Goal: Task Accomplishment & Management: Complete application form

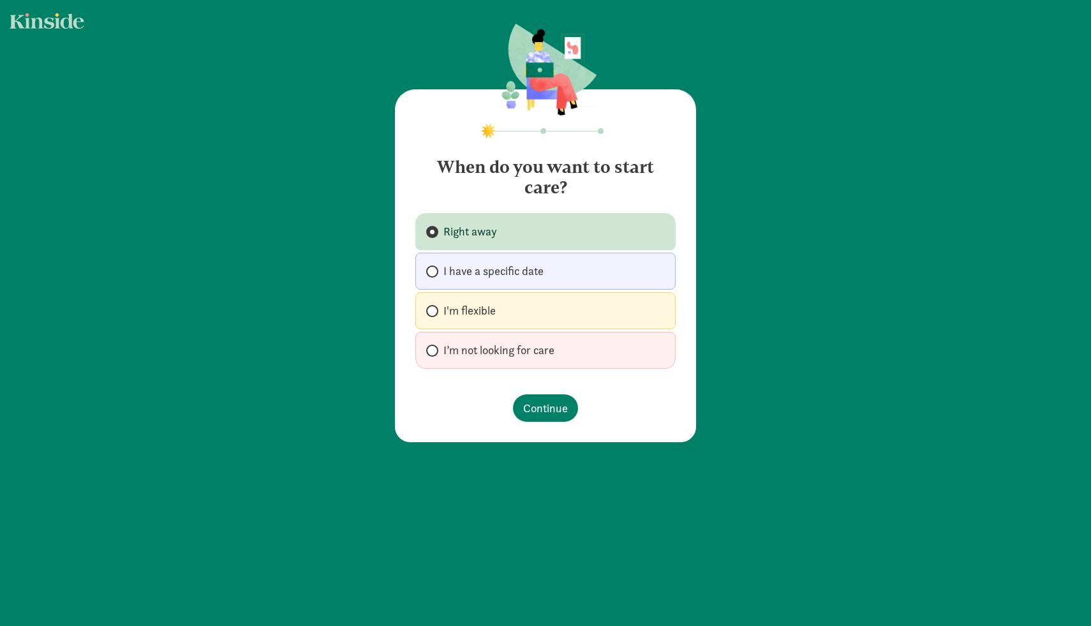
click at [521, 266] on span "I have a specific date" at bounding box center [494, 271] width 100 height 15
click at [435, 267] on input "I have a specific date" at bounding box center [430, 271] width 8 height 8
radio input "true"
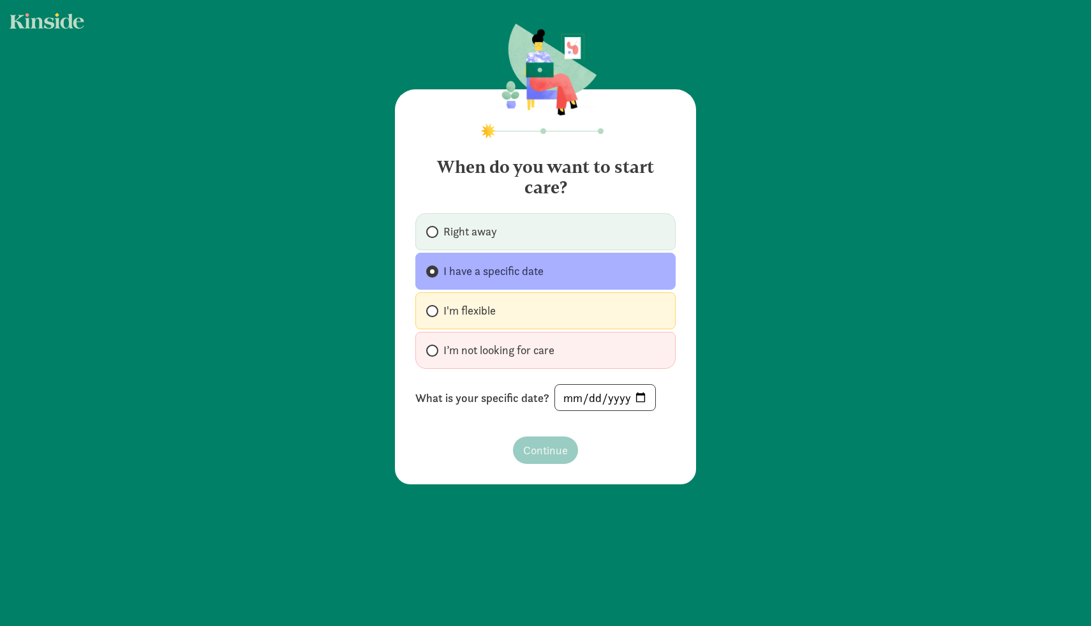
click at [537, 311] on label "I'm flexible" at bounding box center [546, 310] width 260 height 37
click at [435, 311] on input "I'm flexible" at bounding box center [430, 311] width 8 height 8
radio input "true"
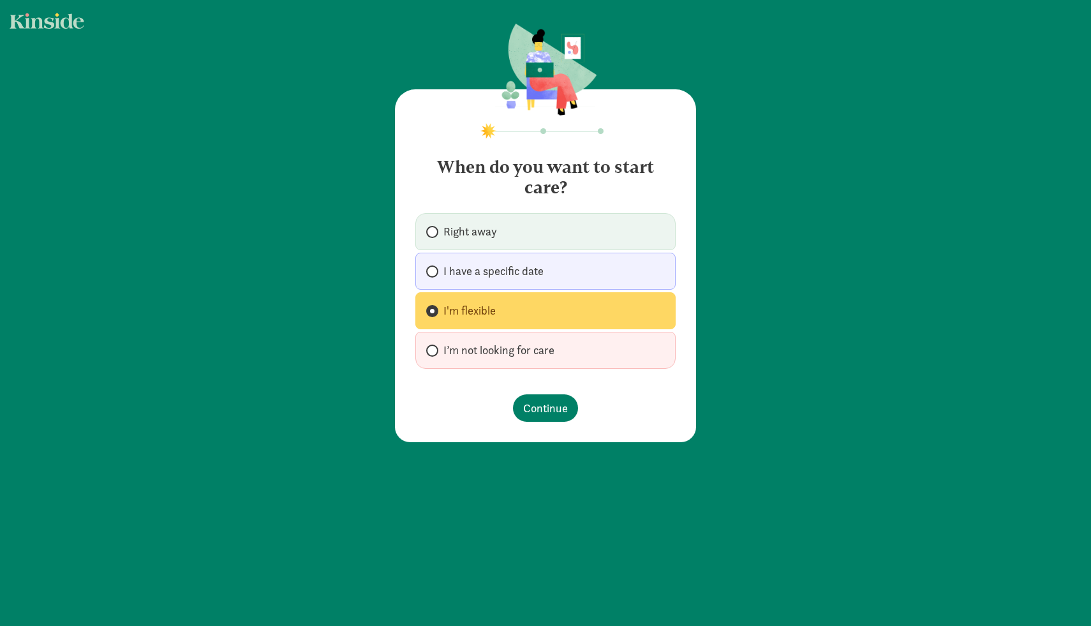
click at [521, 275] on span "I have a specific date" at bounding box center [494, 271] width 100 height 15
click at [435, 275] on input "I have a specific date" at bounding box center [430, 271] width 8 height 8
radio input "true"
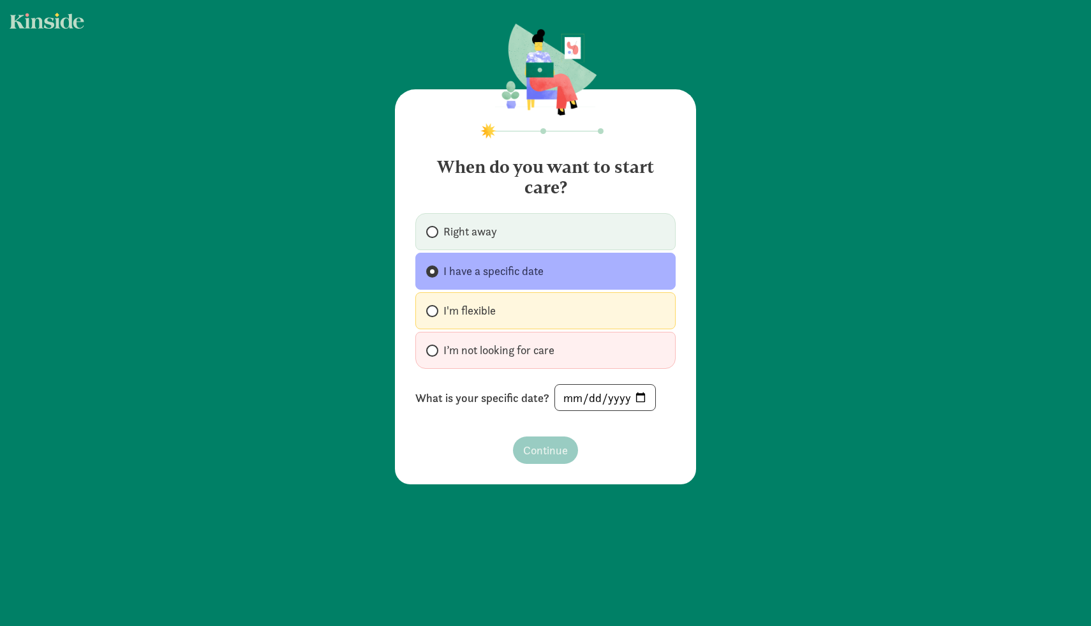
click at [528, 297] on label "I'm flexible" at bounding box center [546, 310] width 260 height 37
click at [435, 307] on input "I'm flexible" at bounding box center [430, 311] width 8 height 8
radio input "true"
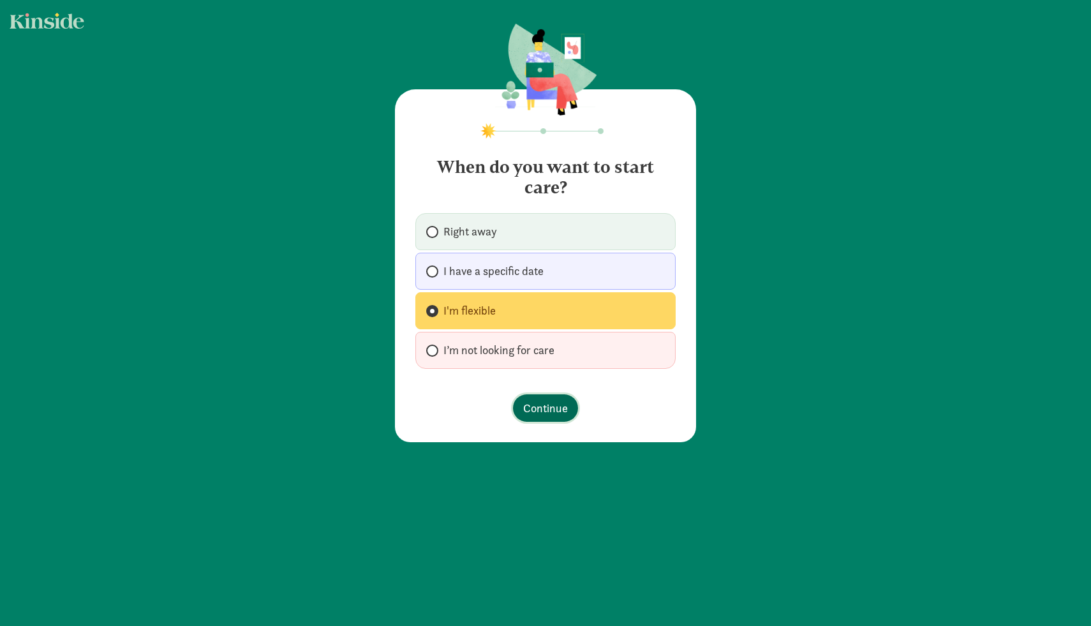
click at [537, 415] on span "Continue" at bounding box center [545, 408] width 45 height 17
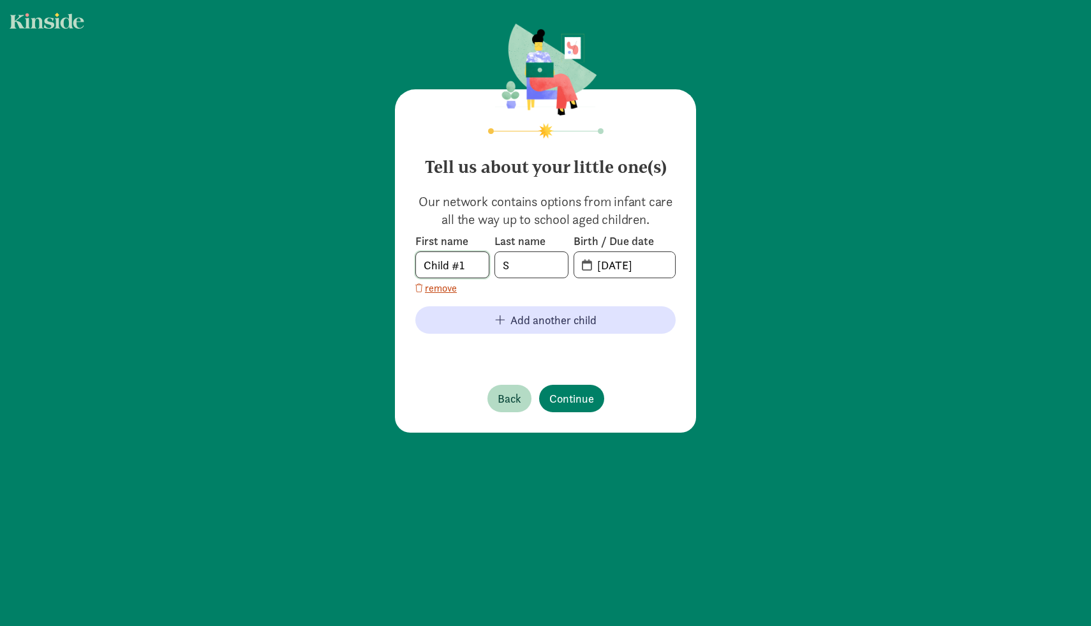
click at [450, 265] on input "Child #1" at bounding box center [452, 265] width 73 height 26
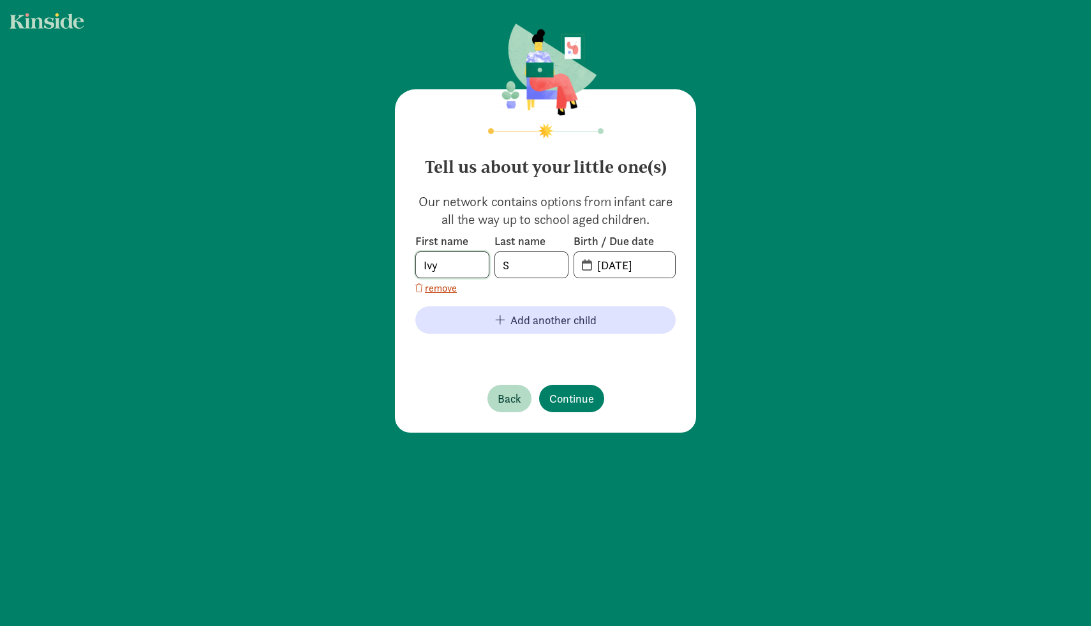
type input "Ivy"
click at [529, 269] on input "S" at bounding box center [531, 265] width 73 height 26
type input "Grayevsky"
click at [620, 266] on input "08-11-2025" at bounding box center [633, 265] width 86 height 26
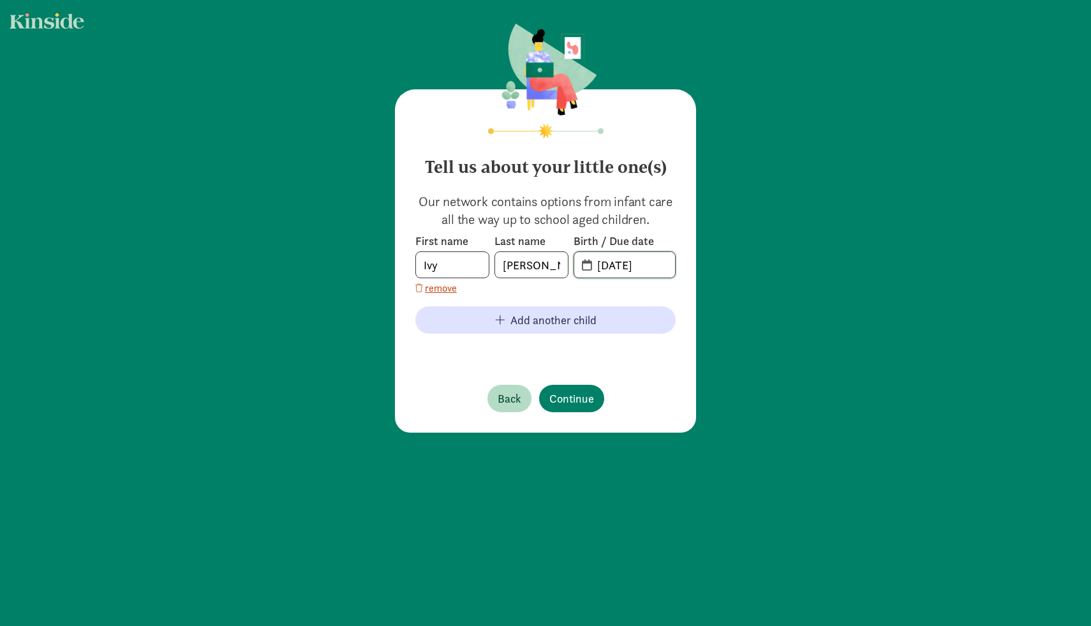
click at [620, 266] on input "08-11-2025" at bounding box center [633, 265] width 86 height 26
click at [643, 264] on input "06-08-2025" at bounding box center [633, 265] width 86 height 26
type input "06-08-2024"
click at [680, 290] on div "Tell us about your little one(s) Our network contains options from infant care …" at bounding box center [545, 260] width 301 height 343
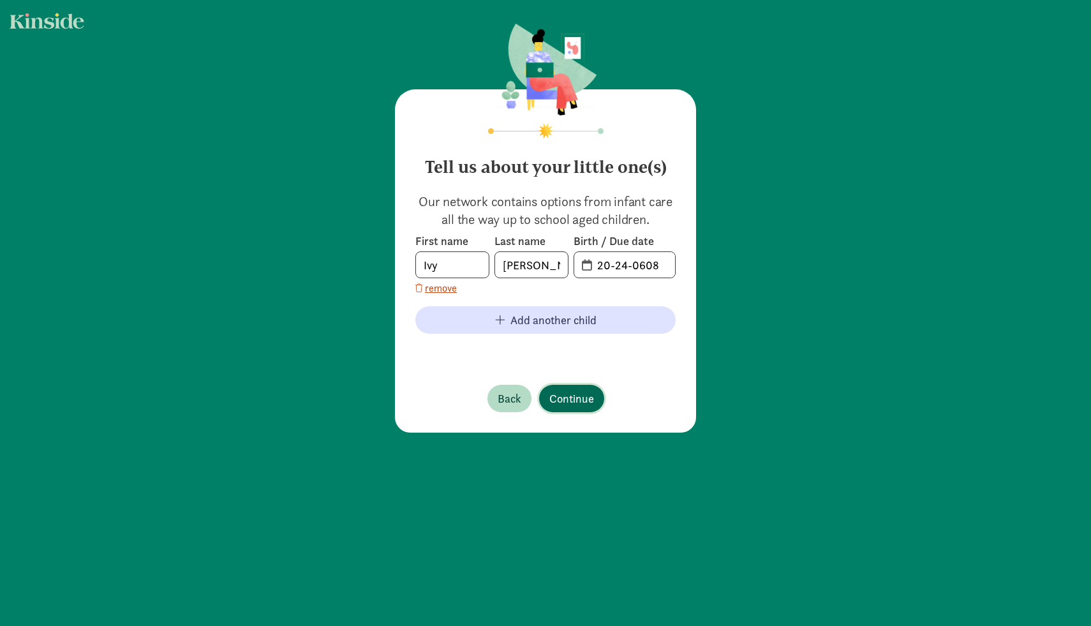
click at [562, 401] on span "Continue" at bounding box center [572, 398] width 45 height 17
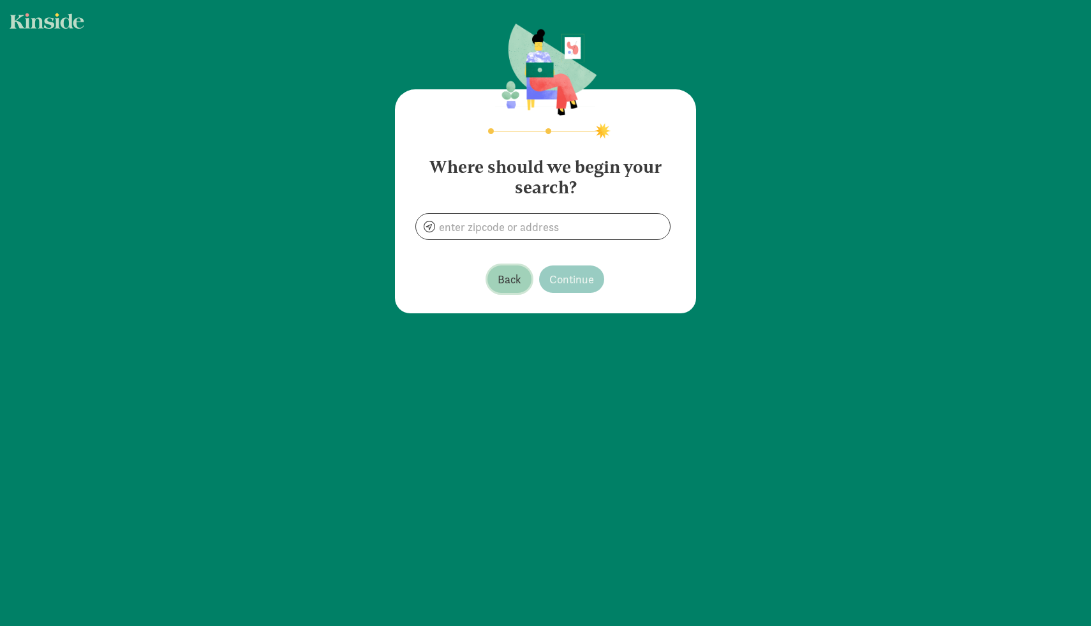
click at [514, 289] on button "Back" at bounding box center [510, 279] width 44 height 27
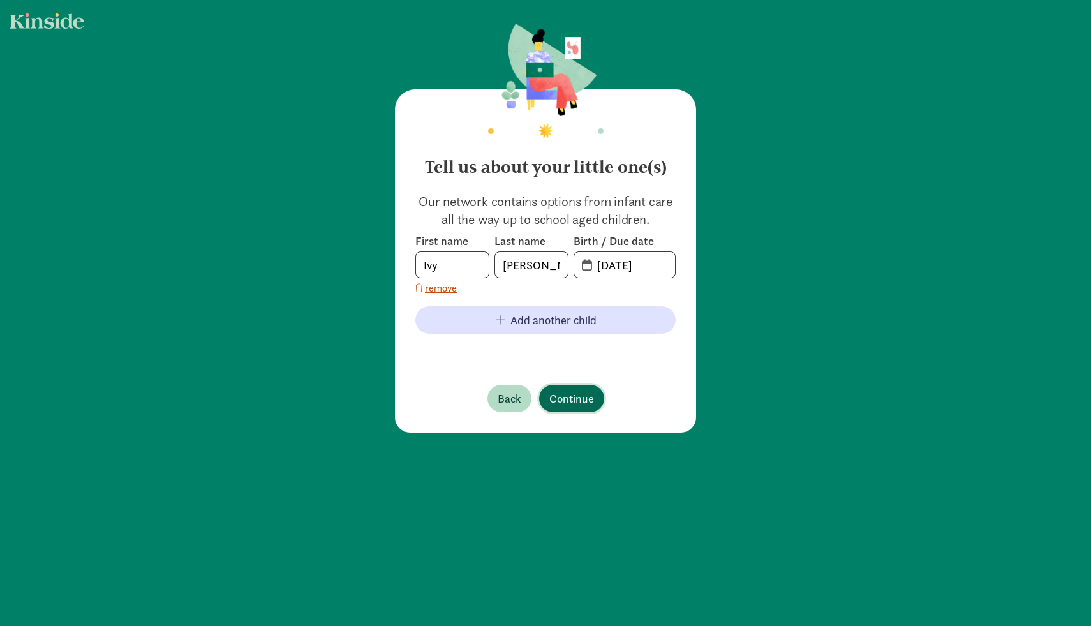
click at [576, 394] on span "Continue" at bounding box center [572, 398] width 45 height 17
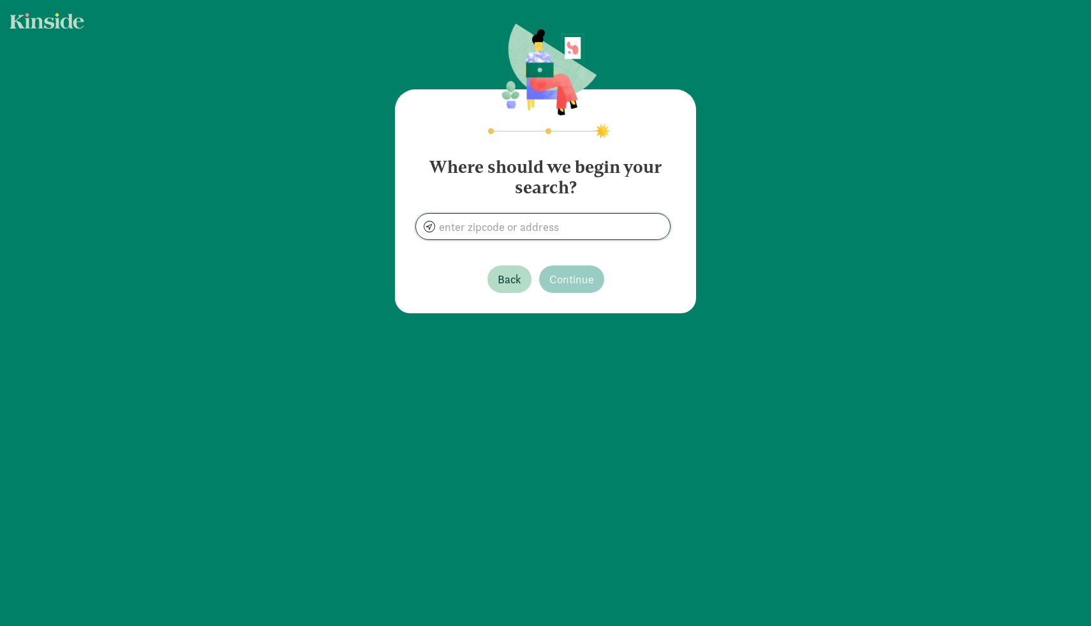
click at [501, 227] on input at bounding box center [543, 227] width 254 height 26
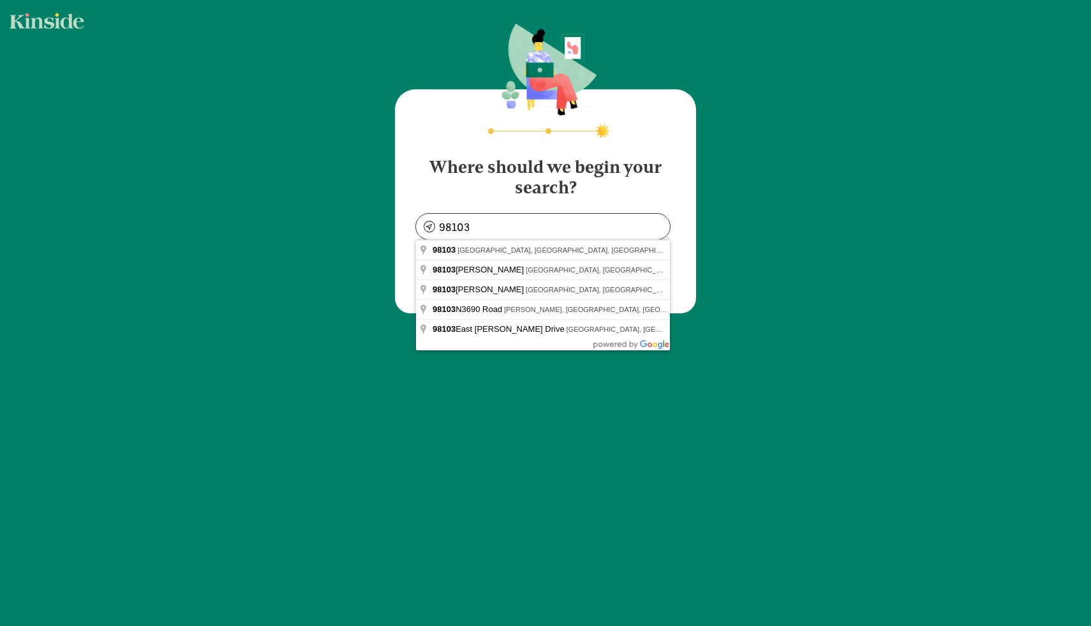
type input "Seattle, WA 98103, USA"
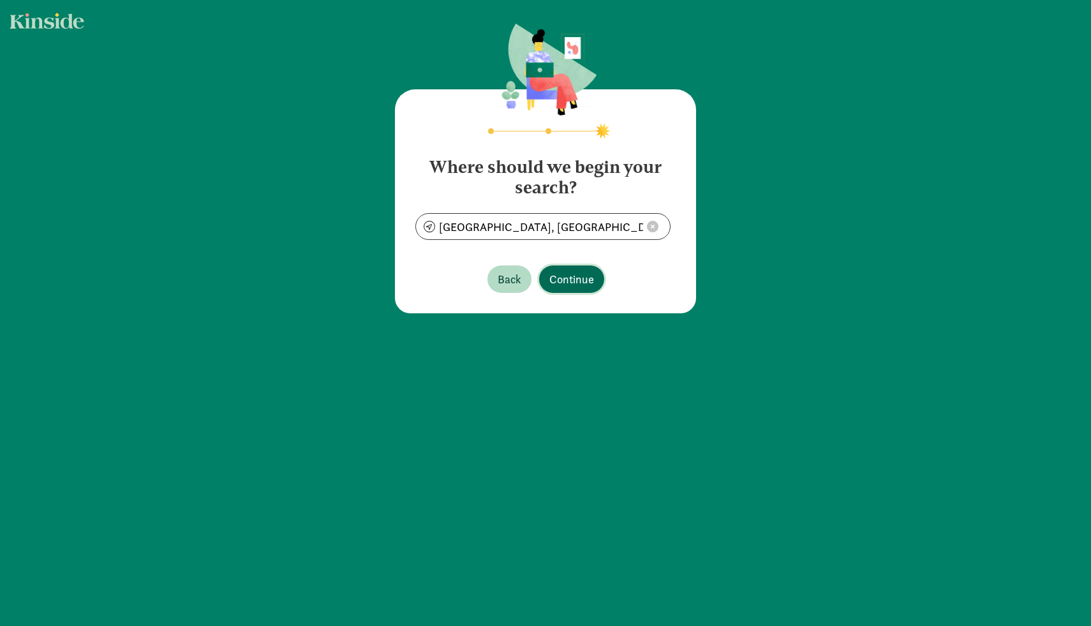
click at [581, 287] on span "Continue" at bounding box center [572, 279] width 45 height 17
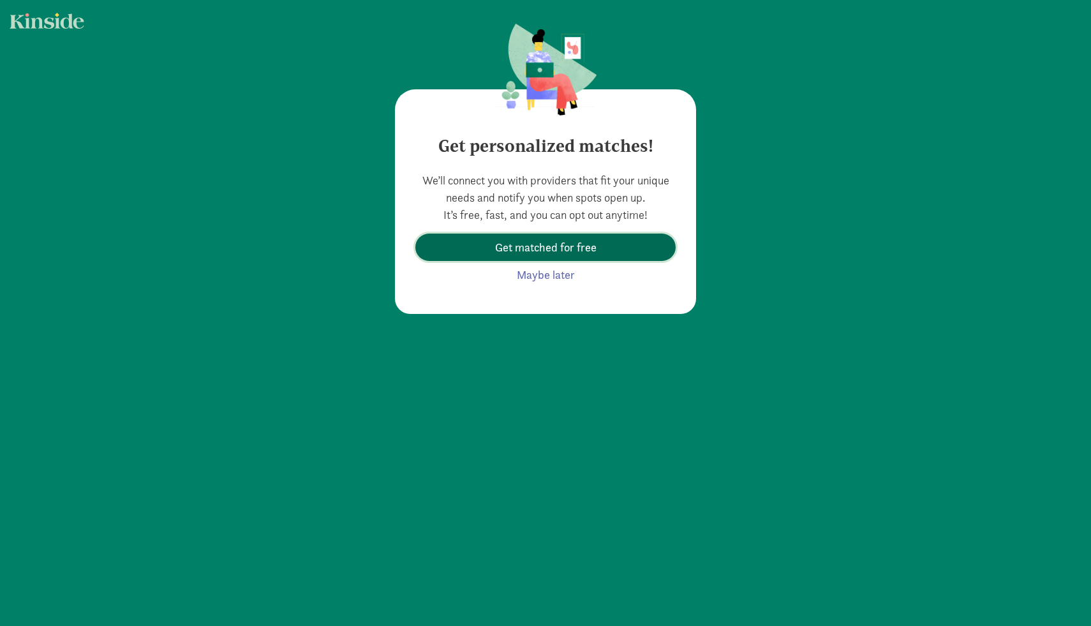
click at [575, 252] on span "Get matched for free" at bounding box center [545, 247] width 101 height 17
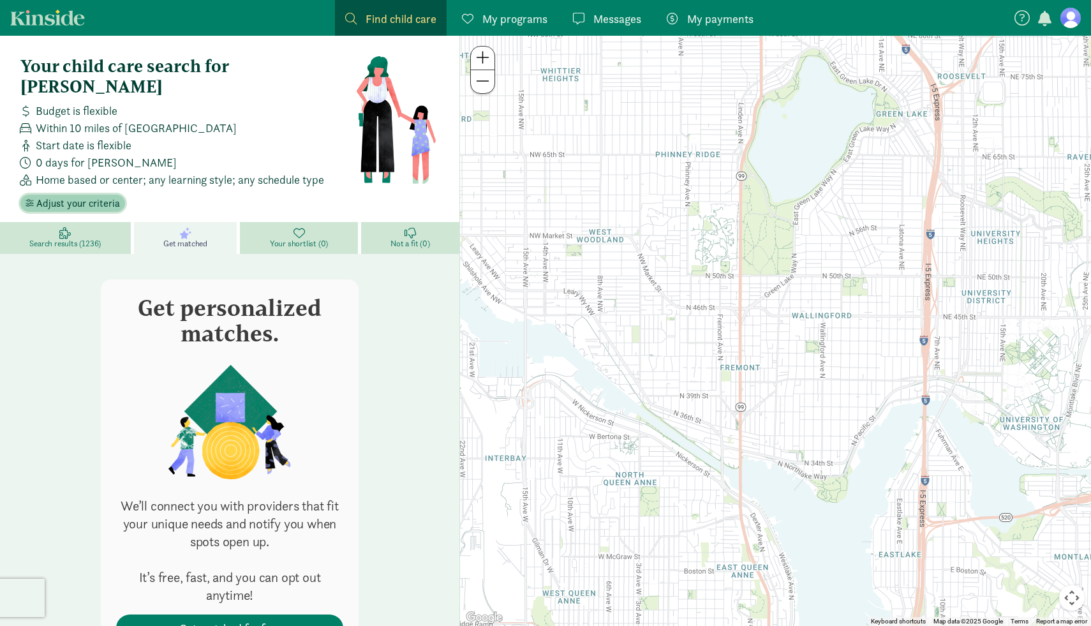
click at [46, 196] on span "Adjust your criteria" at bounding box center [78, 203] width 84 height 15
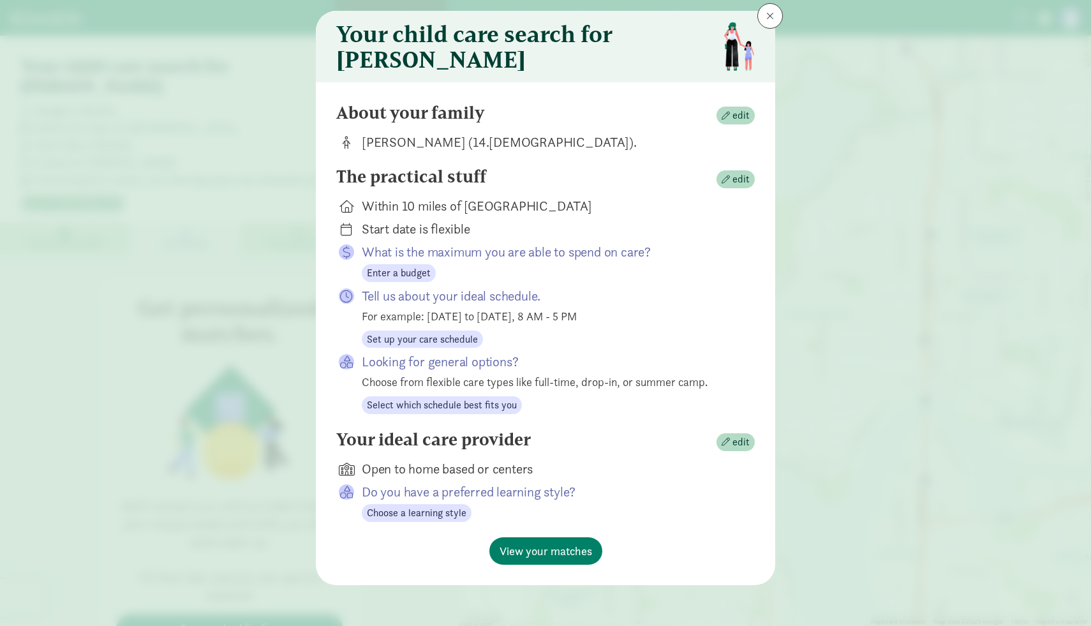
scroll to position [37, 0]
click at [422, 347] on span "Set up your care schedule" at bounding box center [422, 339] width 111 height 15
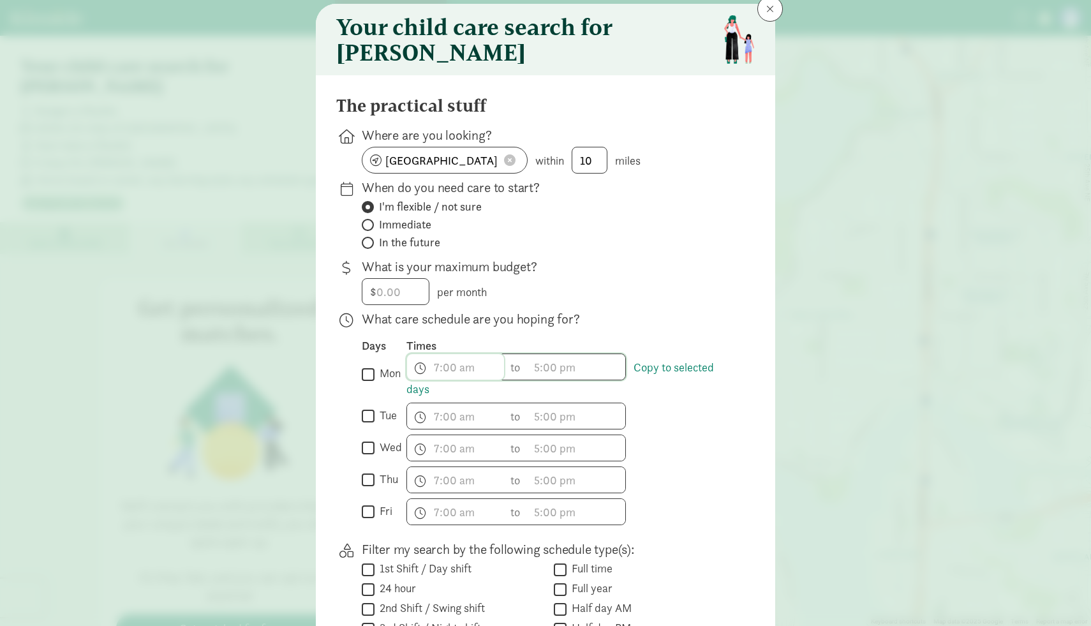
click at [451, 378] on span "h 12 1 2 3 4 5 6 7 8 9 10 11 mm 00 15 30 45 a am pm" at bounding box center [455, 367] width 97 height 26
click at [611, 296] on div at bounding box center [545, 276] width 1091 height 626
click at [440, 487] on span "h 12 1 2 3 4 5 6 7 8 9 10 11 mm 00 15 30 45 a am pm" at bounding box center [455, 480] width 97 height 26
click at [421, 593] on li "9" at bounding box center [426, 586] width 38 height 24
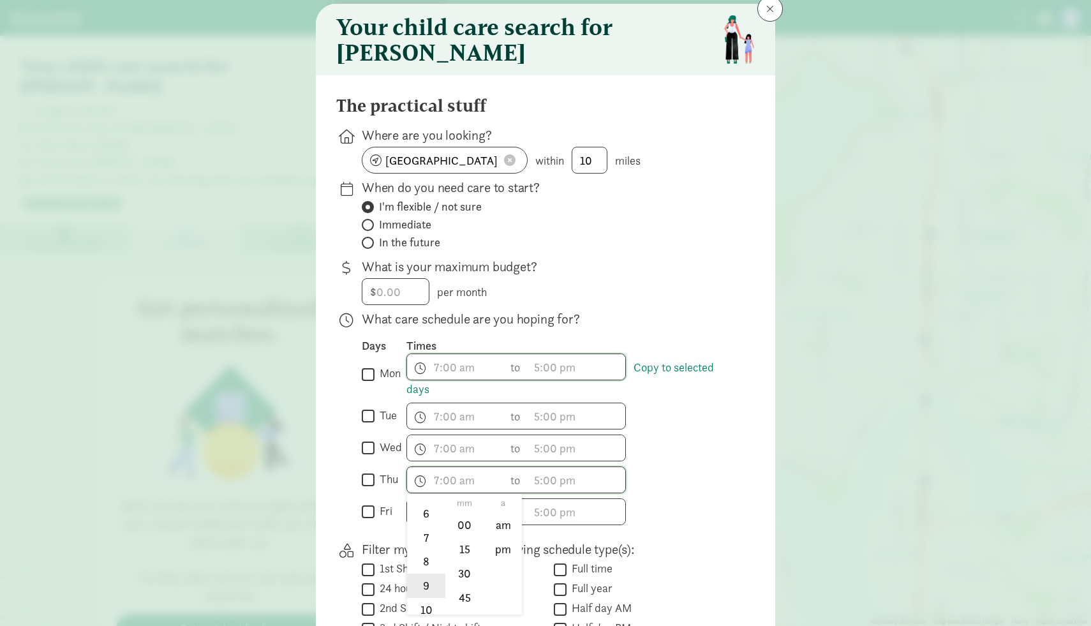
type input "9:mm a"
click at [569, 494] on div at bounding box center [545, 276] width 1091 height 626
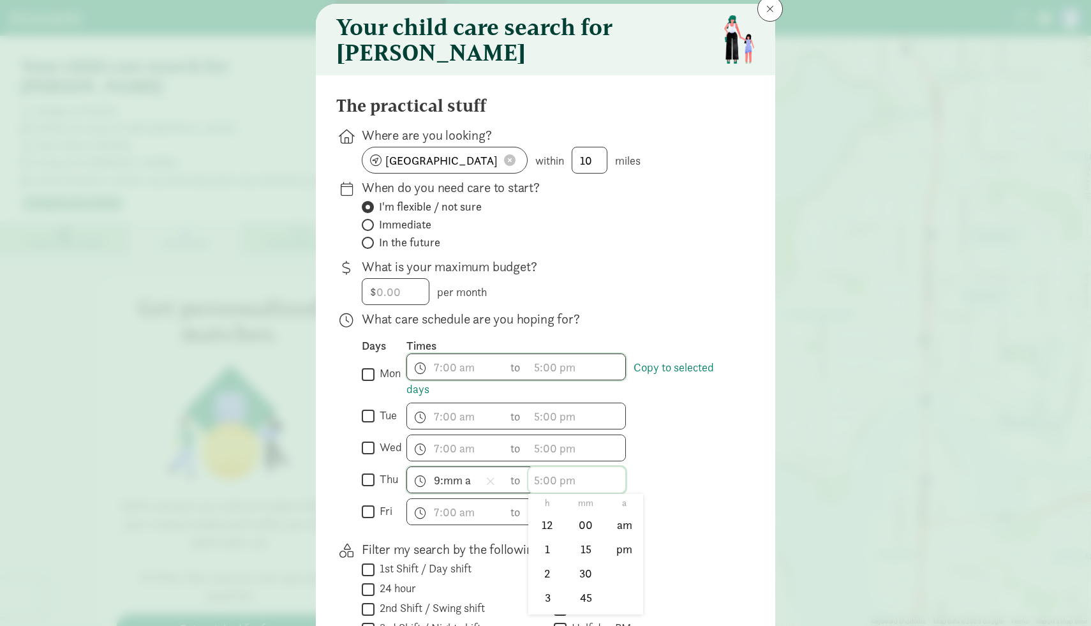
click at [552, 489] on span "h 12 1 2 3 4 5 6 7 8 9 10 11 mm 00 15 30 45 a am pm" at bounding box center [576, 480] width 97 height 26
click at [550, 564] on li "5" at bounding box center [547, 557] width 38 height 24
click at [616, 555] on li "pm" at bounding box center [625, 549] width 38 height 24
click at [554, 486] on div at bounding box center [545, 276] width 1091 height 626
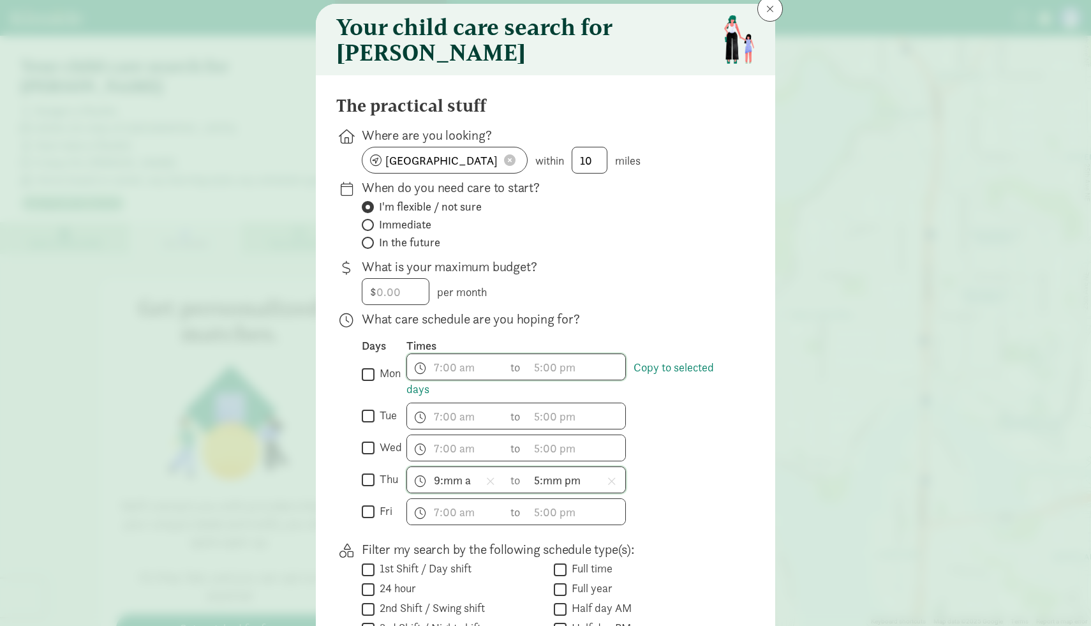
scroll to position [140, 0]
click at [554, 486] on span "5:mm pm h 12 1 2 3 4 5 6 7 8 9 10 11 mm 00 15 30 45 a am pm" at bounding box center [576, 480] width 97 height 26
click at [554, 486] on div at bounding box center [545, 276] width 1091 height 626
click at [554, 486] on span "5:mm pm h 12 1 2 3 4 5 6 7 8 9 10 11 mm 00 15 30 45 a am pm" at bounding box center [576, 480] width 97 height 26
click at [591, 534] on li "00" at bounding box center [586, 525] width 38 height 24
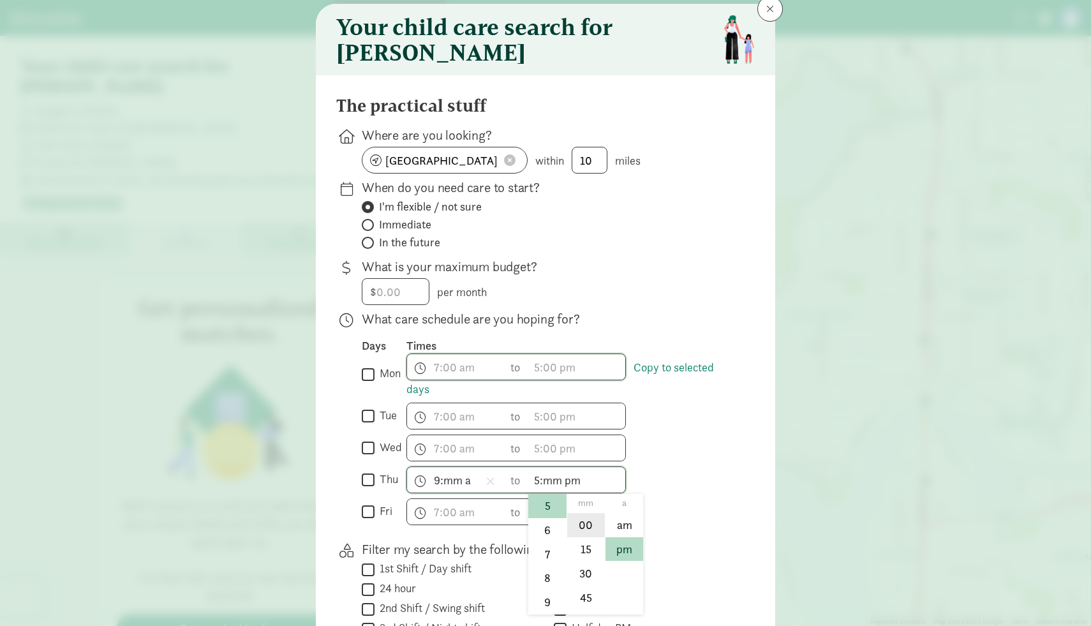
type input "5:00 pm"
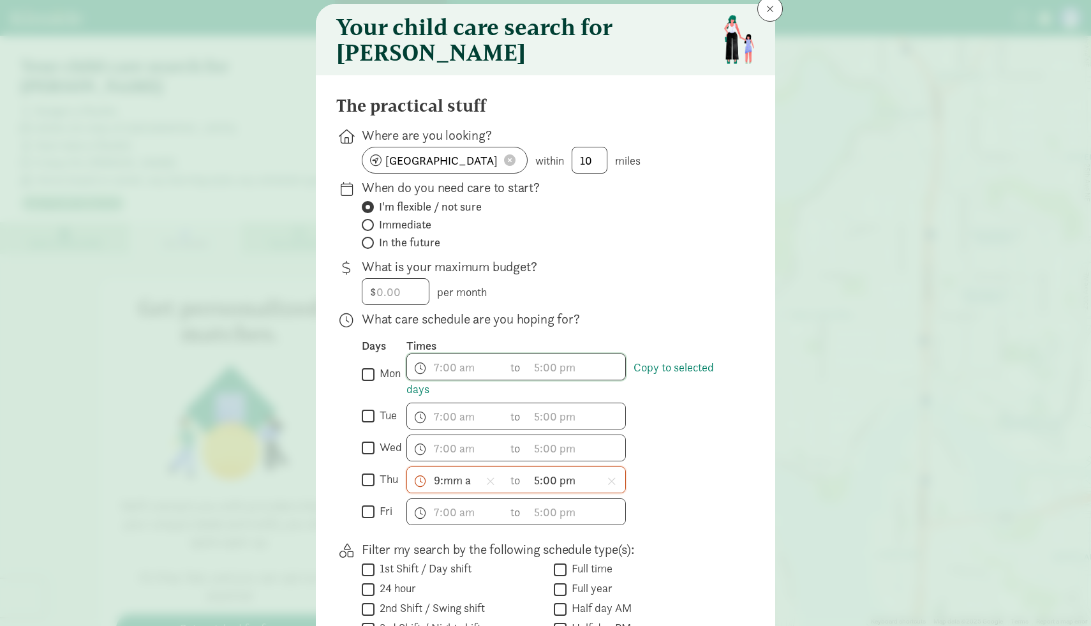
click at [453, 488] on span "9:mm a h 12 1 2 3 4 5 6 7 8 9 10 11 mm 00 15 30 45 a am pm" at bounding box center [455, 480] width 97 height 26
click at [462, 531] on li "00" at bounding box center [465, 525] width 38 height 24
type input "9:00 a"
click at [723, 509] on div at bounding box center [545, 276] width 1091 height 626
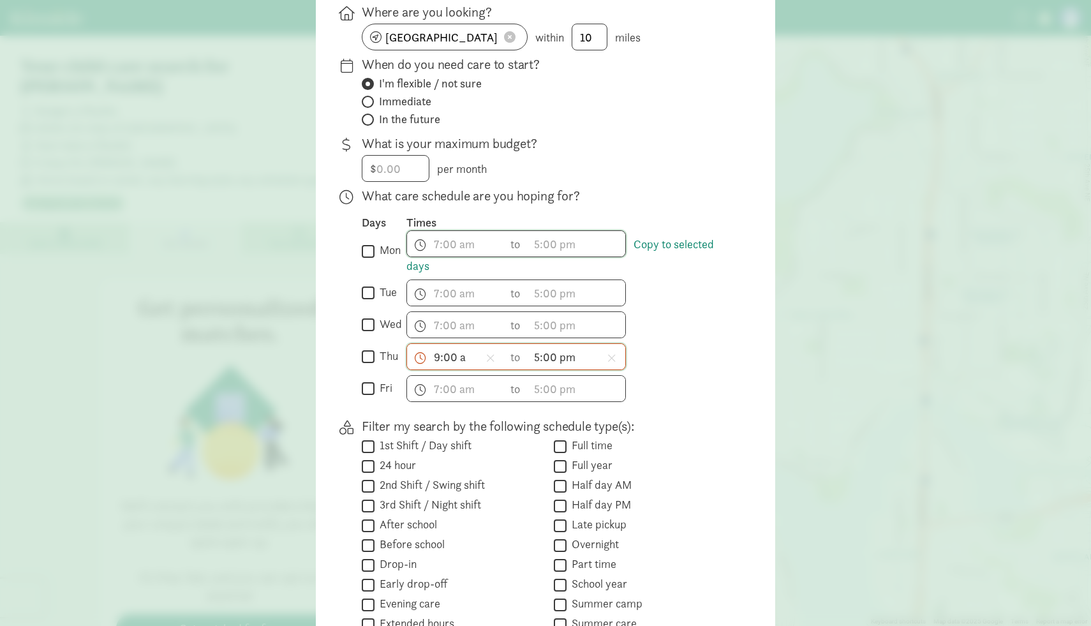
scroll to position [186, 0]
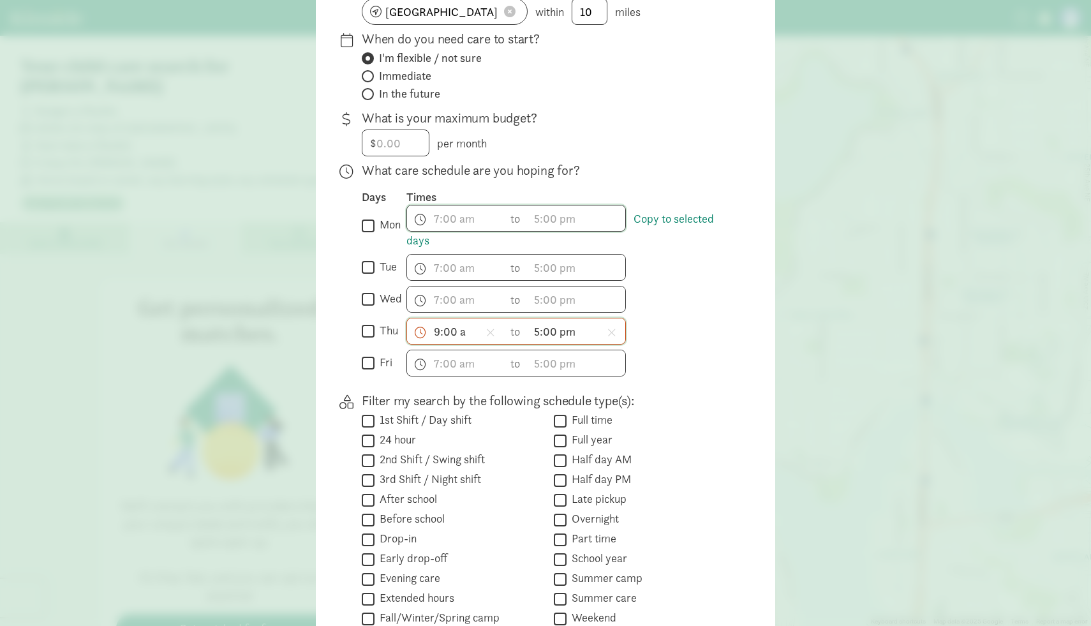
click at [369, 338] on input "thu" at bounding box center [368, 331] width 13 height 17
checkbox input "true"
click at [370, 371] on input "fri" at bounding box center [368, 363] width 13 height 17
checkbox input "true"
click at [448, 373] on span "h 12 1 2 3 4 5 6 7 8 9 10 11 mm 00 15 30 45 a am pm" at bounding box center [455, 363] width 97 height 26
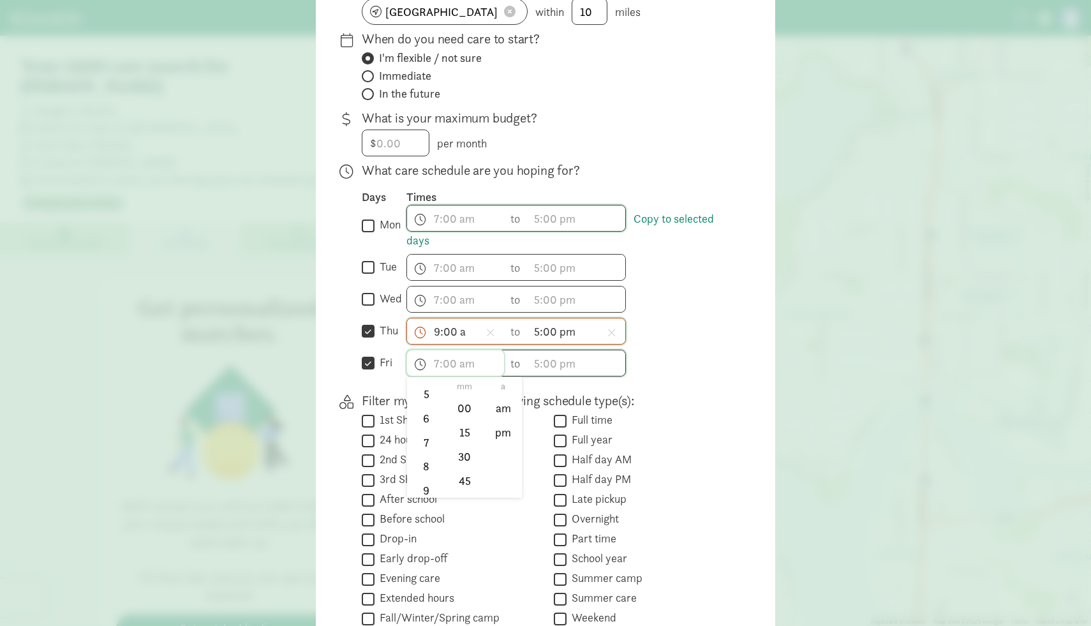
scroll to position [144, 0]
click at [430, 487] on li "9" at bounding box center [426, 482] width 38 height 24
click at [460, 417] on li "00" at bounding box center [465, 408] width 38 height 24
type input "9:00 a"
click at [536, 373] on div at bounding box center [545, 127] width 1091 height 626
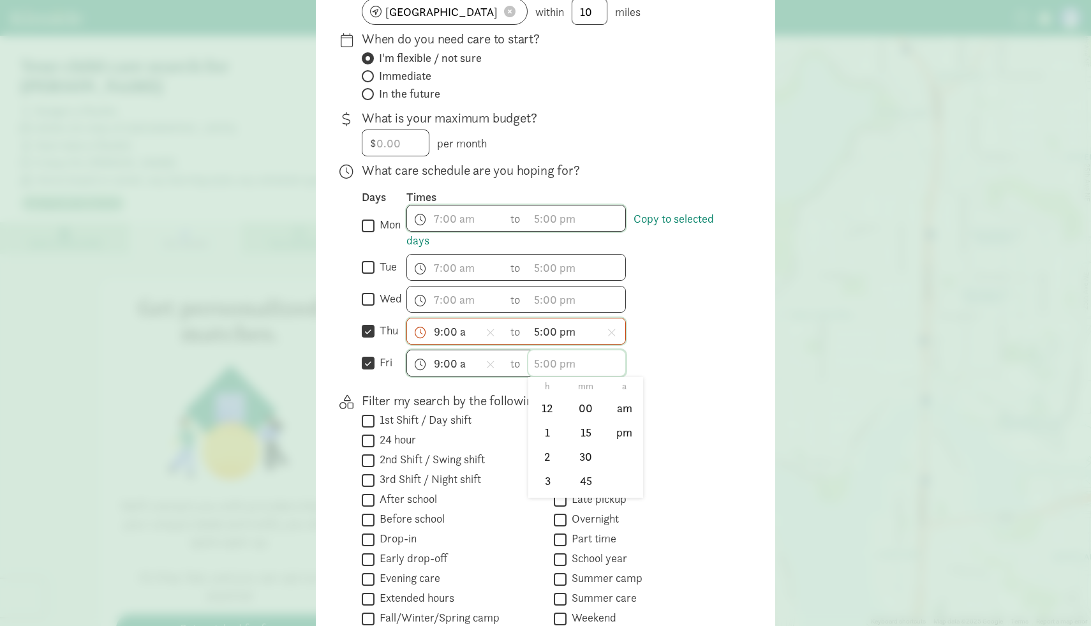
click at [536, 373] on span "h 12 1 2 3 4 5 6 7 8 9 10 11 mm 00 15 30 45 a am pm" at bounding box center [576, 363] width 97 height 26
click at [548, 395] on li "5" at bounding box center [547, 392] width 38 height 24
click at [575, 416] on li "00" at bounding box center [586, 408] width 38 height 24
click at [624, 439] on li "pm" at bounding box center [625, 433] width 38 height 24
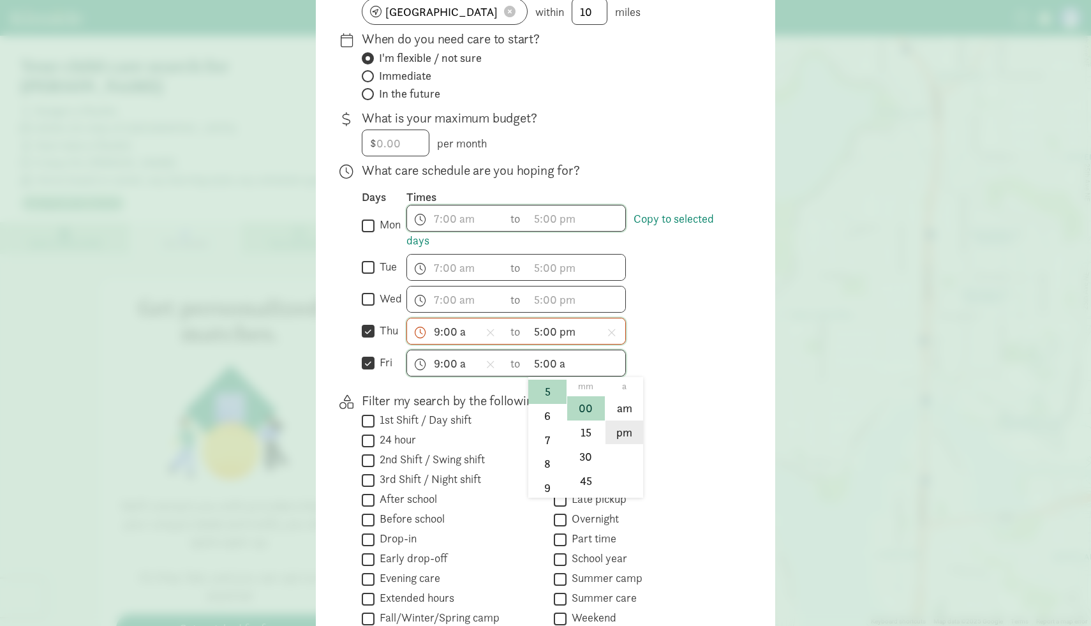
type input "5:00 pm"
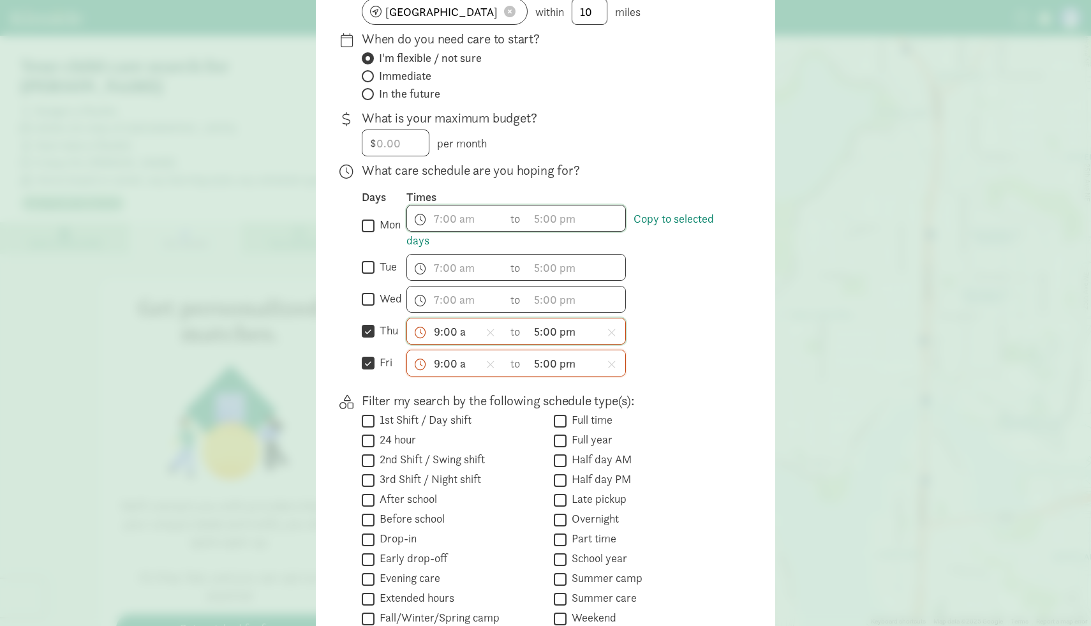
click at [693, 366] on div "9:00 a h 12 1 2 3 4 5 6 7 8 9 10 11 mm 00 15 30 45 a am pm to 5:00 pm h 12 1 2 …" at bounding box center [571, 363] width 328 height 27
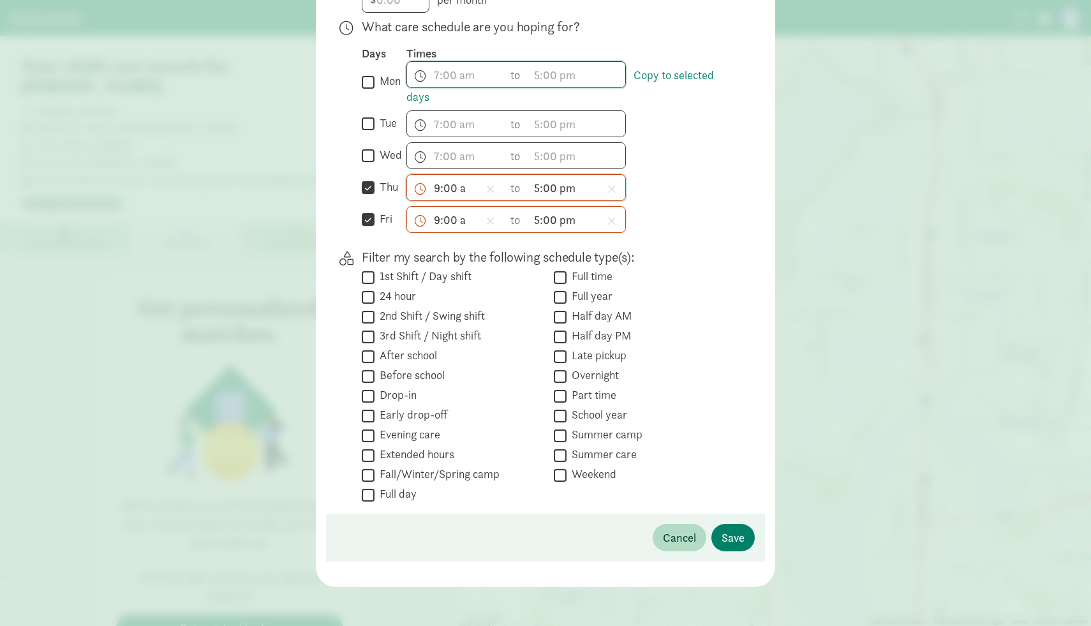
scroll to position [340, 0]
click at [731, 537] on span "Save" at bounding box center [733, 535] width 23 height 17
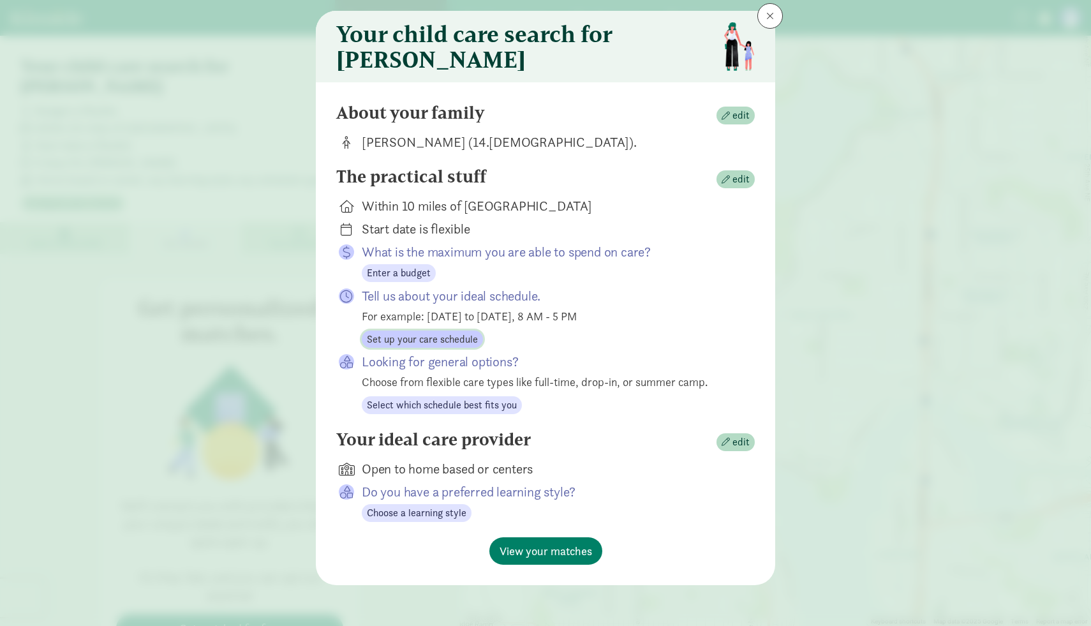
click at [451, 339] on span "Set up your care schedule" at bounding box center [422, 339] width 111 height 15
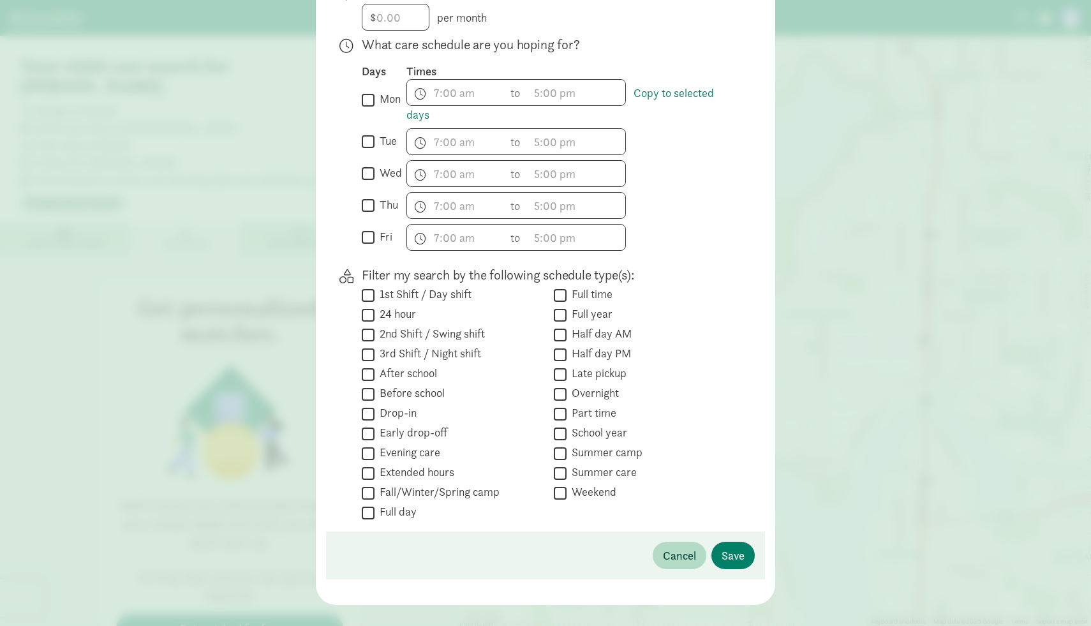
scroll to position [293, 0]
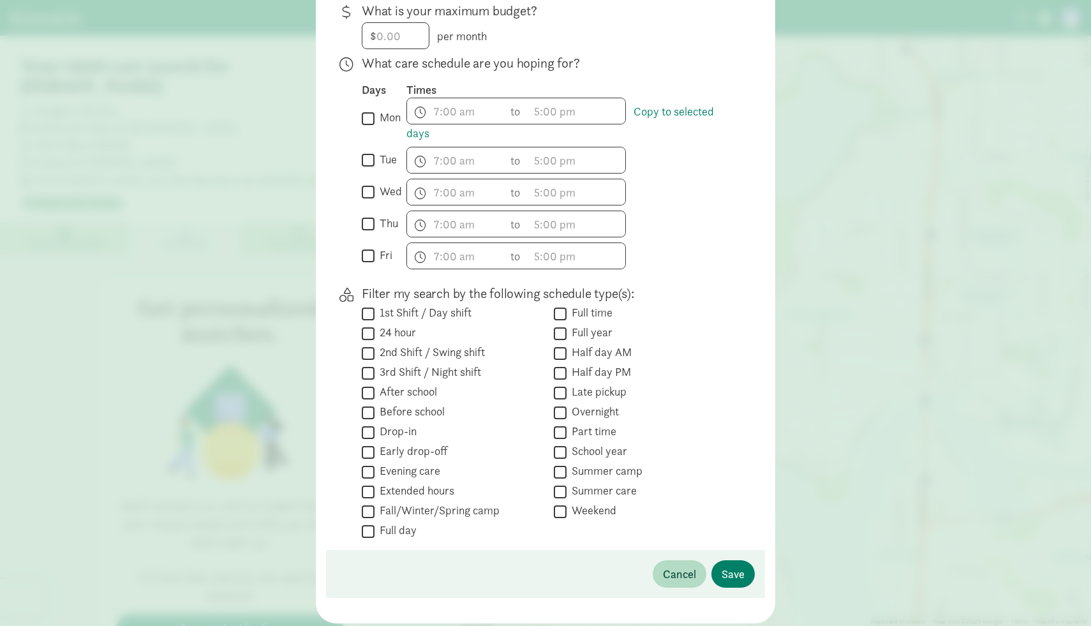
click at [366, 233] on input "thu" at bounding box center [368, 224] width 13 height 17
checkbox input "true"
click at [370, 265] on input "fri" at bounding box center [368, 256] width 13 height 17
checkbox input "true"
click at [440, 234] on span "h 12 1 2 3 4 5 6 7 8 9 10 11 mm 00 15 30 45 a am pm" at bounding box center [455, 224] width 97 height 26
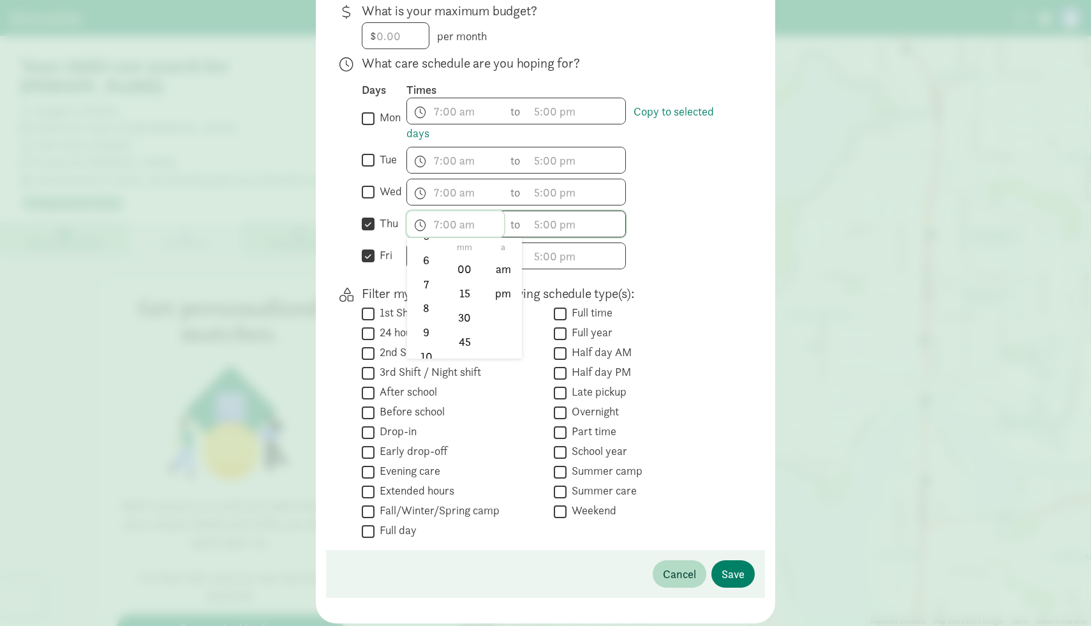
scroll to position [188, 0]
click at [428, 306] on li "9" at bounding box center [426, 298] width 38 height 24
click at [470, 276] on li "00" at bounding box center [465, 269] width 38 height 24
type input "9:00 a"
click at [543, 233] on div at bounding box center [545, 20] width 1091 height 626
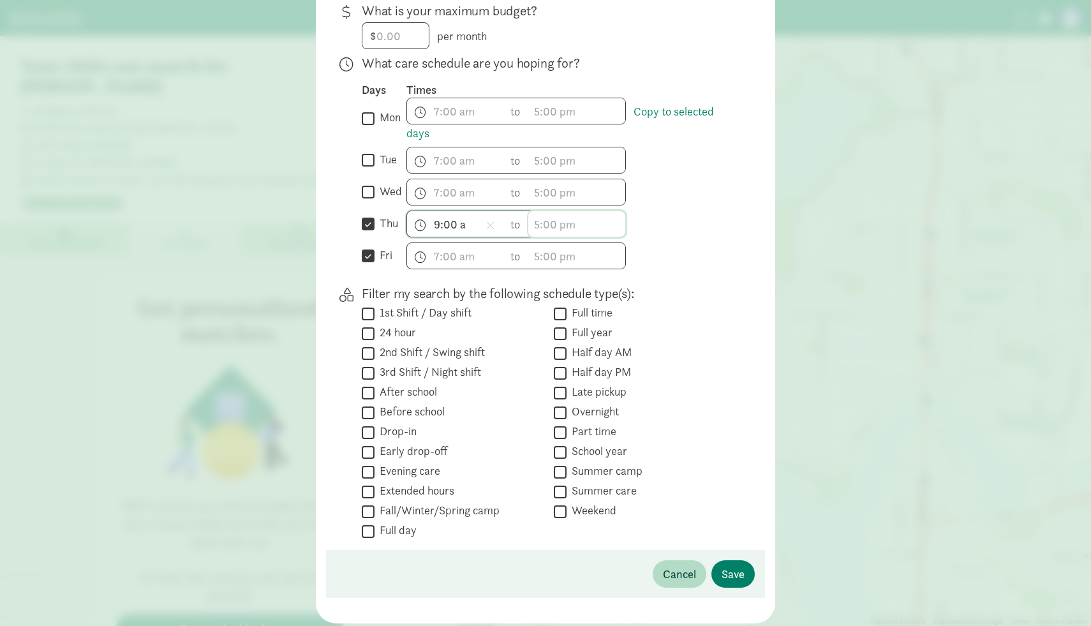
click at [543, 233] on span "h 12 1 2 3 4 5 6 7 8 9 10 11 mm 00 15 30 45 a am pm" at bounding box center [576, 224] width 97 height 26
click at [550, 336] on li "5" at bounding box center [547, 328] width 38 height 24
click at [592, 281] on li "00" at bounding box center [586, 269] width 38 height 24
click at [624, 296] on li "pm" at bounding box center [625, 293] width 38 height 24
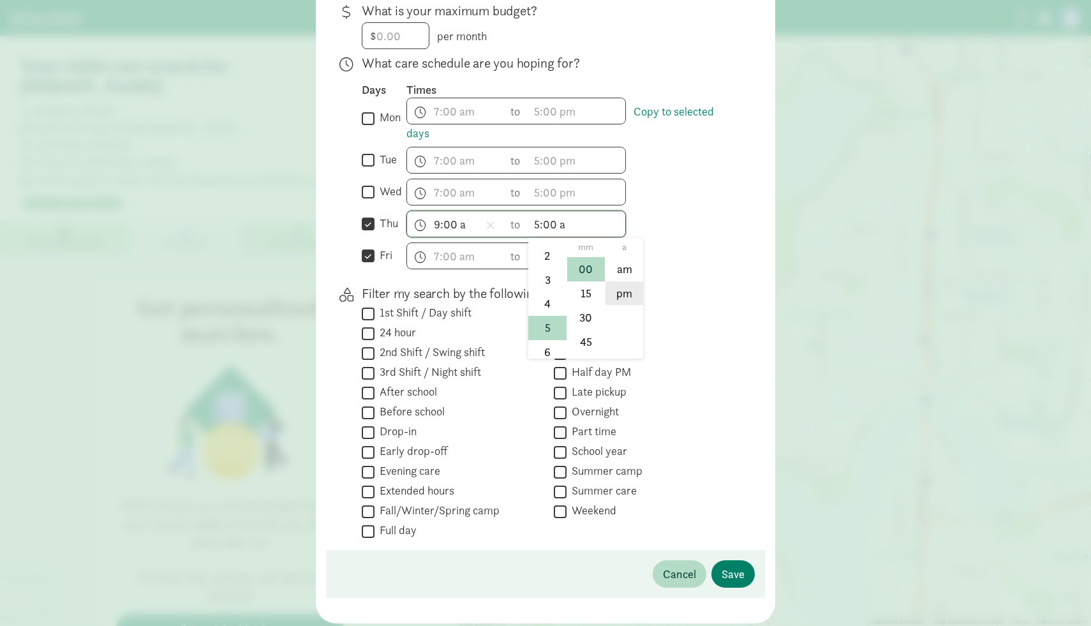
type input "5:00 pm"
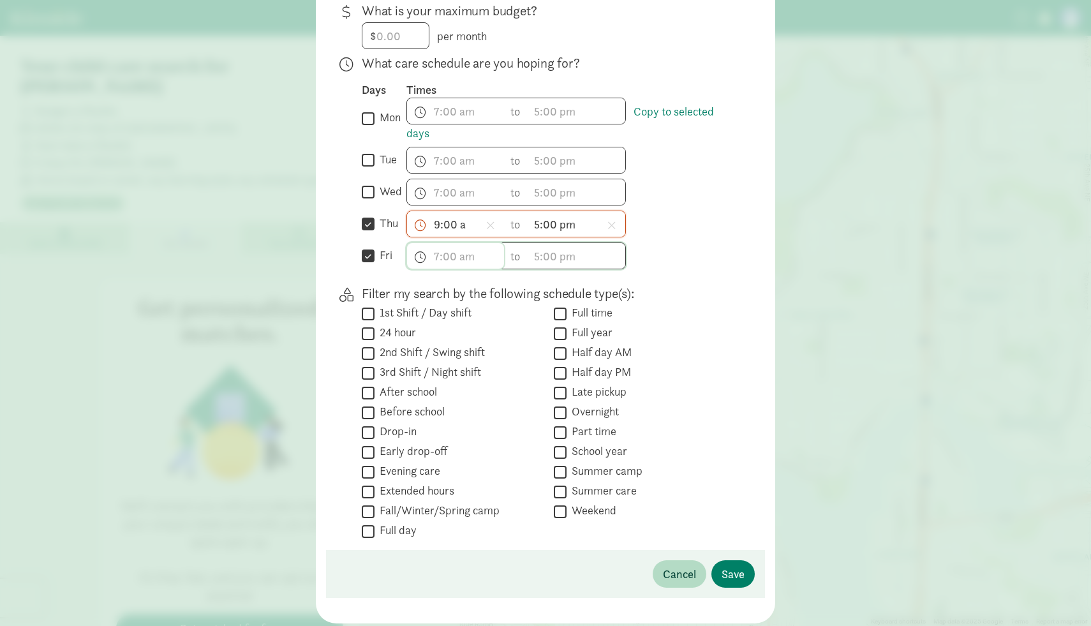
click at [445, 266] on span "h 12 1 2 3 4 5 6 7 8 9 10 11 mm 00 15 30 45 a am pm" at bounding box center [455, 256] width 97 height 26
click at [434, 357] on li "9" at bounding box center [426, 345] width 38 height 24
click at [471, 311] on li "00" at bounding box center [465, 301] width 38 height 24
click at [504, 311] on li "am" at bounding box center [503, 301] width 38 height 24
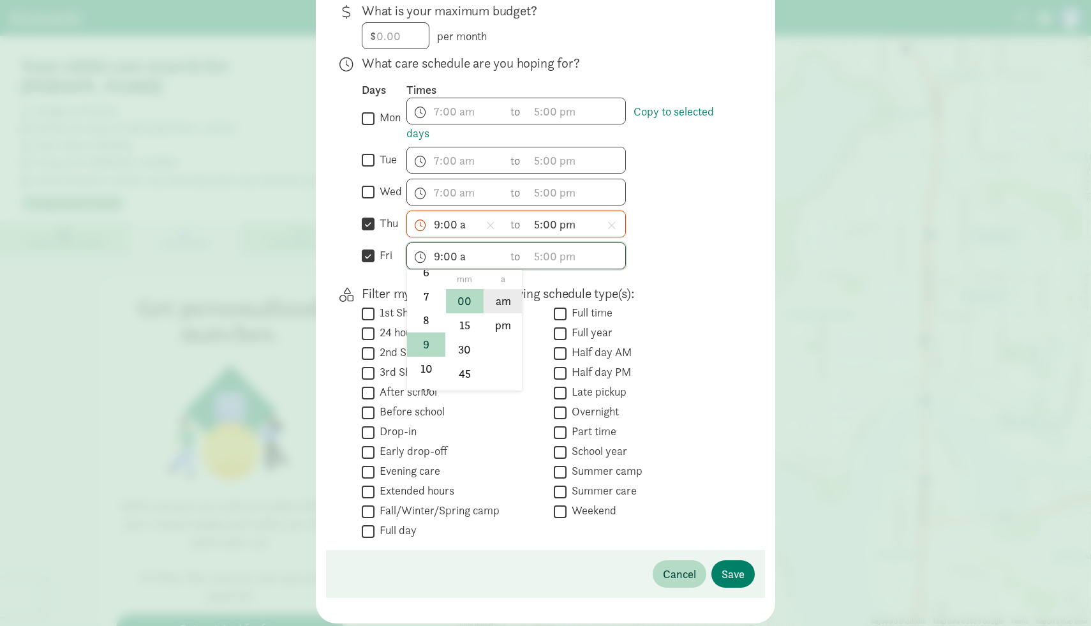
type input "9:00 am"
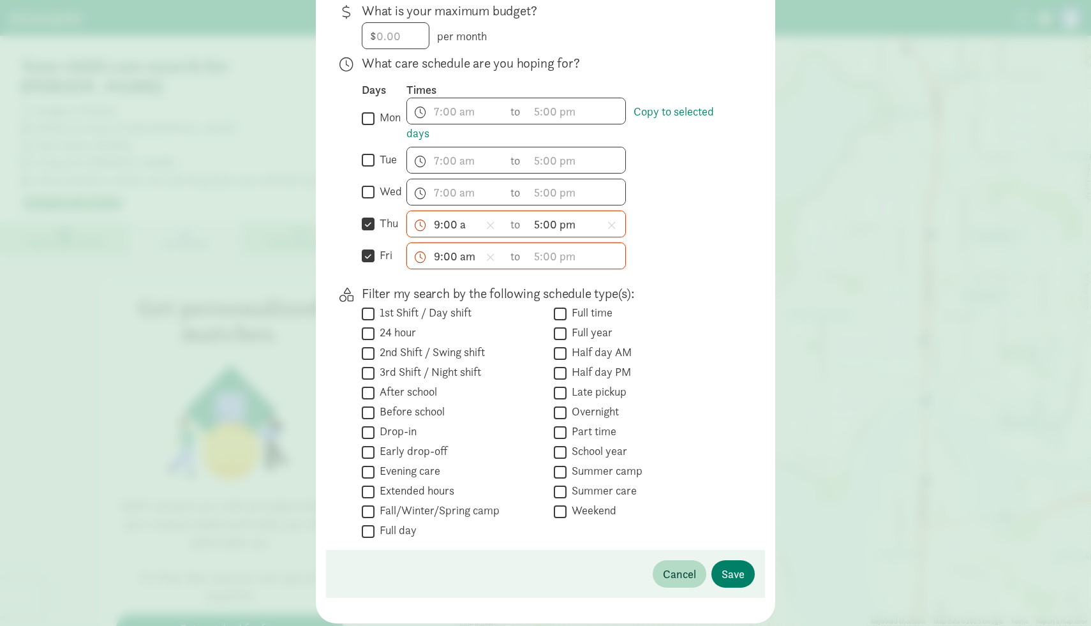
click at [469, 237] on span "9:00 a h 12 1 2 3 4 5 6 7 8 9 10 11 mm 00 15 30 45 a am pm" at bounding box center [455, 224] width 97 height 26
click at [507, 278] on li "am" at bounding box center [503, 269] width 38 height 24
type input "9:00 am"
click at [562, 265] on span "h 12 1 2 3 4 5 6 7 8 9 10 11 mm 00 15 30 45 a am pm" at bounding box center [576, 256] width 97 height 26
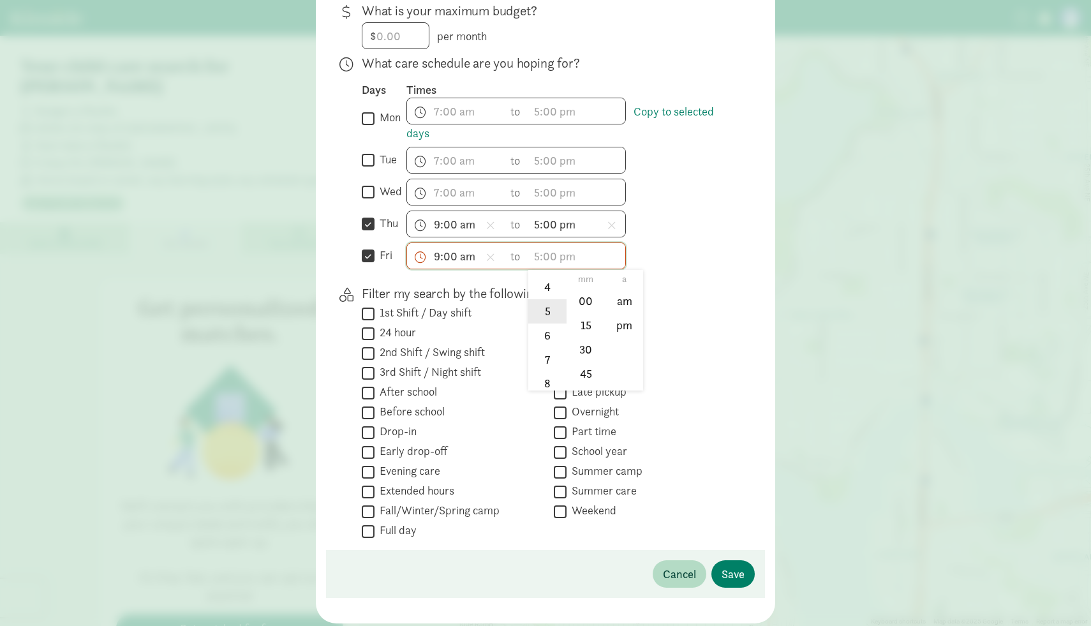
click at [545, 323] on li "5" at bounding box center [547, 311] width 38 height 24
click at [582, 310] on li "00" at bounding box center [586, 301] width 38 height 24
click at [627, 331] on li "pm" at bounding box center [625, 325] width 38 height 24
type input "5:00 pm"
click at [372, 233] on input "thu" at bounding box center [368, 224] width 13 height 17
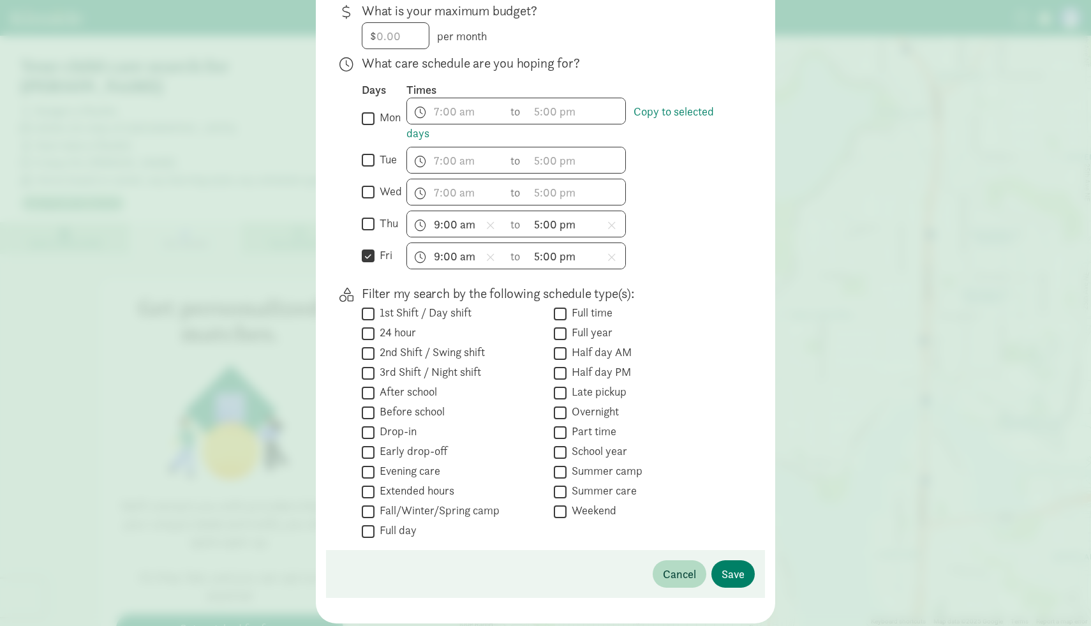
click at [372, 233] on input "thu" at bounding box center [368, 224] width 13 height 17
checkbox input "true"
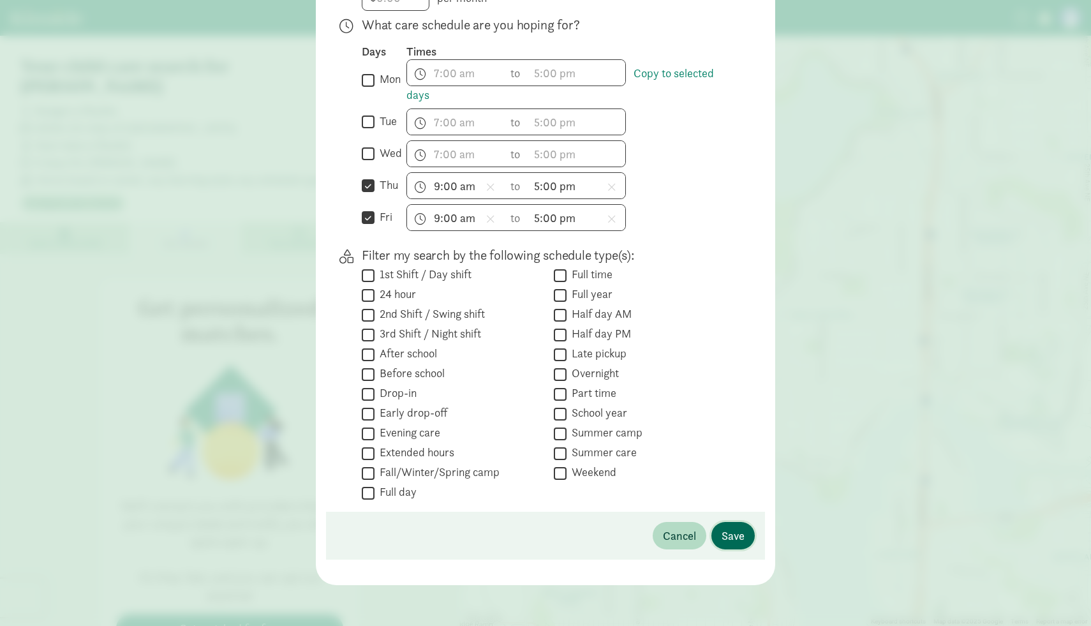
click at [735, 530] on span "Save" at bounding box center [733, 535] width 23 height 17
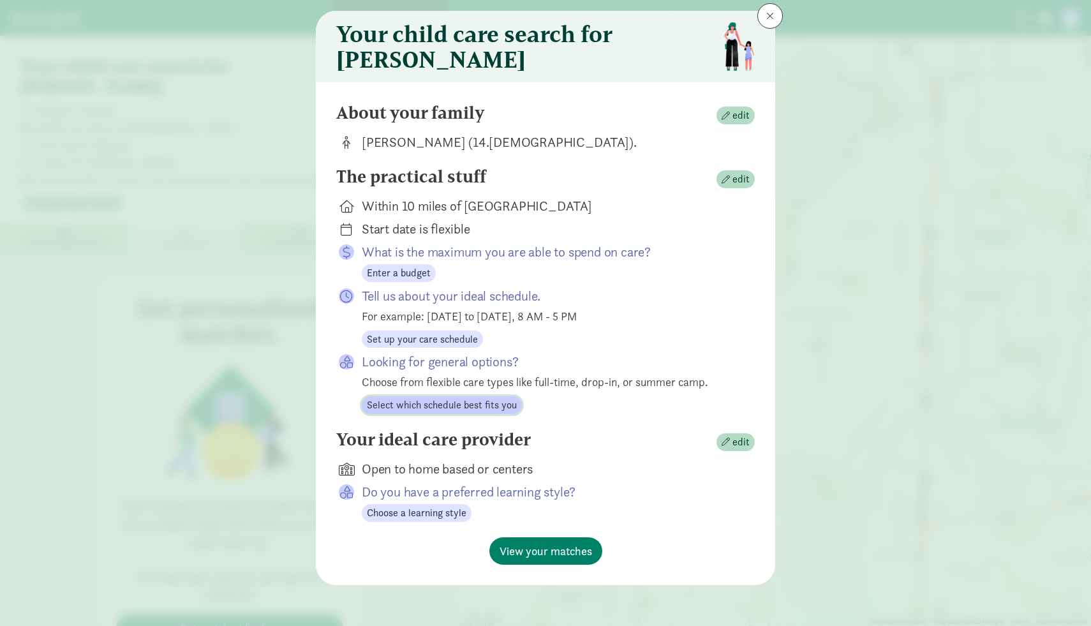
click at [493, 413] on span "Select which schedule best fits you" at bounding box center [442, 405] width 150 height 15
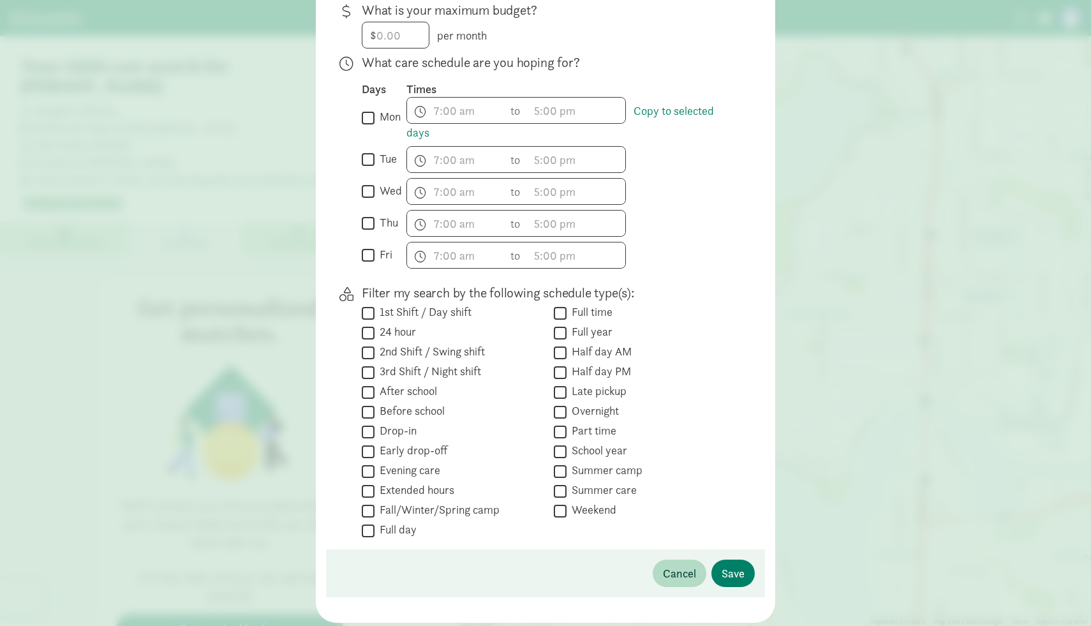
scroll to position [340, 0]
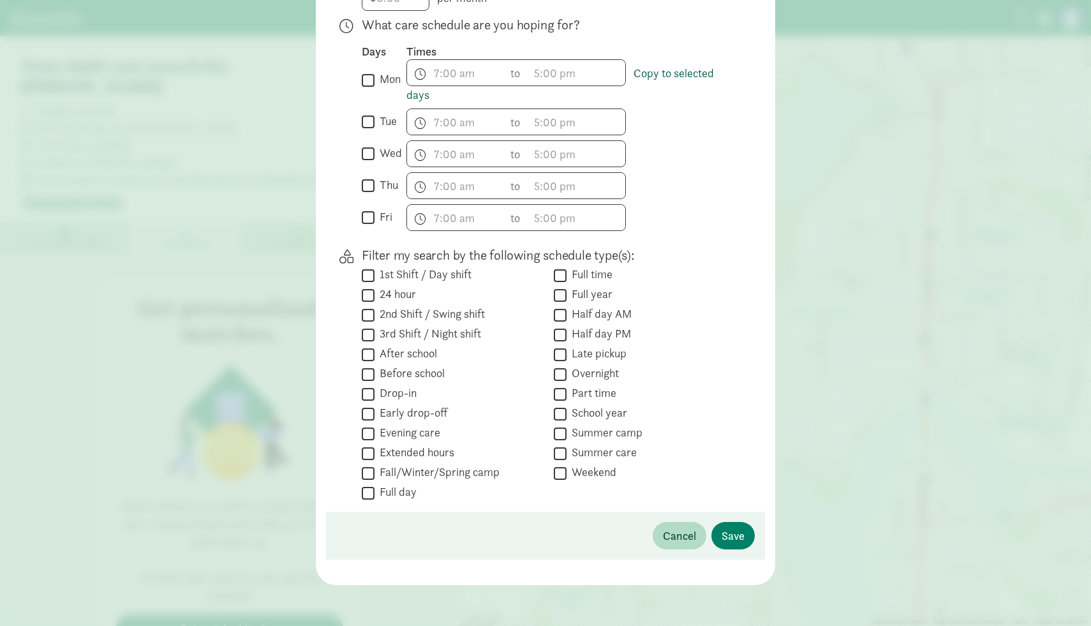
click at [699, 78] on link "Copy to selected days" at bounding box center [561, 84] width 308 height 37
click at [687, 539] on span "Cancel" at bounding box center [679, 535] width 33 height 17
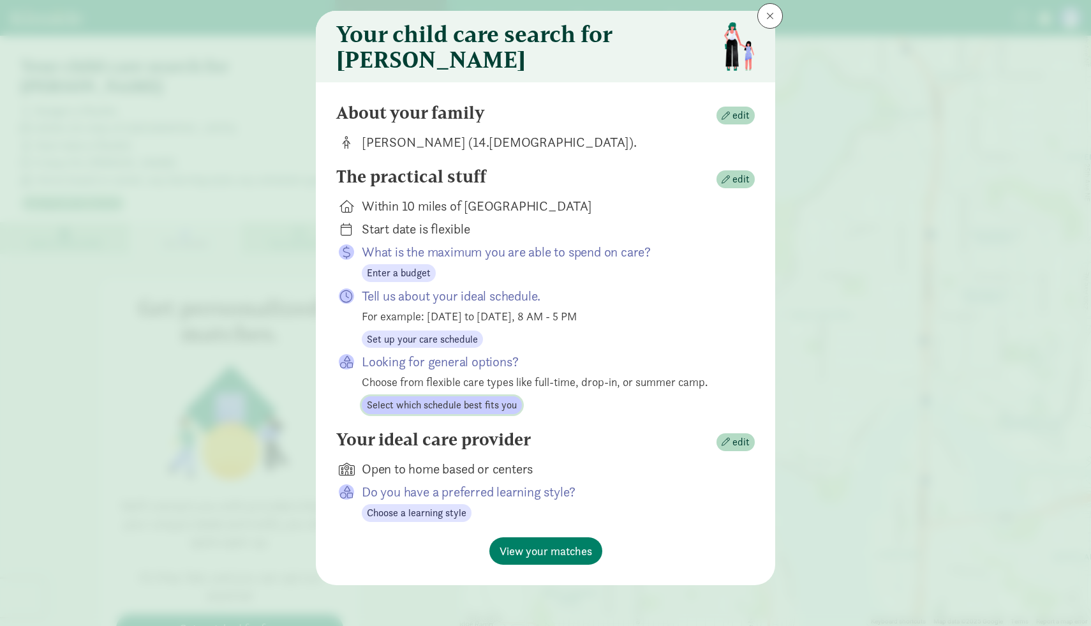
click at [508, 407] on span "Select which schedule best fits you" at bounding box center [442, 405] width 150 height 15
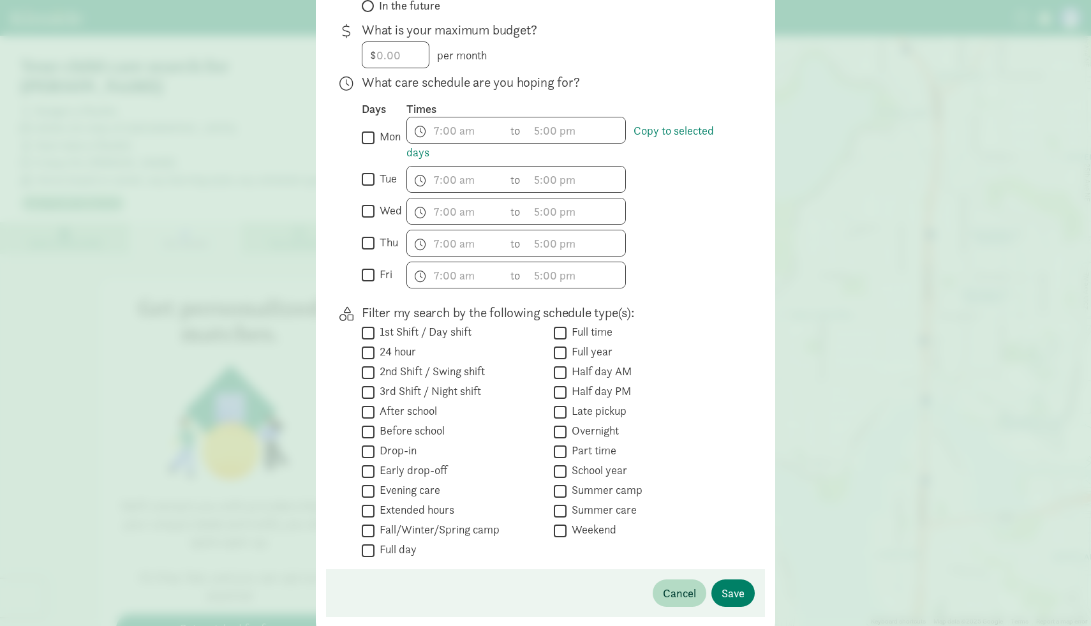
scroll to position [340, 0]
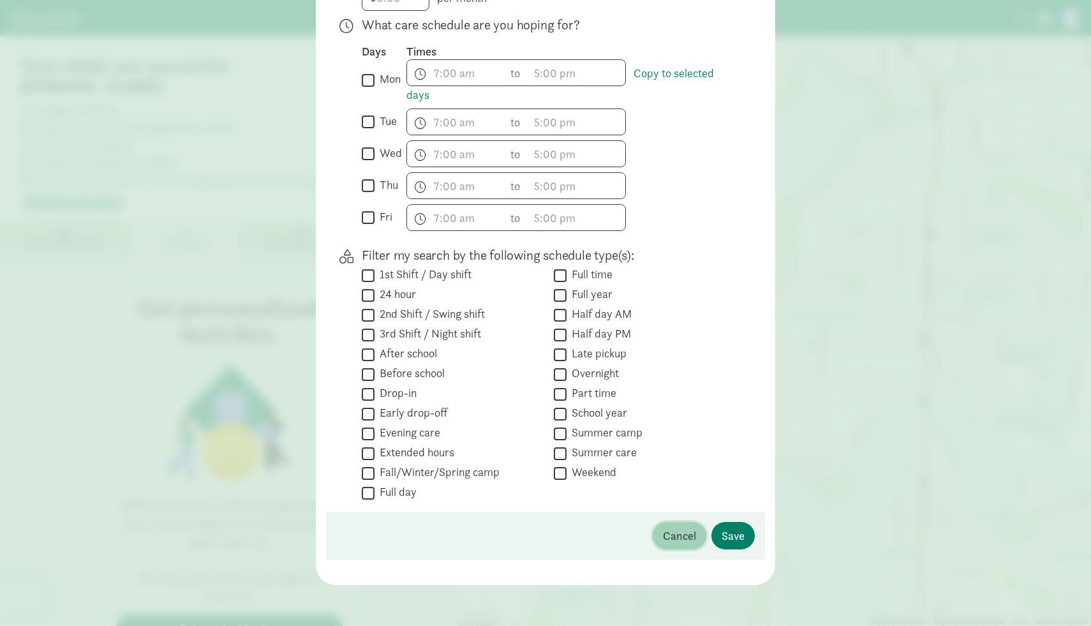
click at [696, 539] on span "Cancel" at bounding box center [679, 535] width 33 height 17
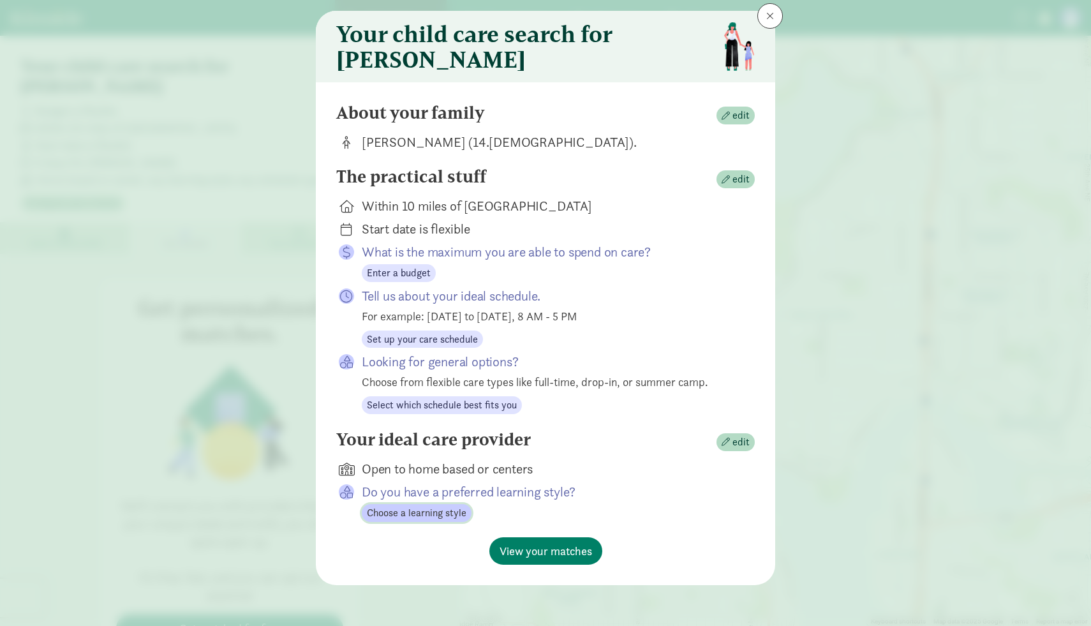
click at [432, 513] on span "Choose a learning style" at bounding box center [417, 513] width 100 height 15
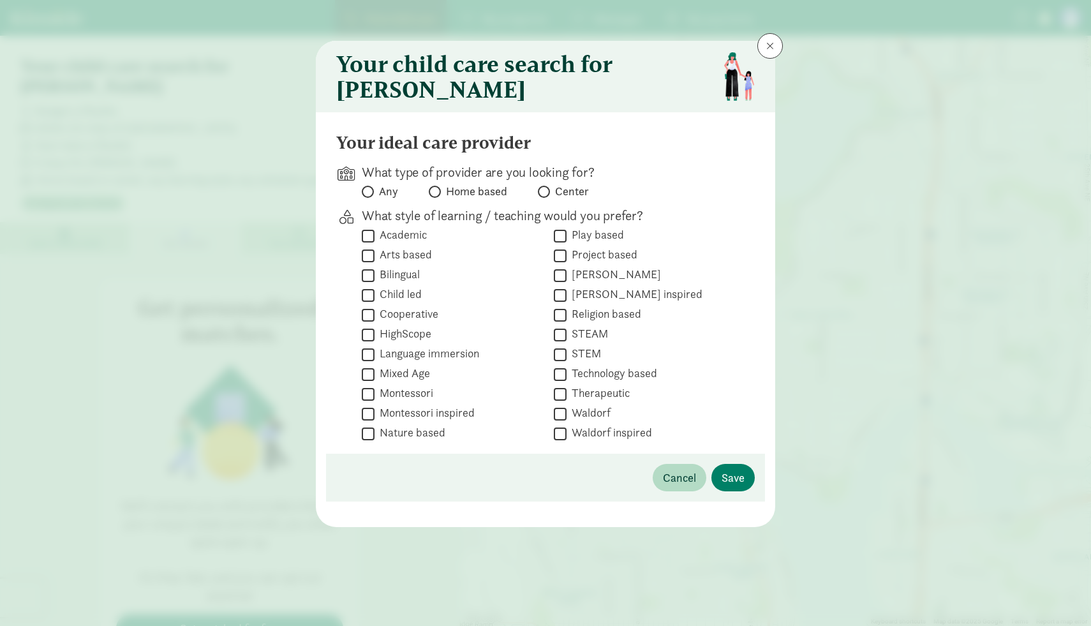
scroll to position [0, 0]
click at [686, 483] on span "Cancel" at bounding box center [679, 477] width 33 height 17
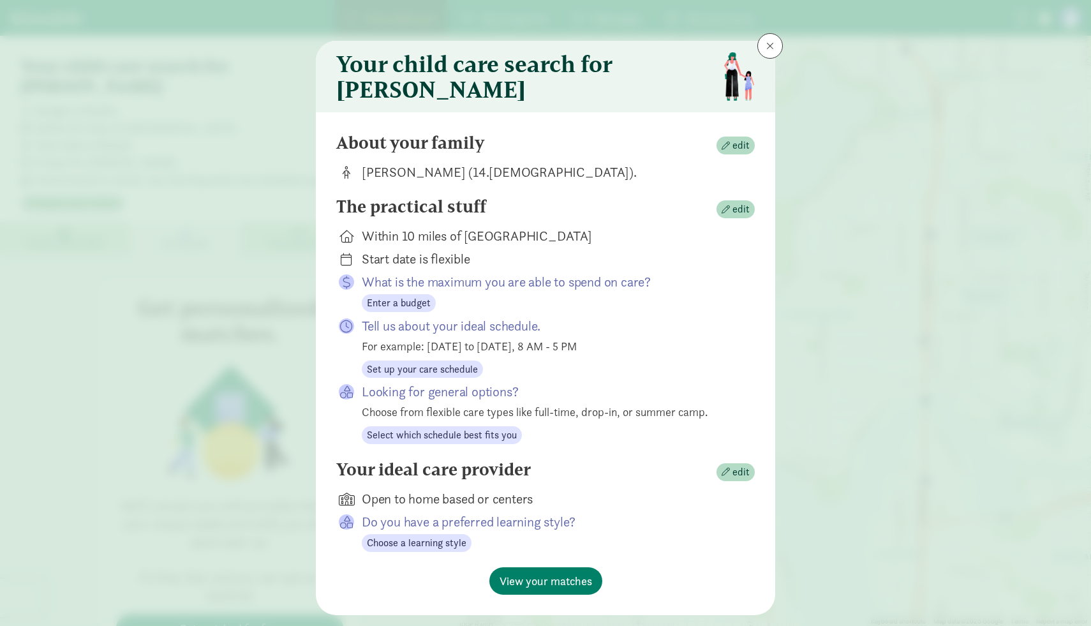
scroll to position [37, 0]
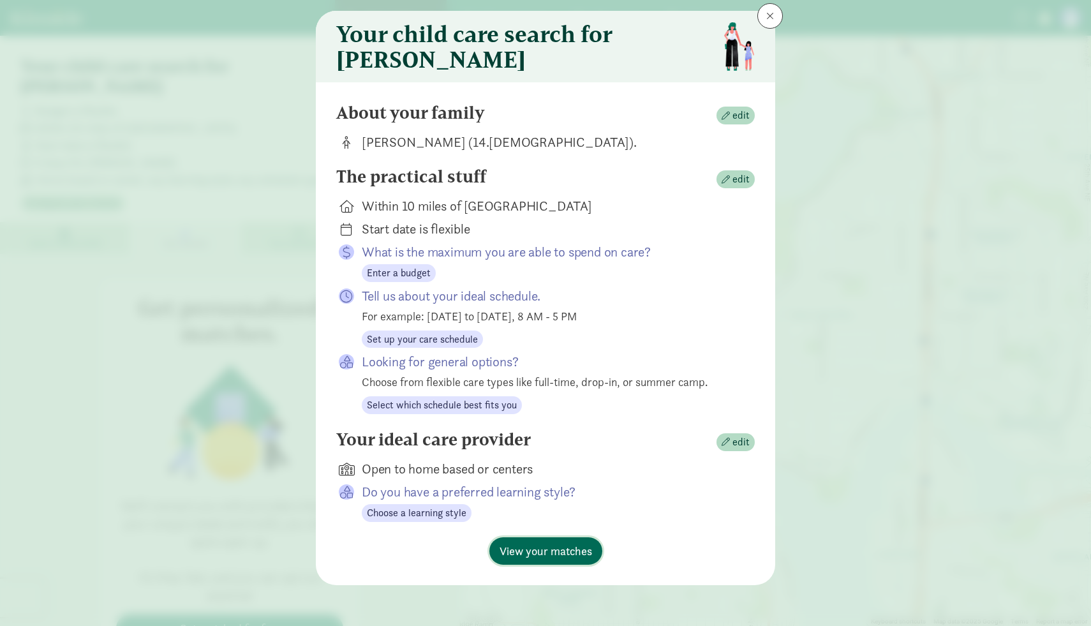
click at [578, 550] on span "View your matches" at bounding box center [546, 551] width 93 height 17
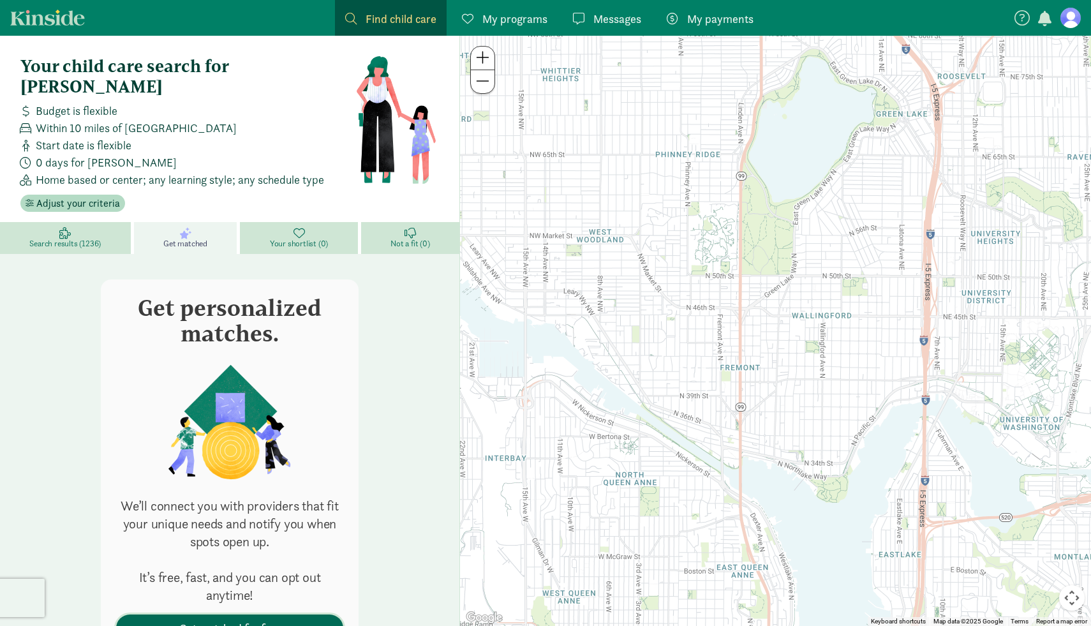
click at [245, 620] on span "Get matched for free" at bounding box center [229, 628] width 101 height 17
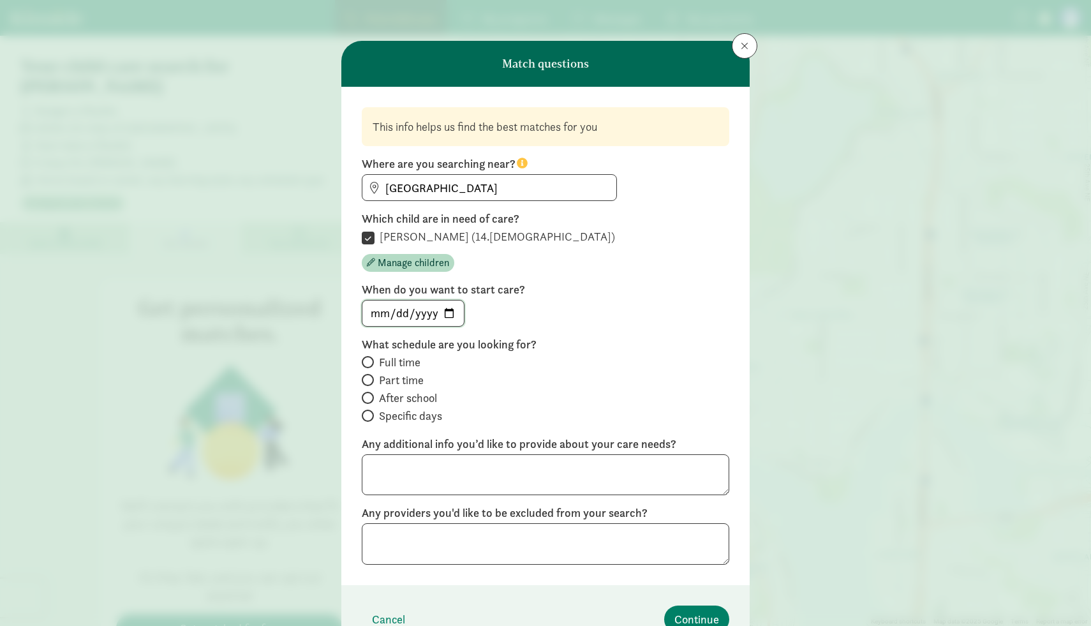
click at [381, 317] on input "date" at bounding box center [413, 314] width 101 height 26
click at [453, 313] on input "date" at bounding box center [413, 314] width 101 height 26
type input "2025-12-01"
click at [368, 382] on input "Part time" at bounding box center [366, 380] width 8 height 8
radio input "true"
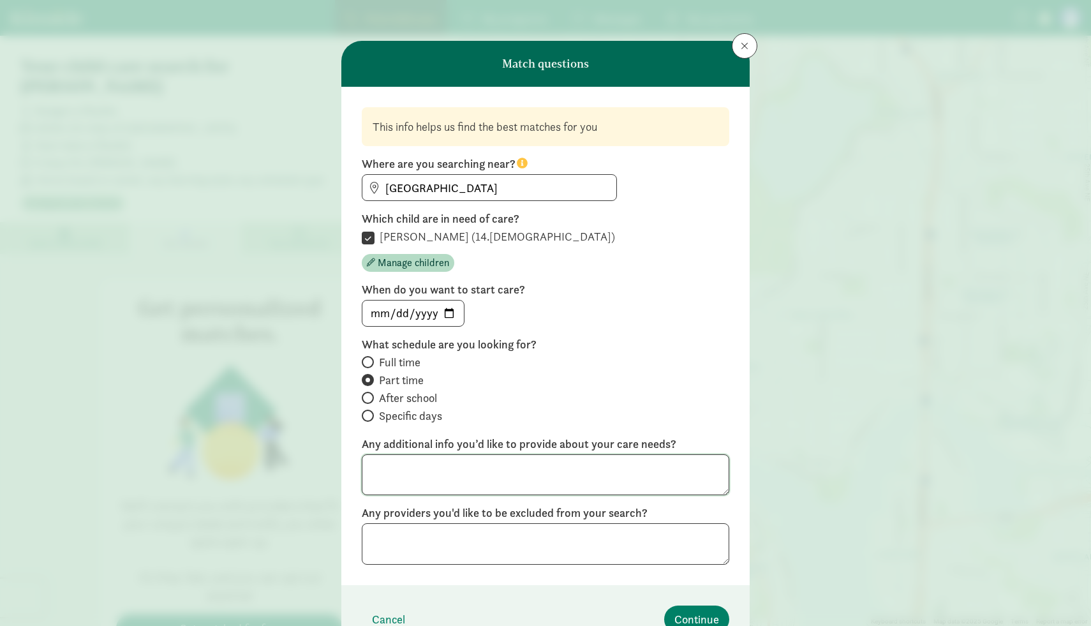
click at [407, 484] on textarea at bounding box center [546, 474] width 368 height 41
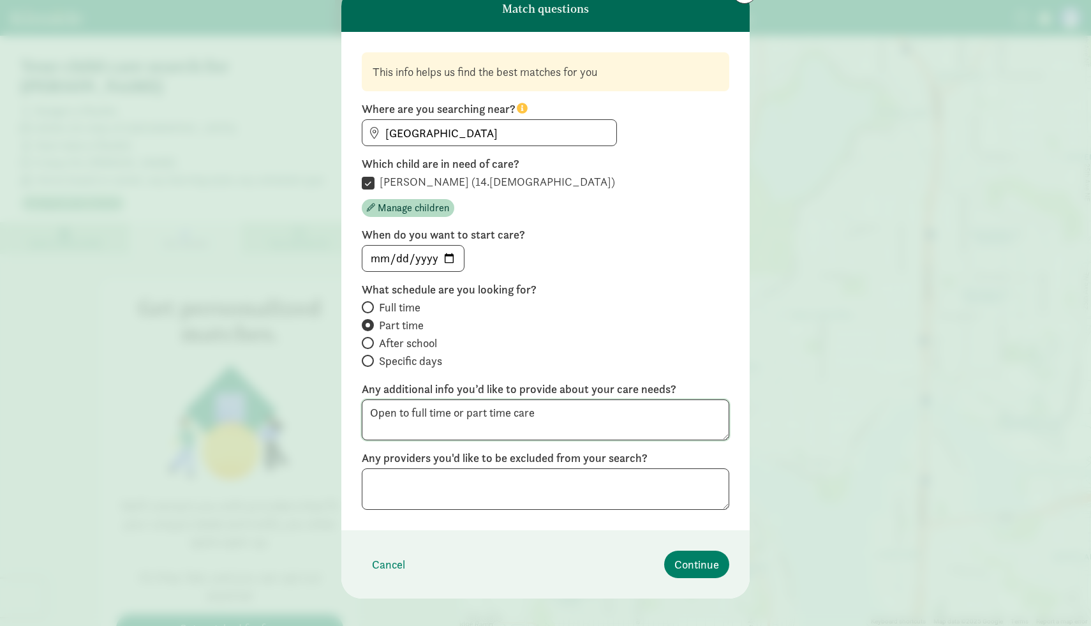
scroll to position [68, 0]
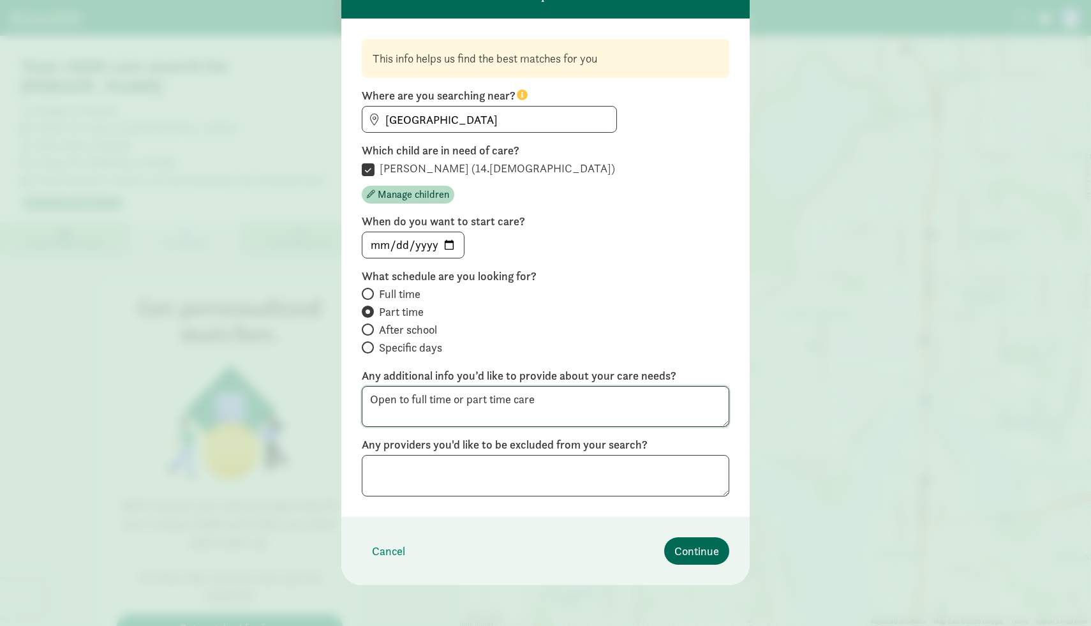
type textarea "Open to full time or part time care"
click at [696, 551] on span "Continue" at bounding box center [697, 551] width 45 height 17
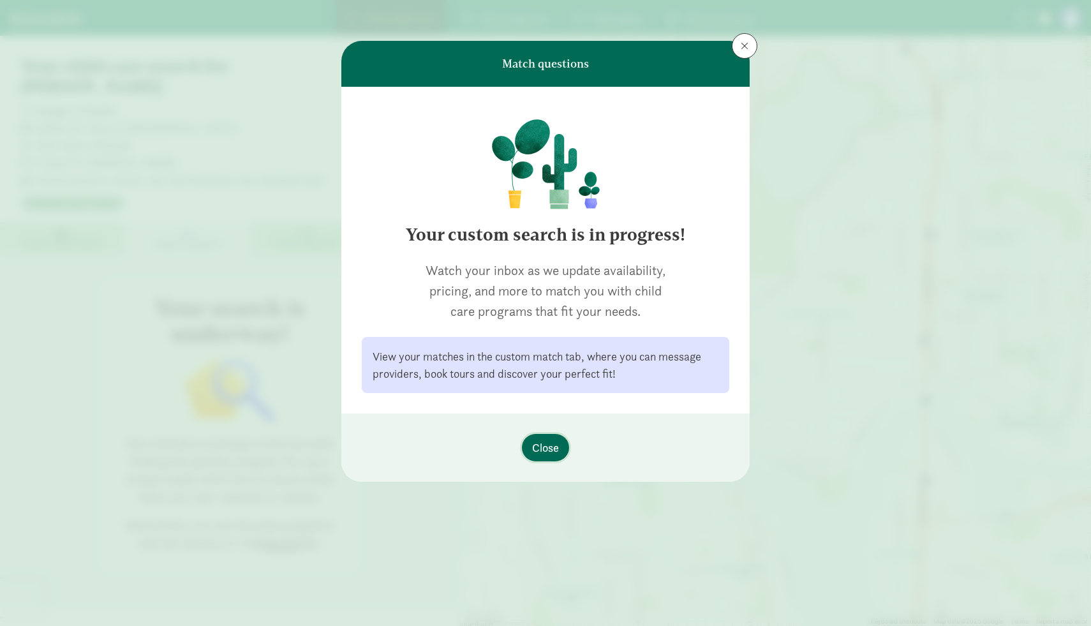
scroll to position [0, 0]
click at [546, 446] on span "Close" at bounding box center [545, 447] width 27 height 17
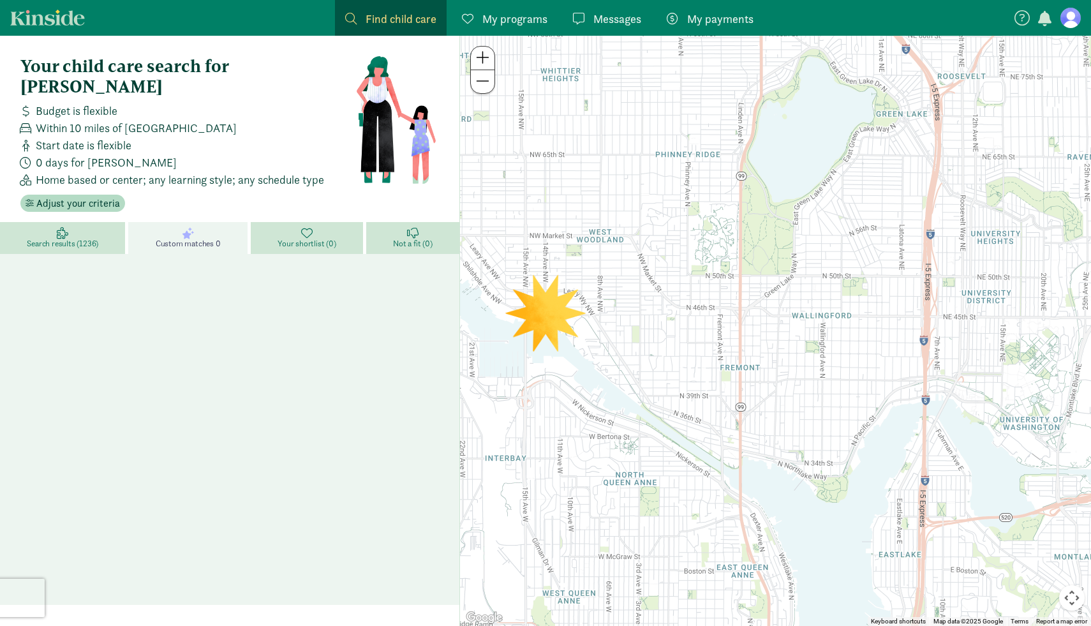
click at [182, 239] on span "Custom matches 0" at bounding box center [188, 244] width 65 height 10
click at [96, 239] on span "Search results (1236)" at bounding box center [62, 244] width 71 height 10
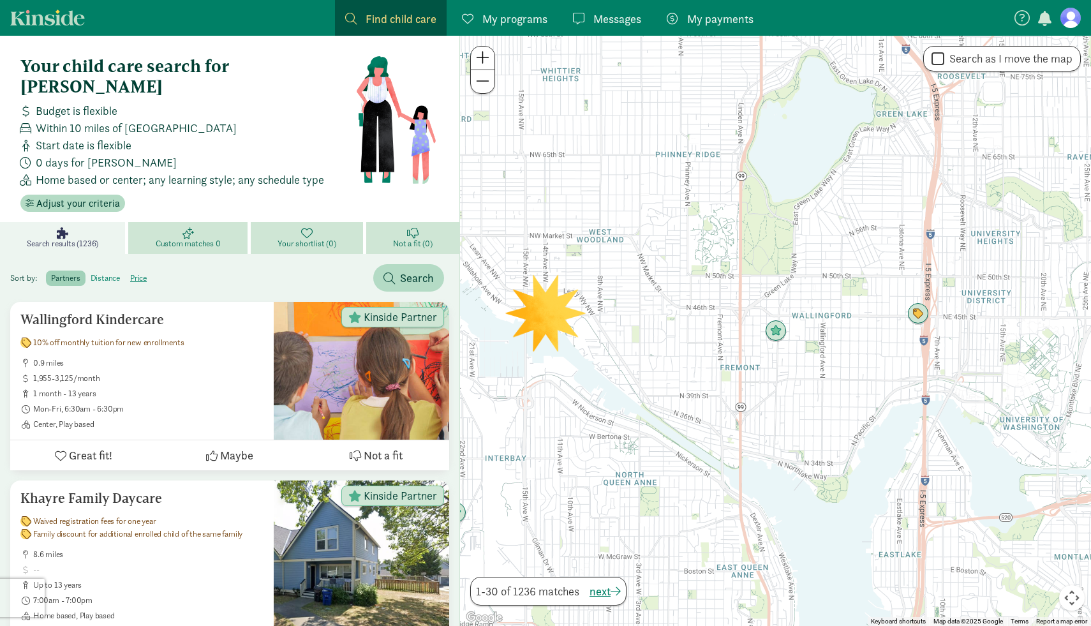
click at [125, 271] on label "distance" at bounding box center [138, 278] width 27 height 15
click at [91, 273] on input "distance" at bounding box center [91, 273] width 0 height 0
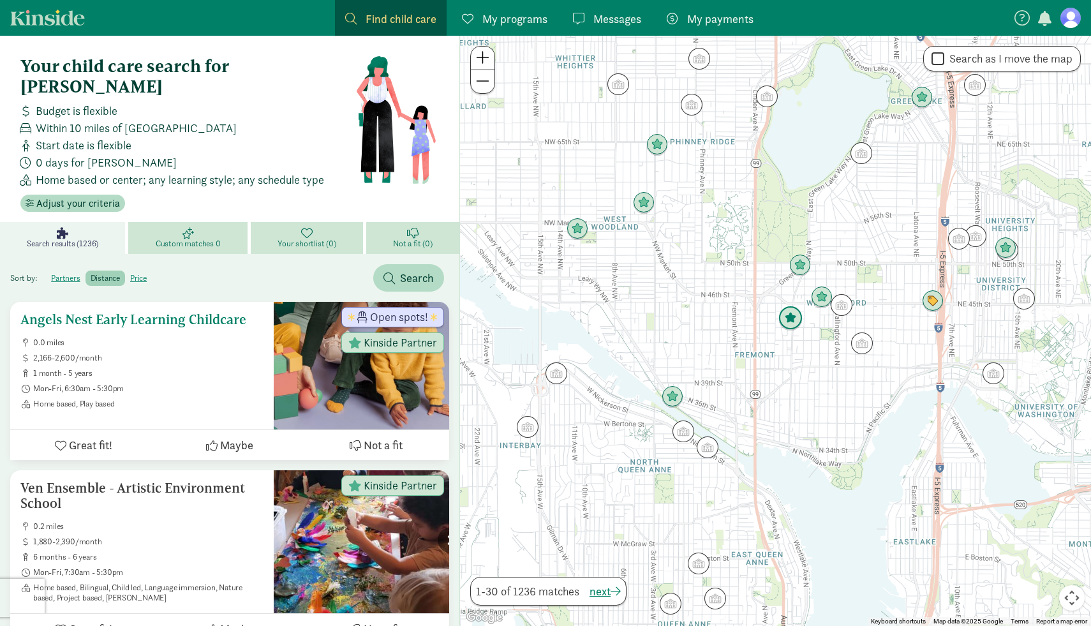
click at [177, 312] on h5 "Angels Nest Early Learning Childcare" at bounding box center [141, 319] width 243 height 15
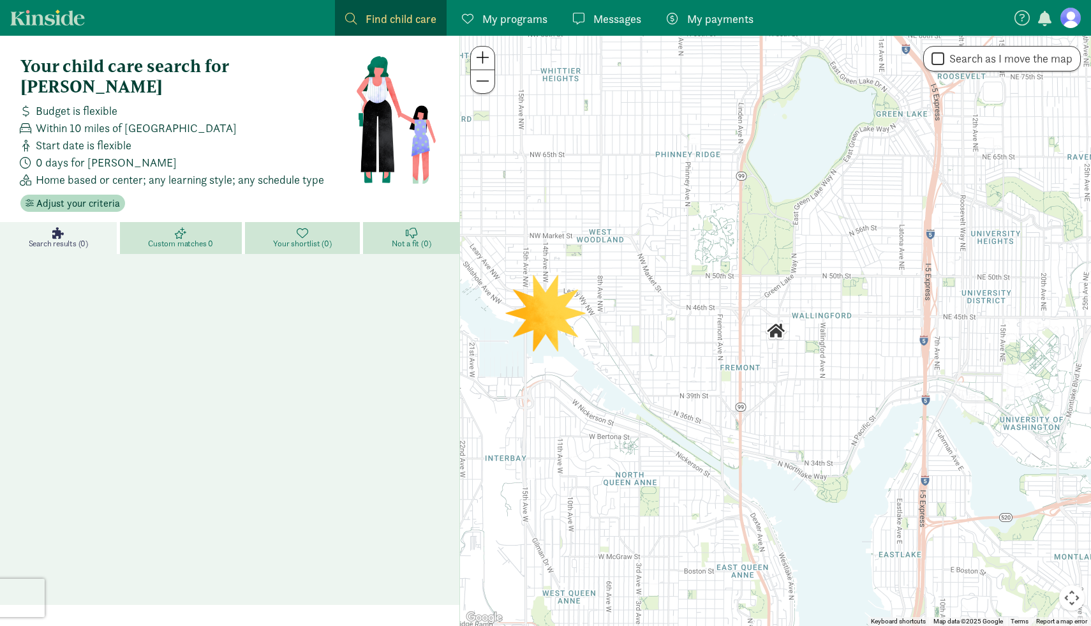
click at [66, 239] on span "Search results (0)" at bounding box center [58, 244] width 59 height 10
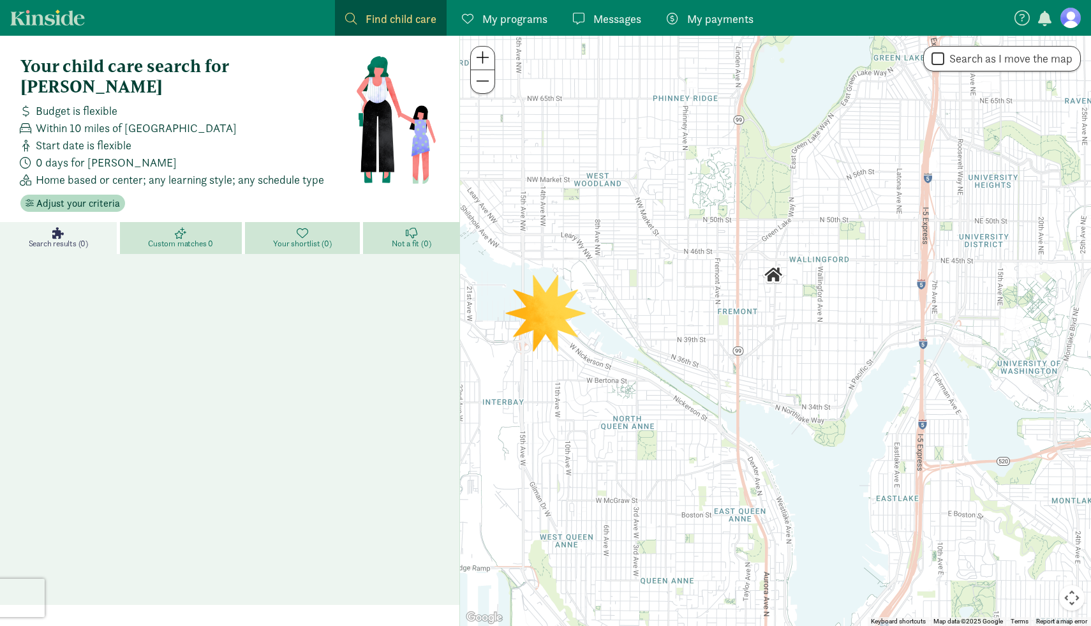
drag, startPoint x: 597, startPoint y: 265, endPoint x: 596, endPoint y: 207, distance: 57.5
click at [596, 207] on div at bounding box center [775, 331] width 631 height 590
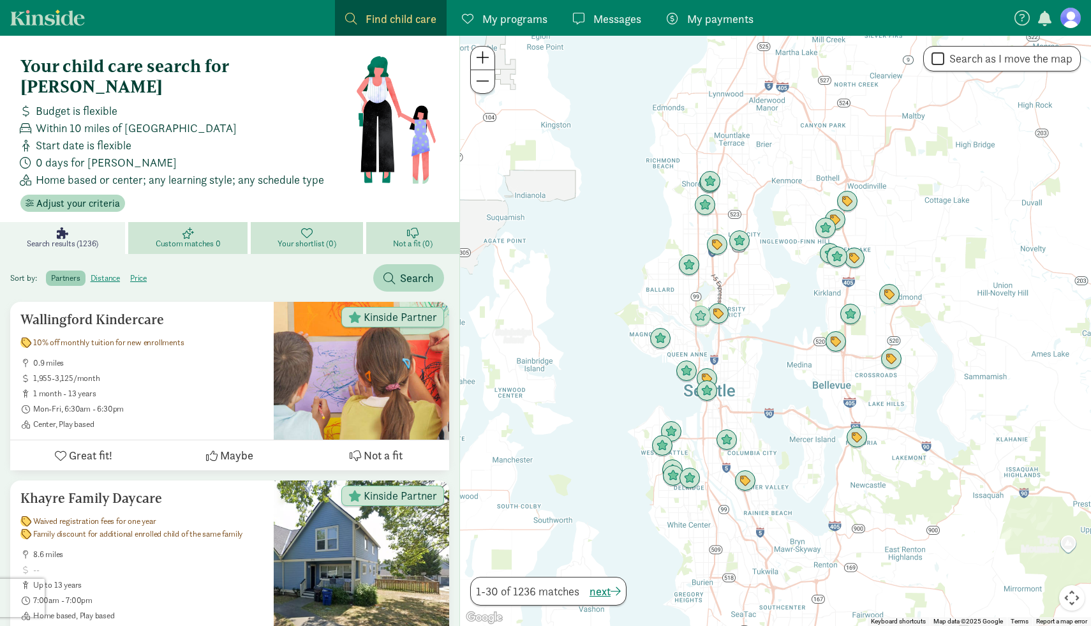
click at [756, 352] on div at bounding box center [775, 331] width 631 height 590
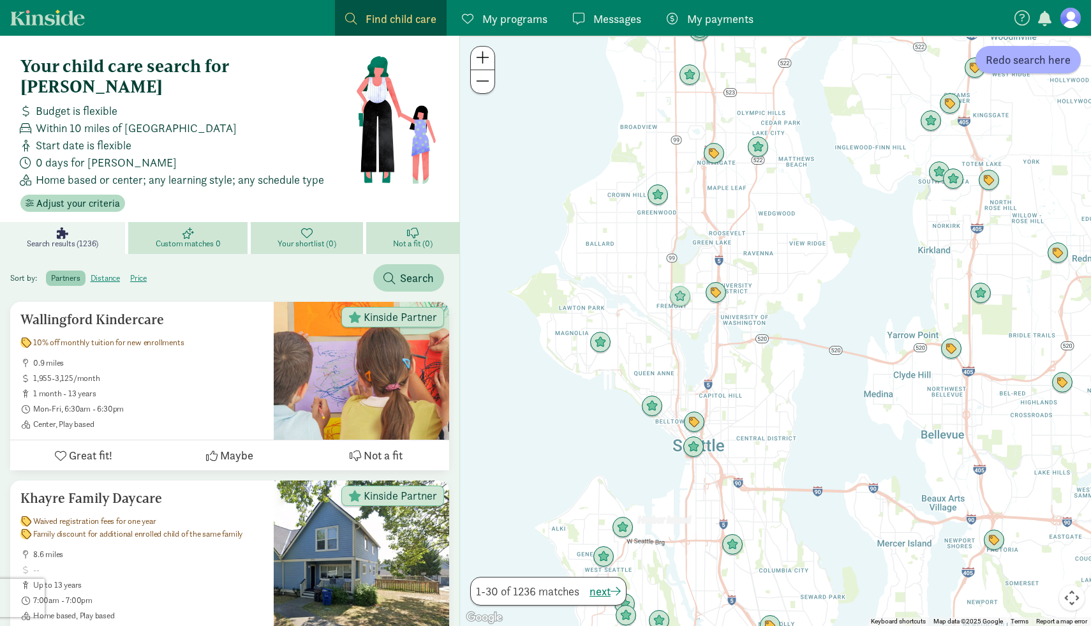
drag, startPoint x: 706, startPoint y: 337, endPoint x: 749, endPoint y: 358, distance: 48.2
click at [749, 358] on div at bounding box center [775, 331] width 631 height 590
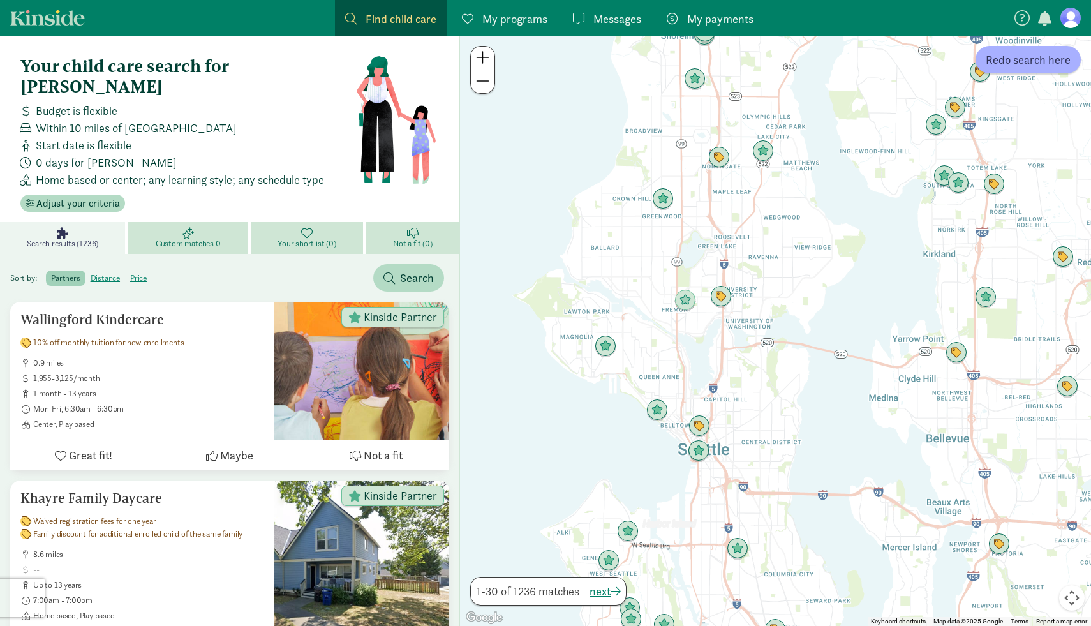
click at [749, 358] on div at bounding box center [775, 331] width 631 height 590
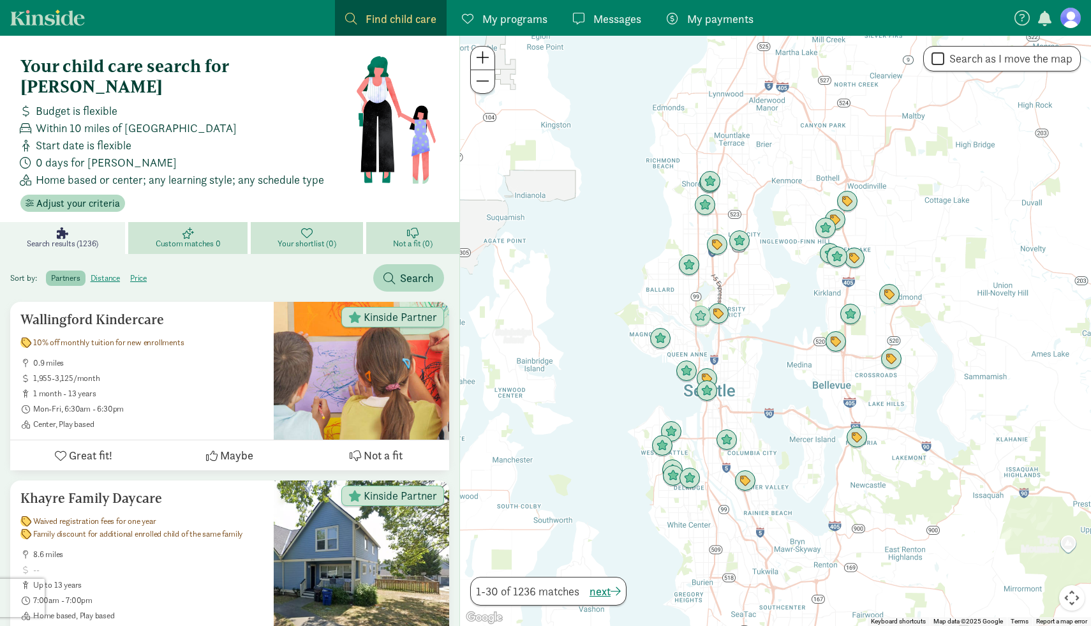
click at [712, 269] on div at bounding box center [775, 331] width 631 height 590
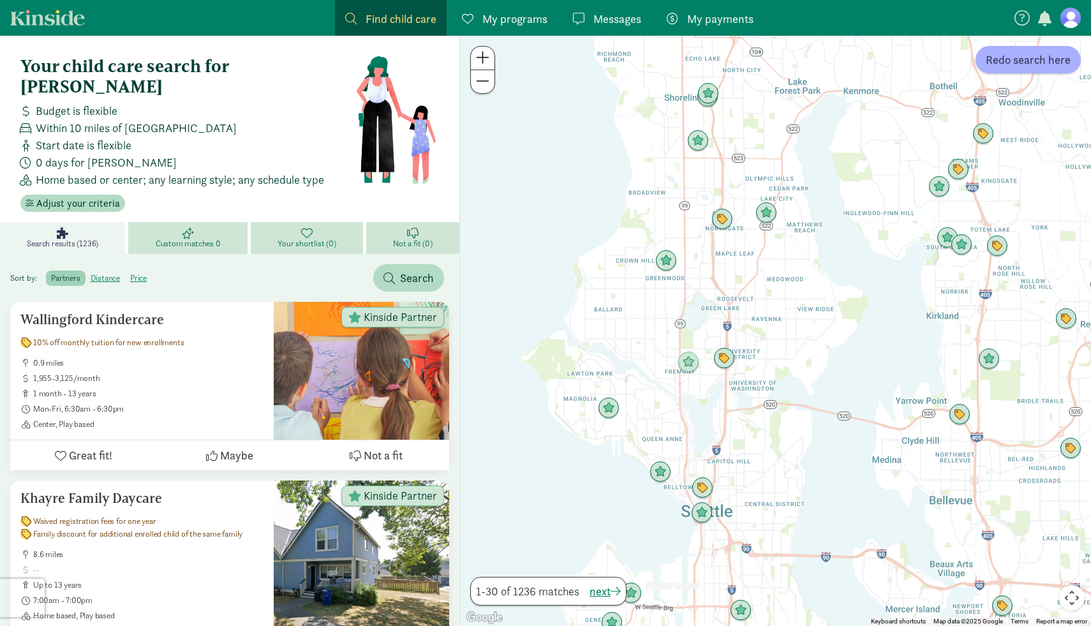
click at [712, 402] on div at bounding box center [775, 331] width 631 height 590
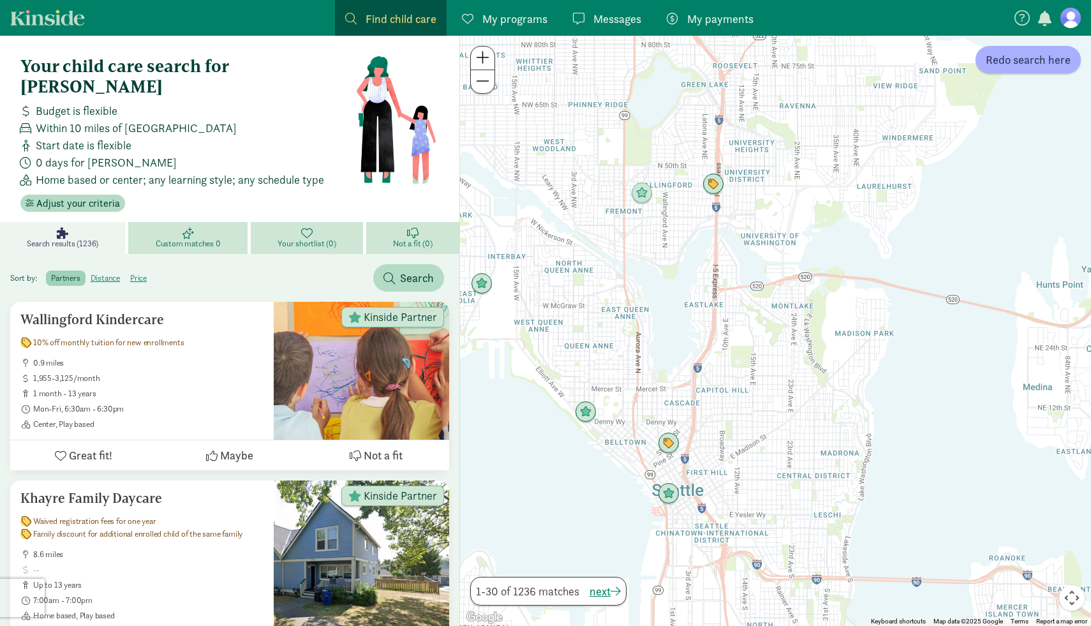
drag, startPoint x: 712, startPoint y: 402, endPoint x: 686, endPoint y: 266, distance: 138.3
click at [686, 266] on div at bounding box center [775, 331] width 631 height 590
click at [223, 447] on span "Maybe" at bounding box center [236, 455] width 33 height 17
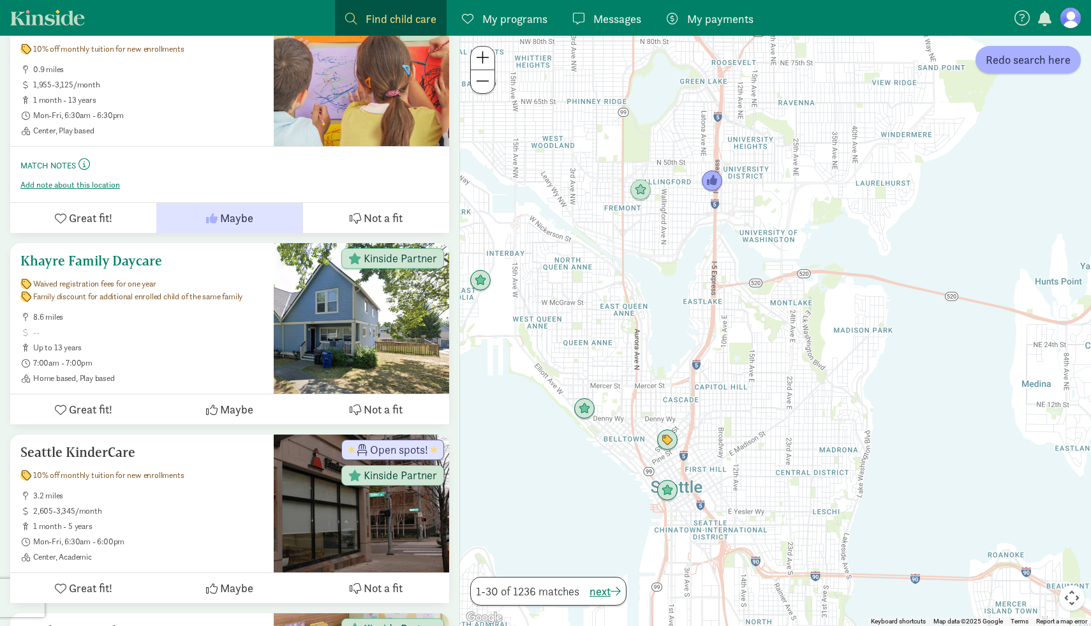
scroll to position [341, 0]
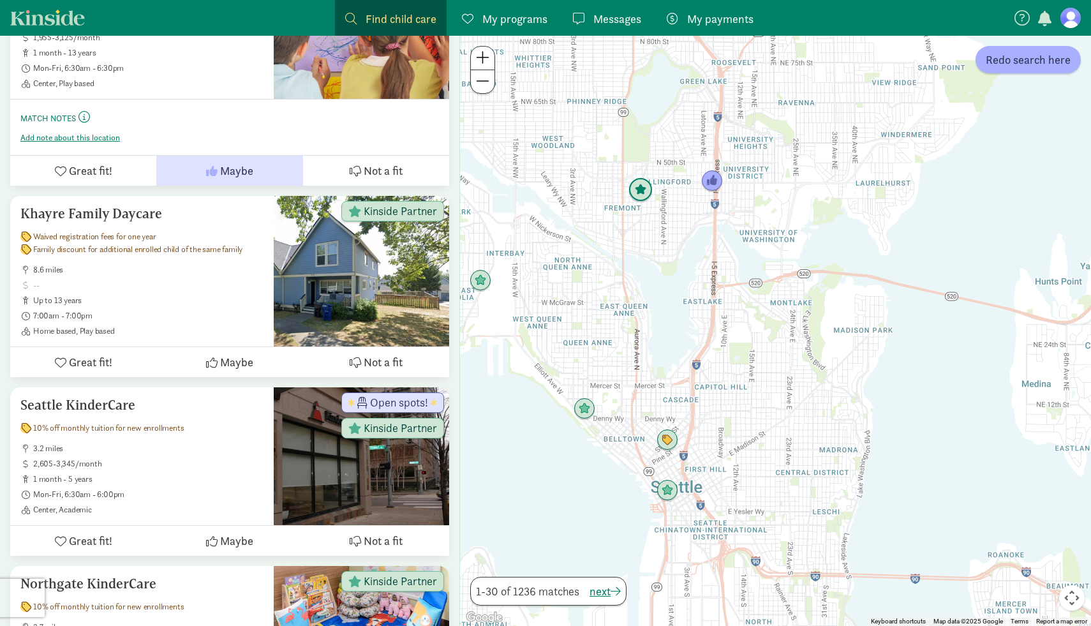
click at [643, 188] on img "Click to see details" at bounding box center [641, 190] width 24 height 24
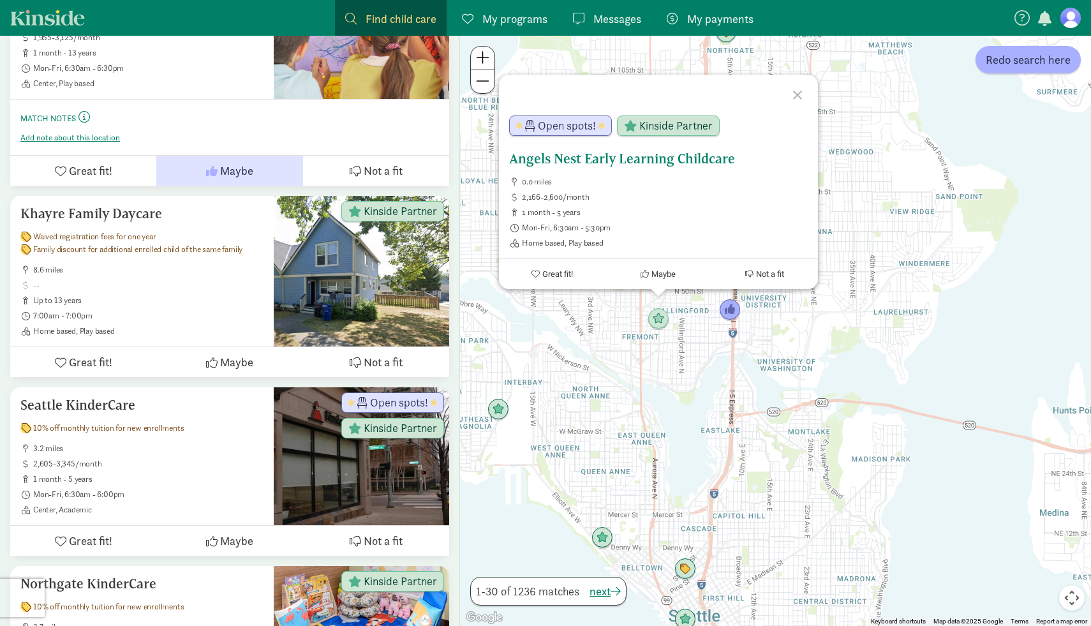
click at [671, 276] on span "Maybe" at bounding box center [664, 274] width 24 height 10
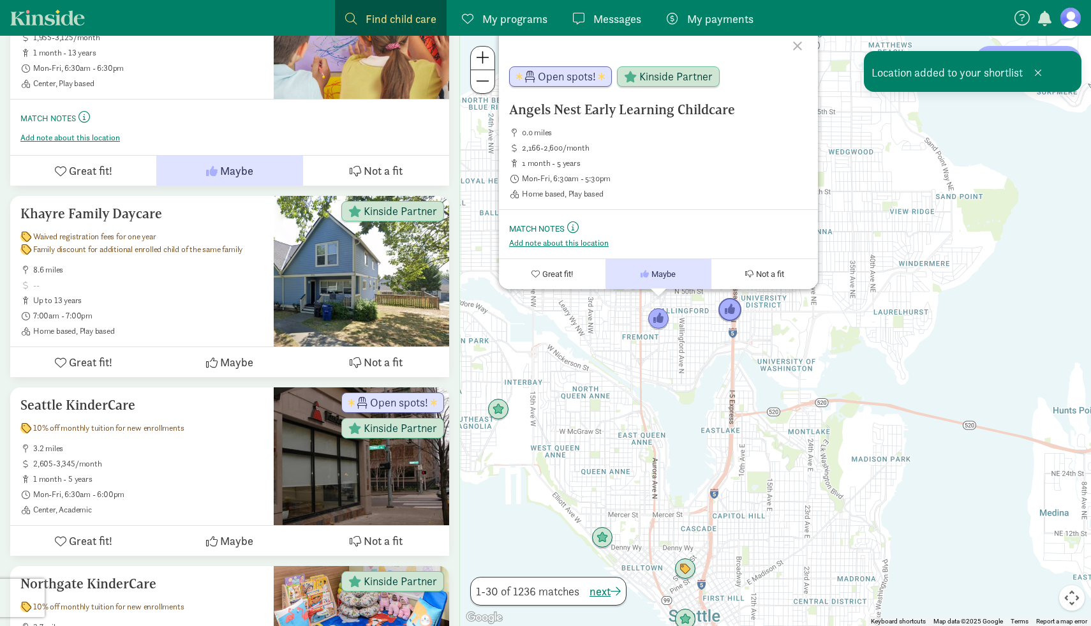
click at [728, 313] on img "Click to see details" at bounding box center [730, 310] width 24 height 24
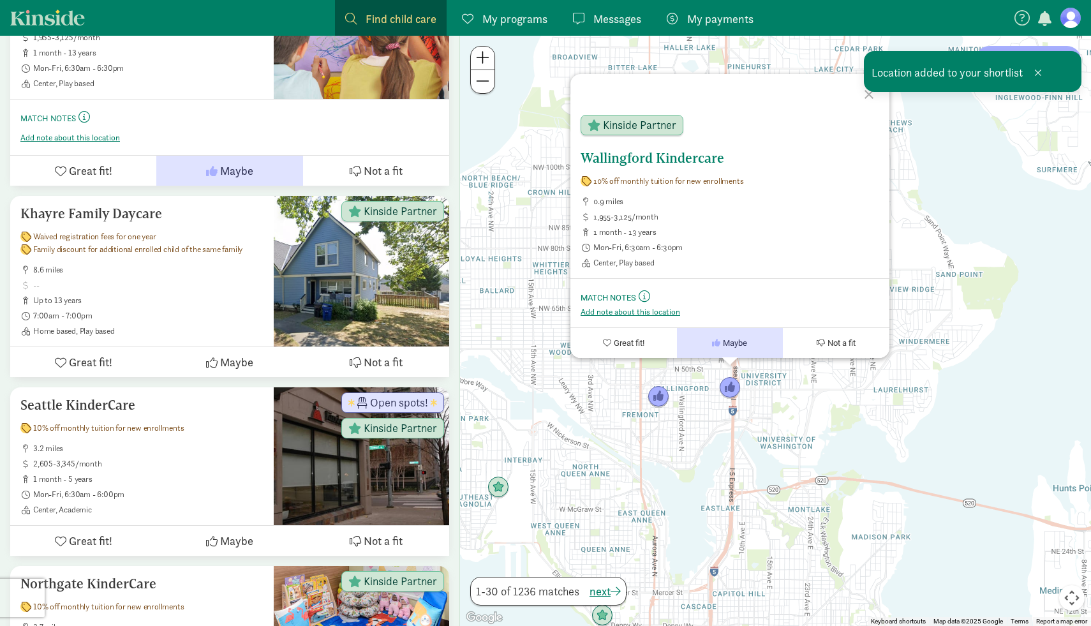
click at [637, 348] on button "Great fit!" at bounding box center [624, 343] width 107 height 30
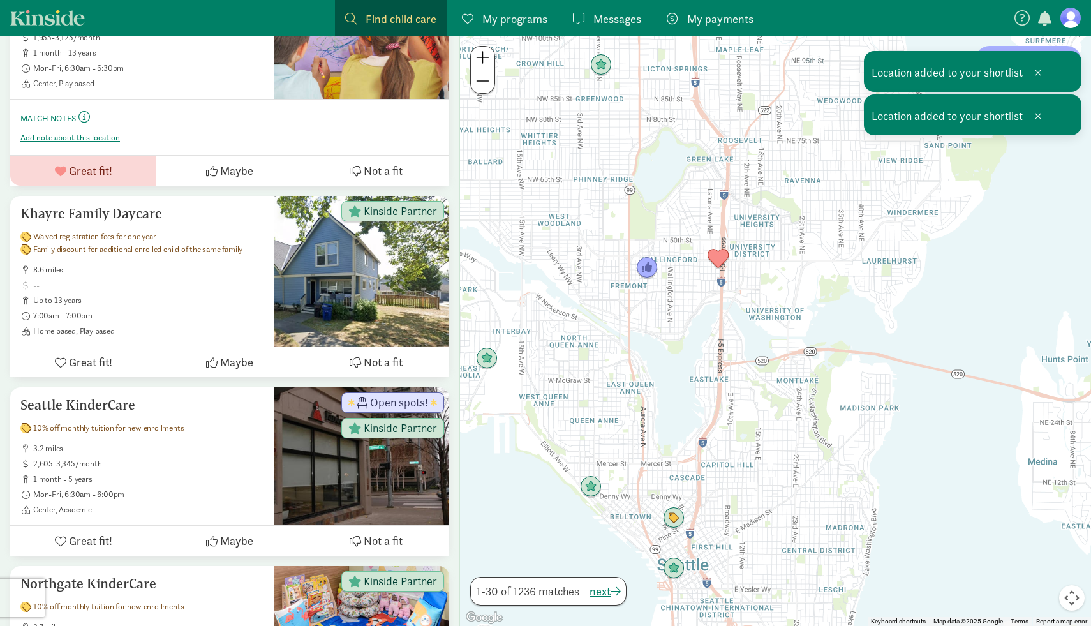
drag, startPoint x: 675, startPoint y: 433, endPoint x: 650, endPoint y: 250, distance: 184.2
click at [650, 250] on div "To navigate, press the arrow keys." at bounding box center [775, 331] width 631 height 590
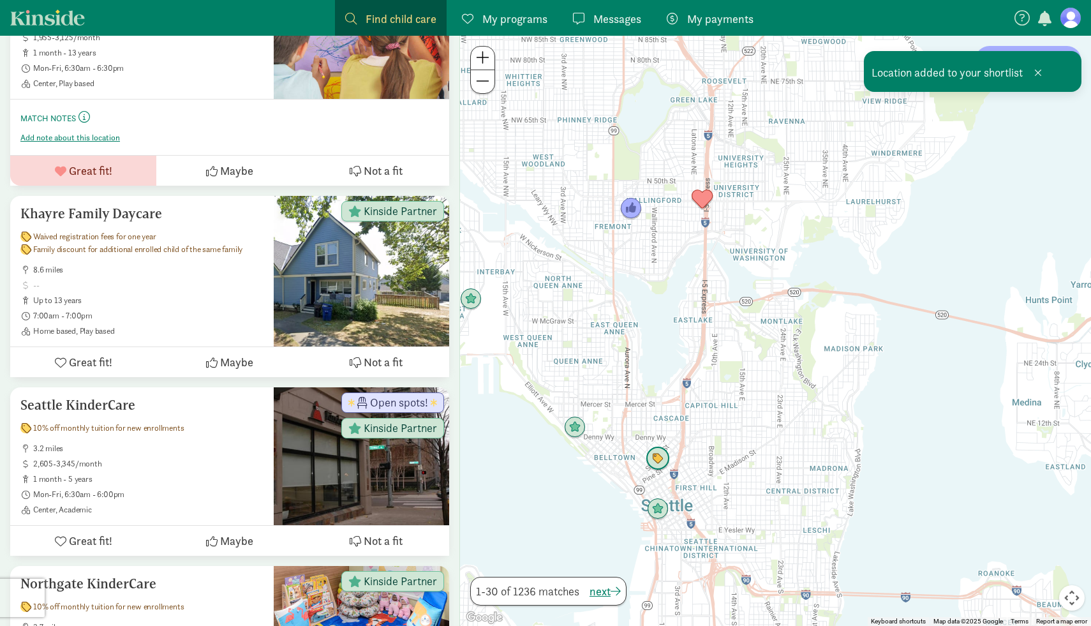
click at [657, 456] on img "Click to see details" at bounding box center [658, 459] width 24 height 24
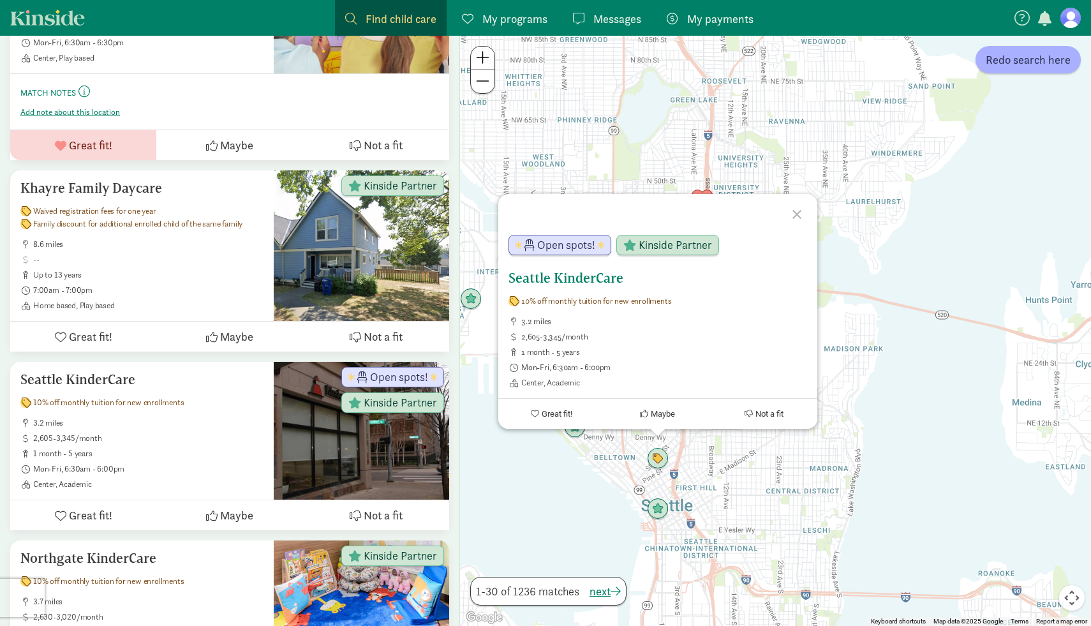
scroll to position [376, 0]
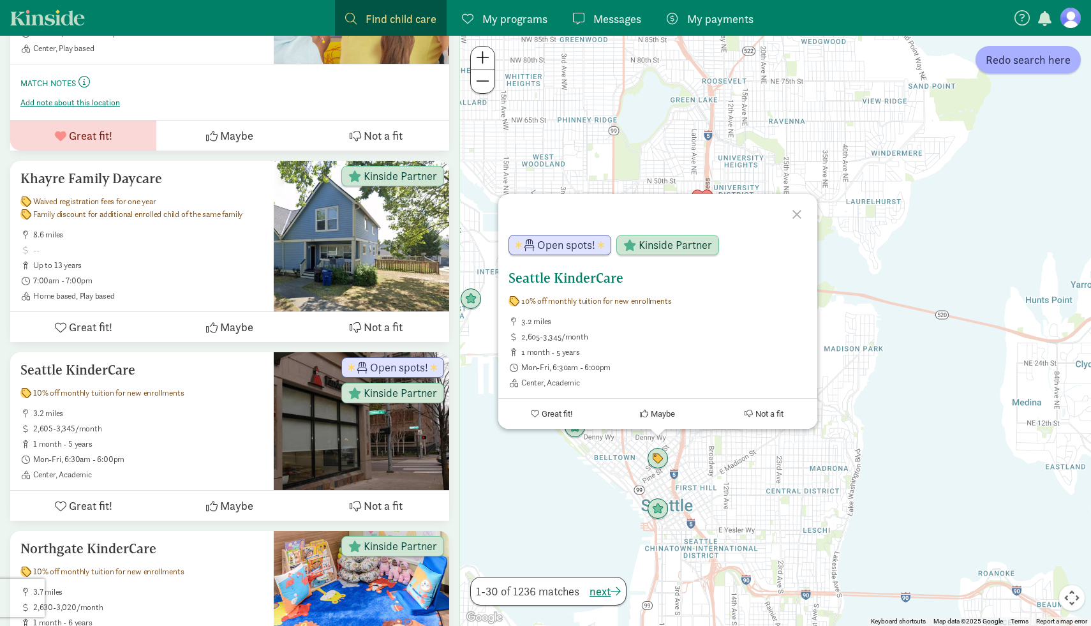
click at [660, 408] on button "Maybe" at bounding box center [657, 414] width 107 height 30
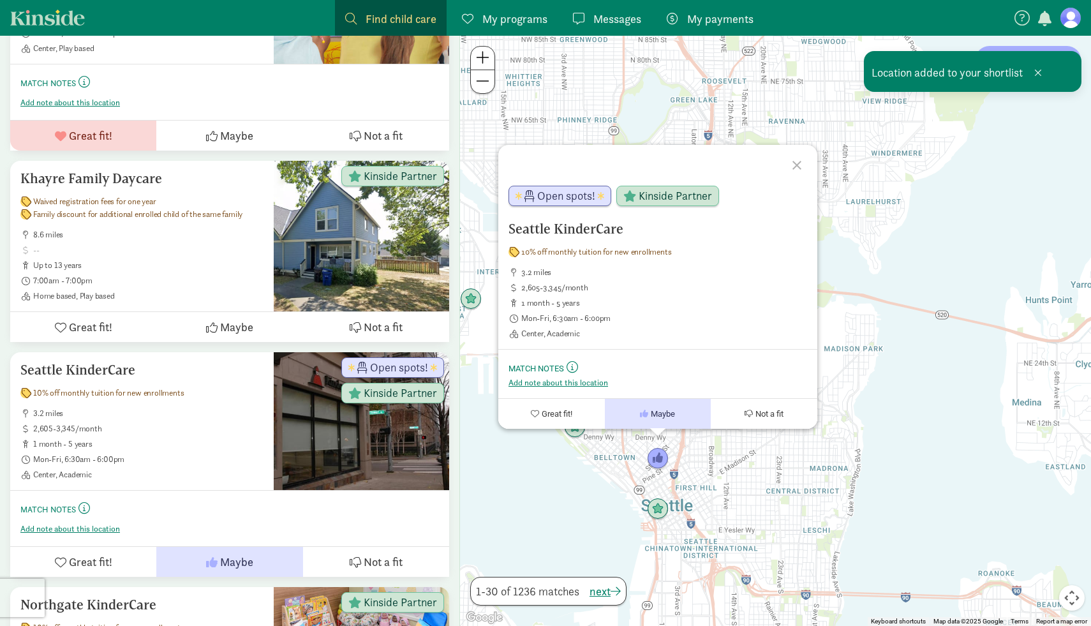
click at [712, 453] on div "Seattle KinderCare 10% off monthly tuition for new enrollments 3.2 miles 2,605-…" at bounding box center [775, 331] width 631 height 590
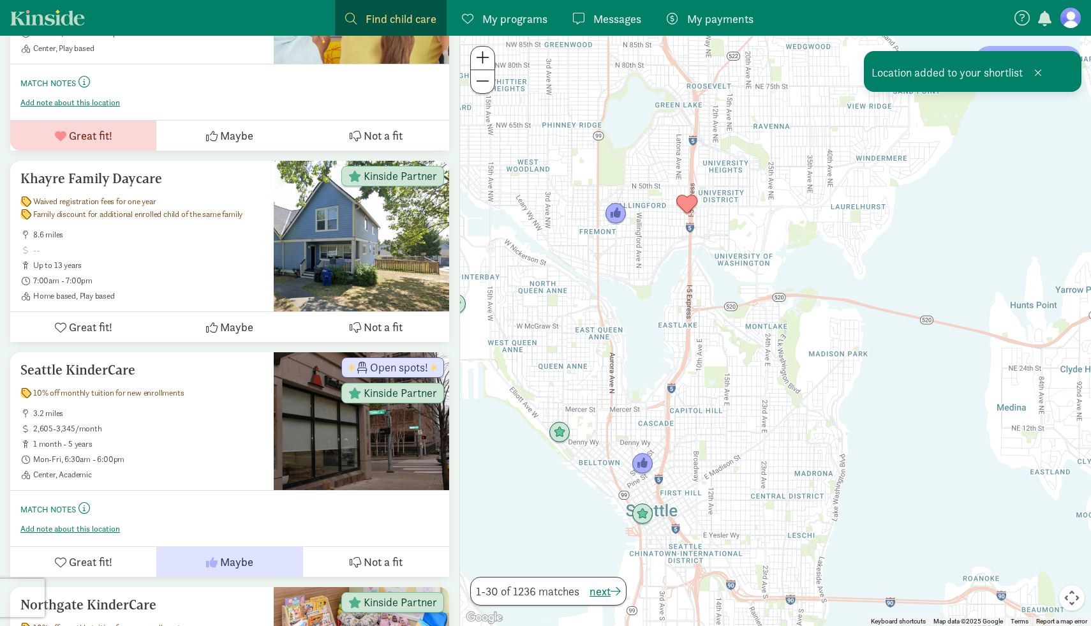
drag, startPoint x: 708, startPoint y: 343, endPoint x: 695, endPoint y: 350, distance: 14.6
click at [695, 350] on div at bounding box center [775, 331] width 631 height 590
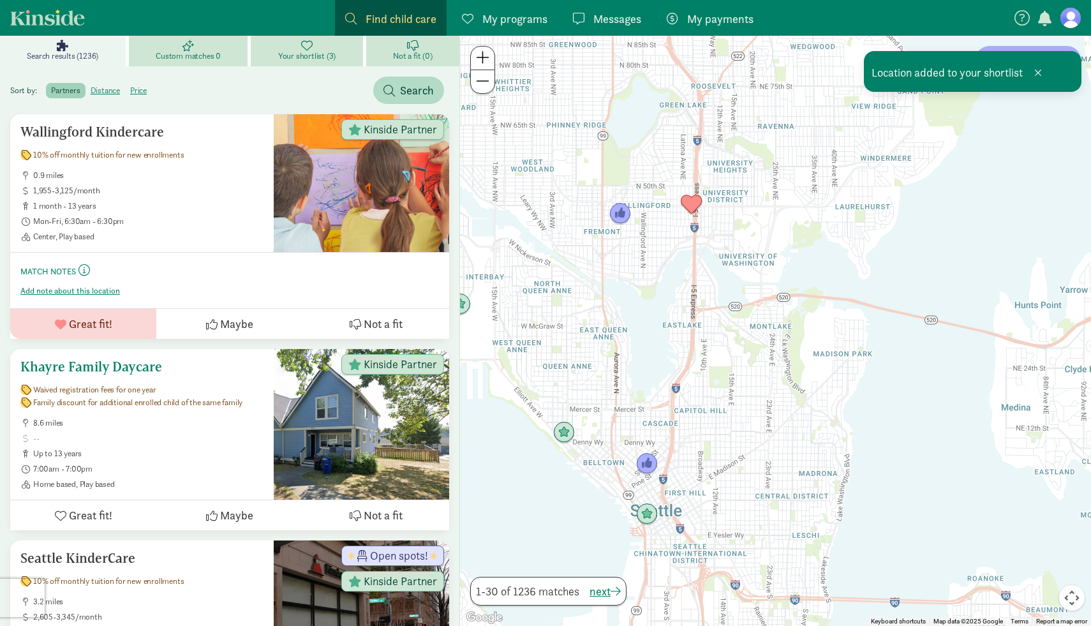
scroll to position [0, 0]
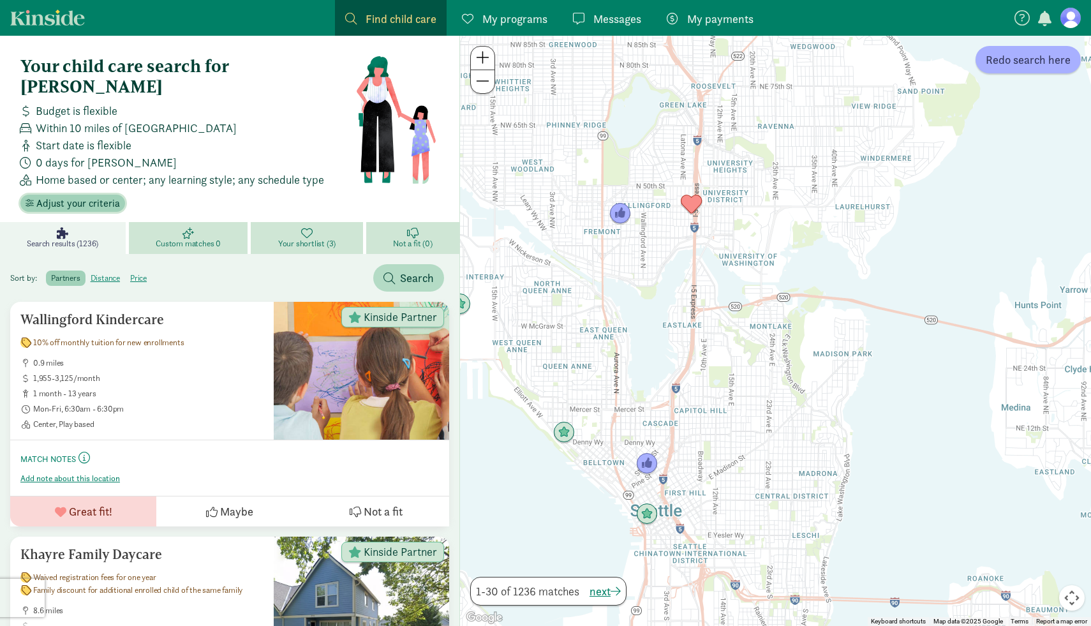
click at [100, 196] on span "Adjust your criteria" at bounding box center [78, 203] width 84 height 15
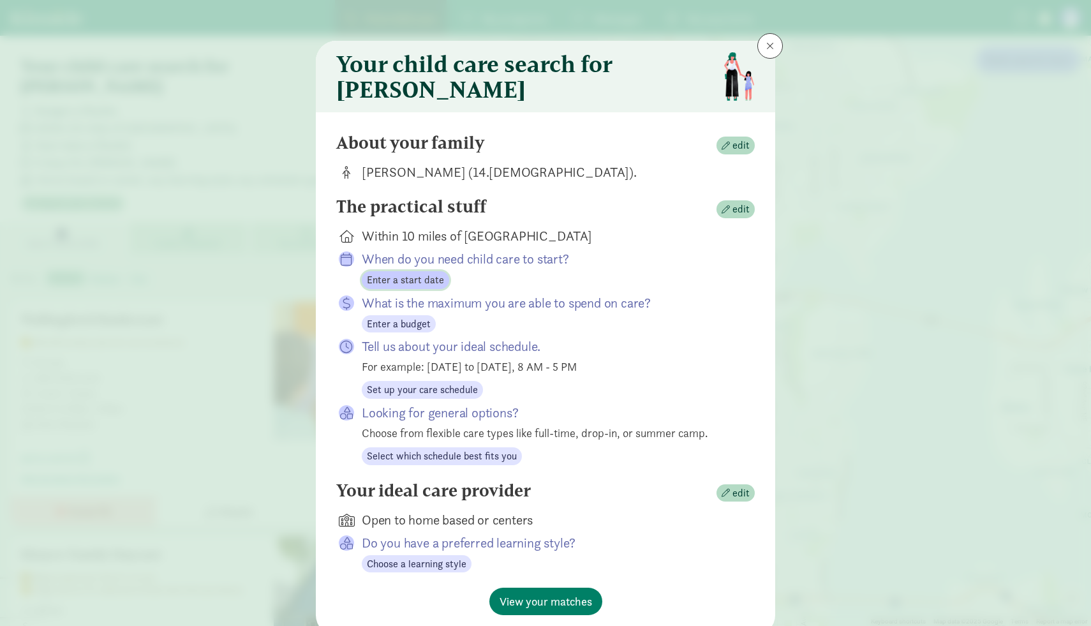
click at [412, 288] on span "Enter a start date" at bounding box center [405, 280] width 77 height 15
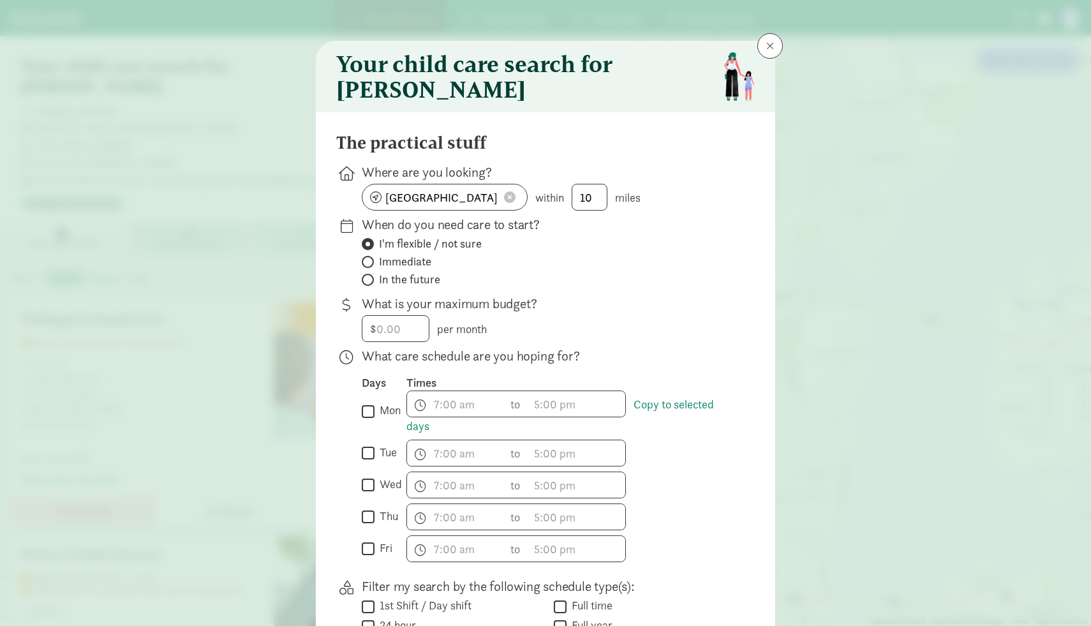
click at [412, 287] on span "In the future" at bounding box center [409, 279] width 61 height 15
click at [370, 284] on input "In the future" at bounding box center [366, 280] width 8 height 8
radio input "true"
radio input "false"
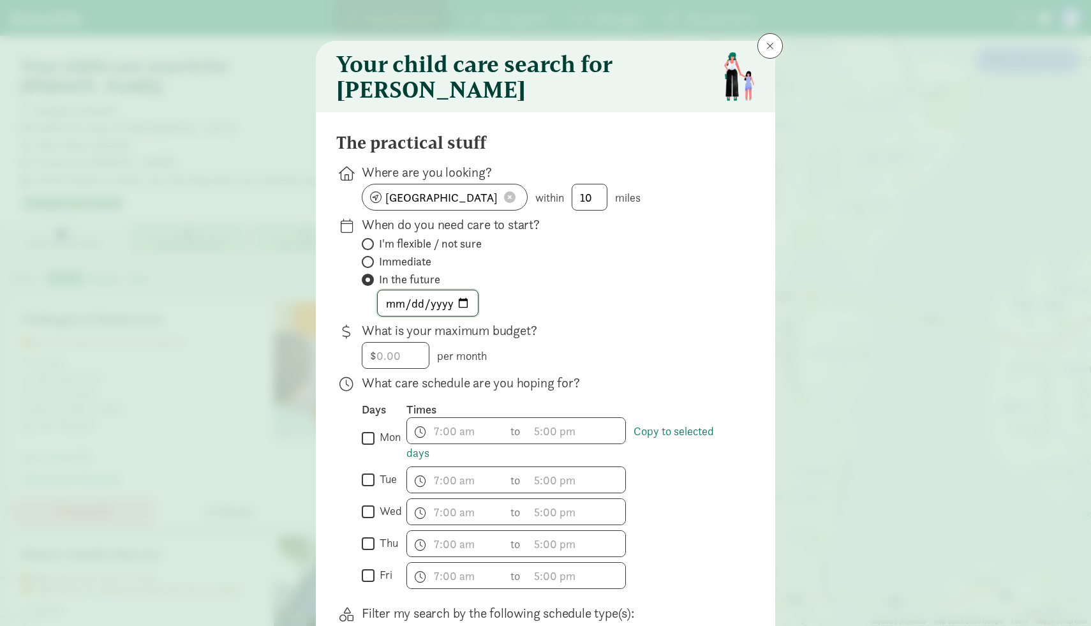
click at [398, 312] on input "date" at bounding box center [428, 303] width 100 height 26
type input "2025-12-01"
click at [596, 340] on p "What is your maximum budget?" at bounding box center [548, 331] width 373 height 18
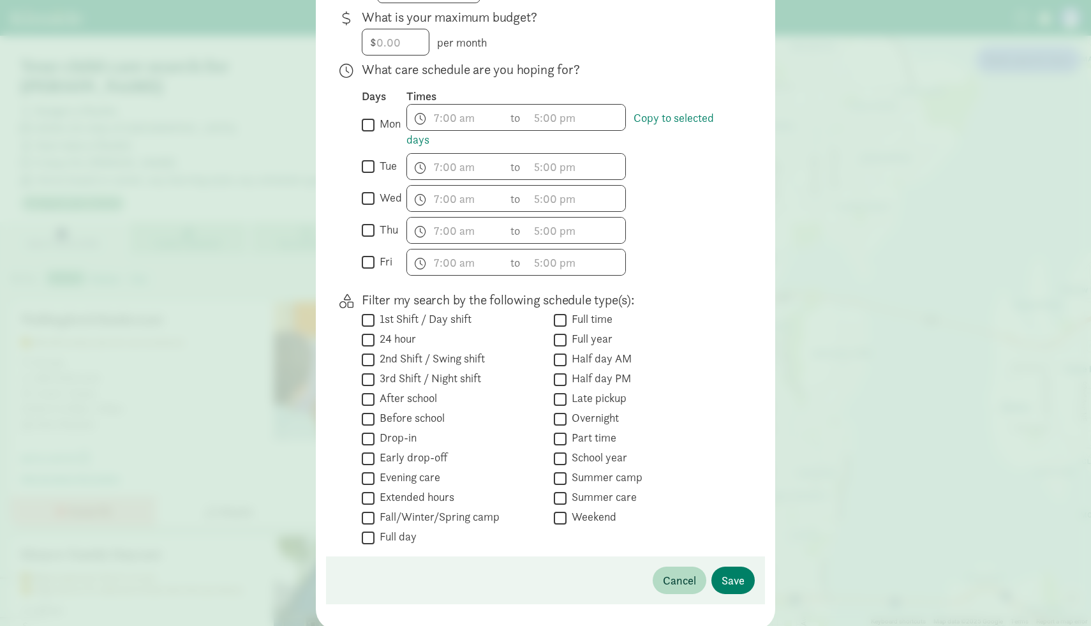
scroll to position [366, 0]
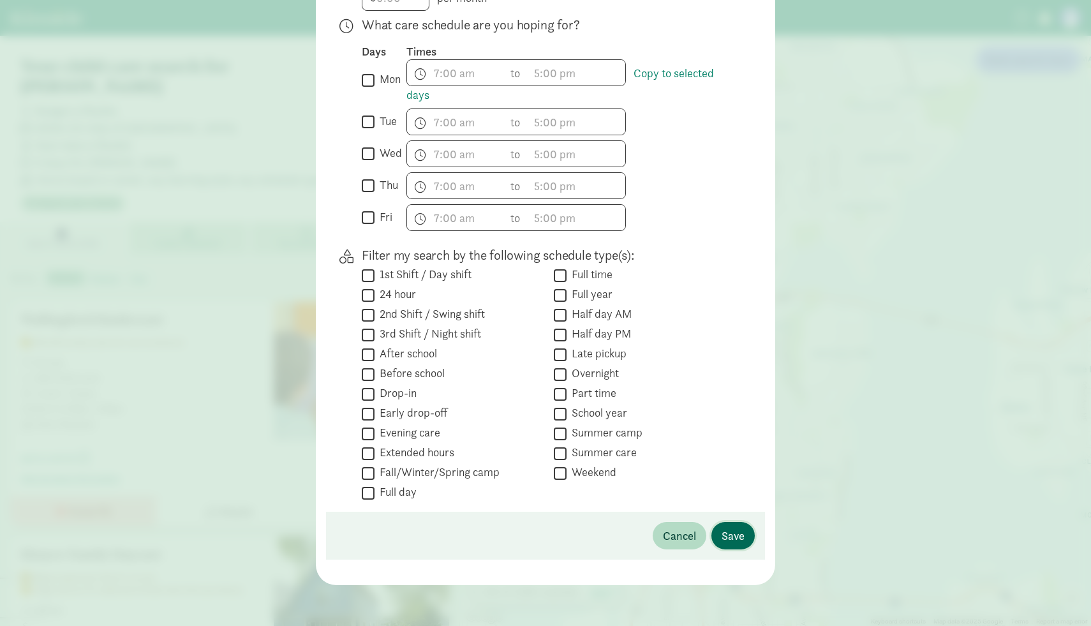
click at [737, 540] on span "Save" at bounding box center [733, 535] width 23 height 17
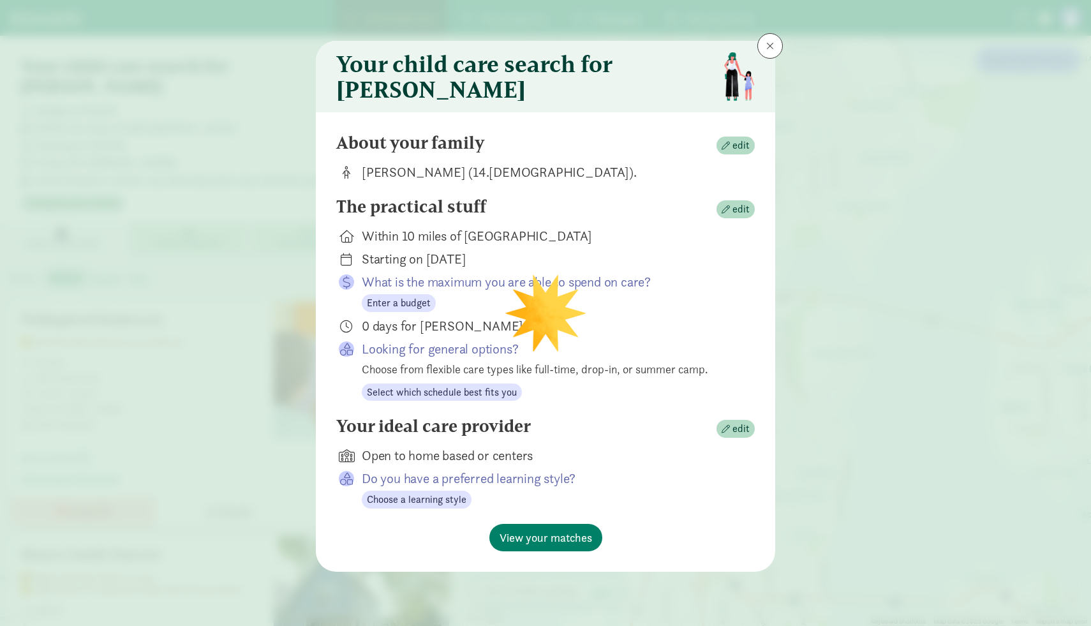
click at [385, 335] on div "0 days for Ivy" at bounding box center [548, 326] width 373 height 18
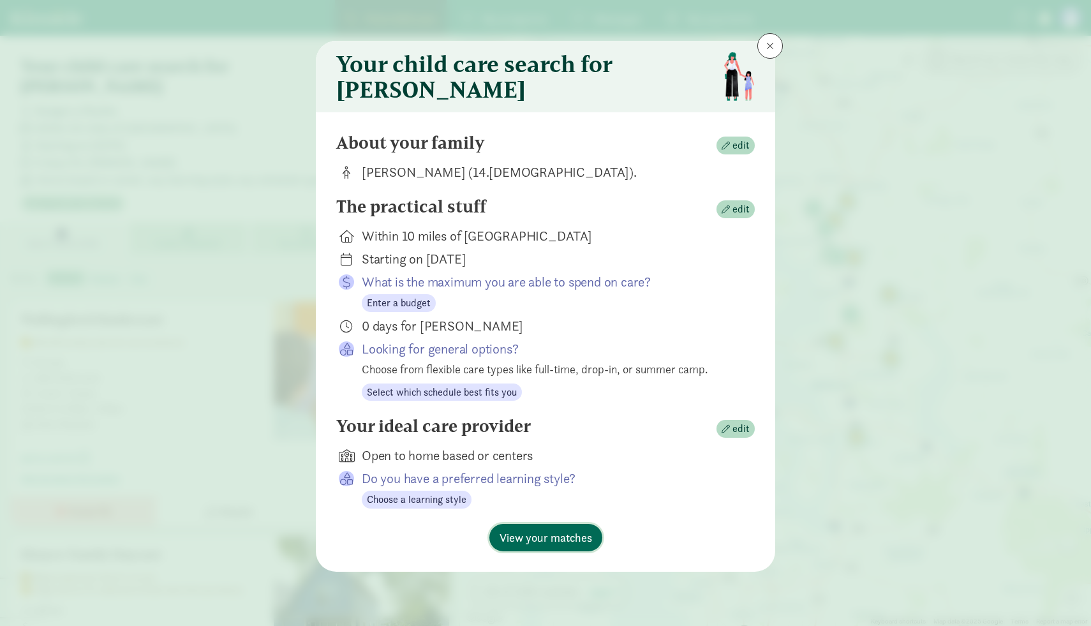
click at [568, 544] on span "View your matches" at bounding box center [546, 537] width 93 height 17
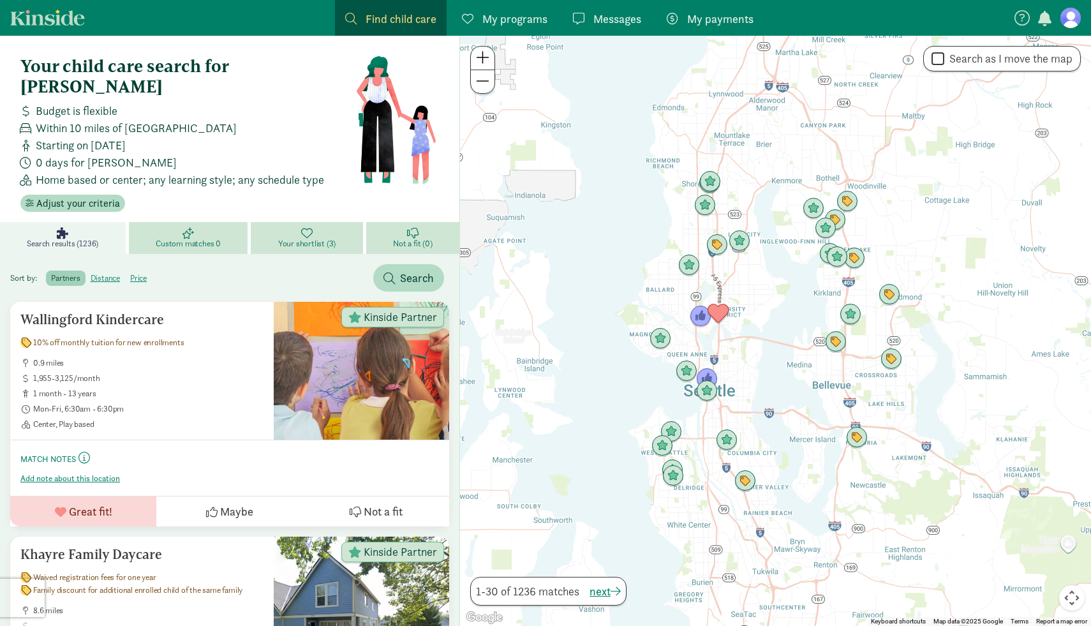
click at [730, 350] on div at bounding box center [775, 331] width 631 height 590
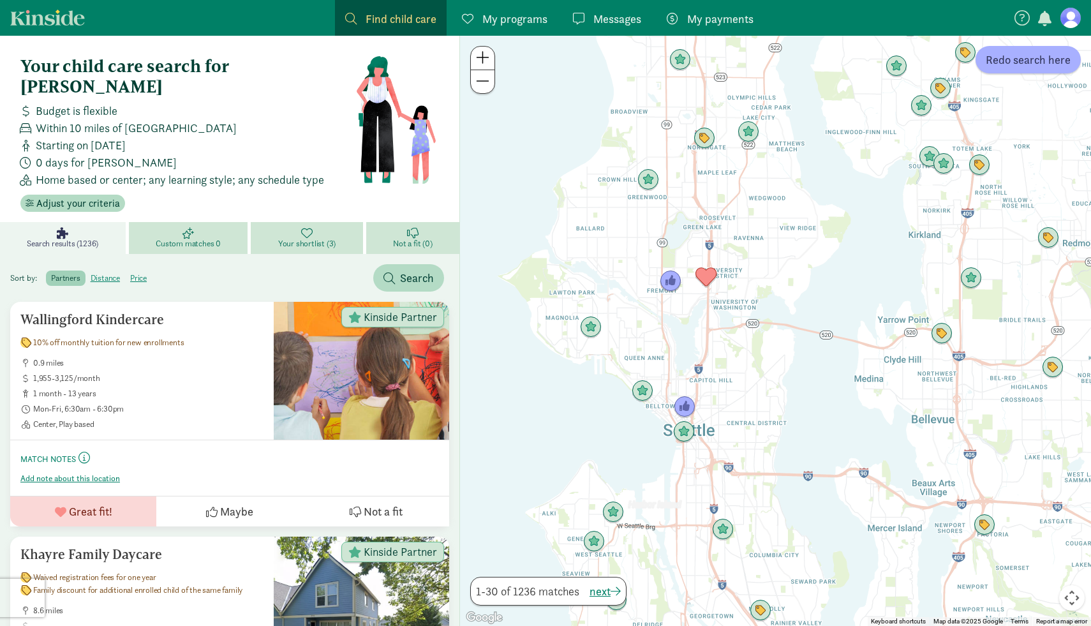
click at [730, 350] on div at bounding box center [775, 331] width 631 height 590
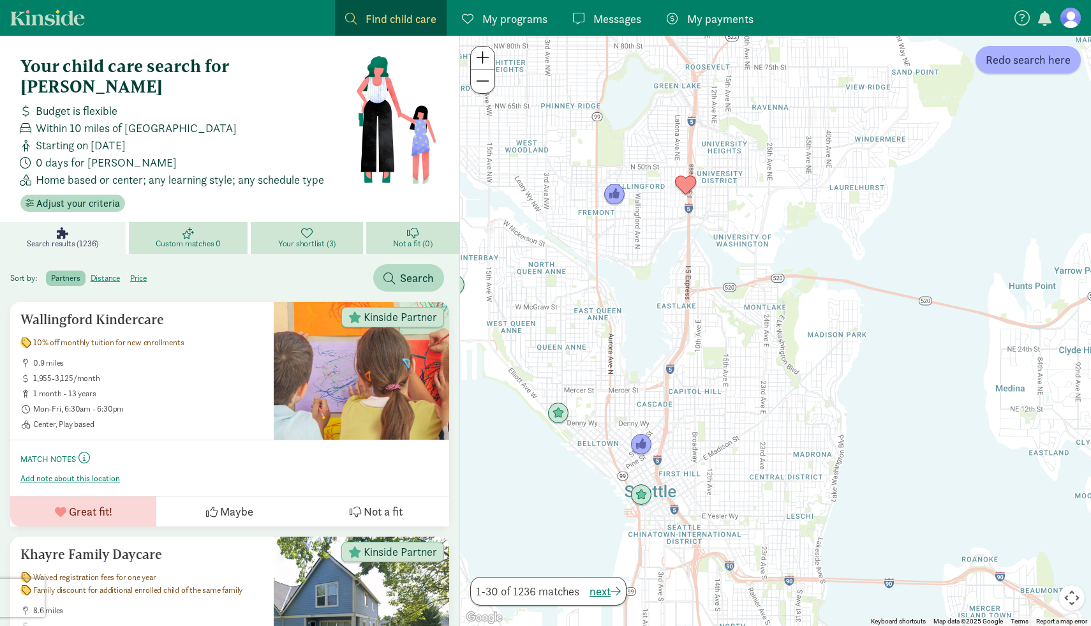
drag, startPoint x: 730, startPoint y: 350, endPoint x: 731, endPoint y: 331, distance: 19.9
click at [731, 331] on div at bounding box center [775, 331] width 631 height 590
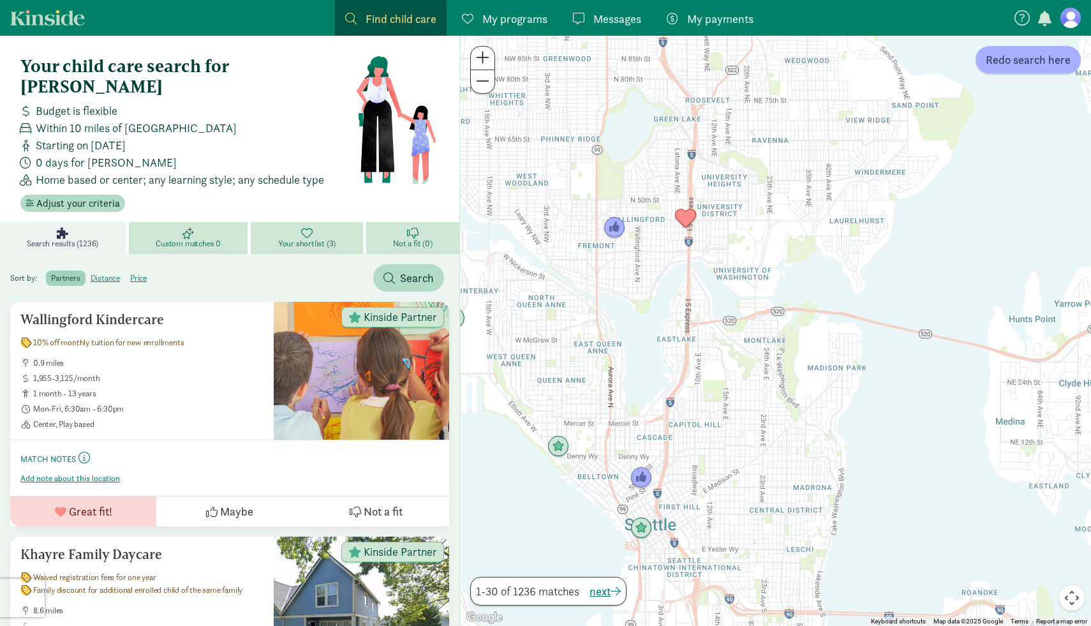
drag, startPoint x: 731, startPoint y: 331, endPoint x: 731, endPoint y: 377, distance: 46.6
click at [731, 378] on div at bounding box center [775, 331] width 631 height 590
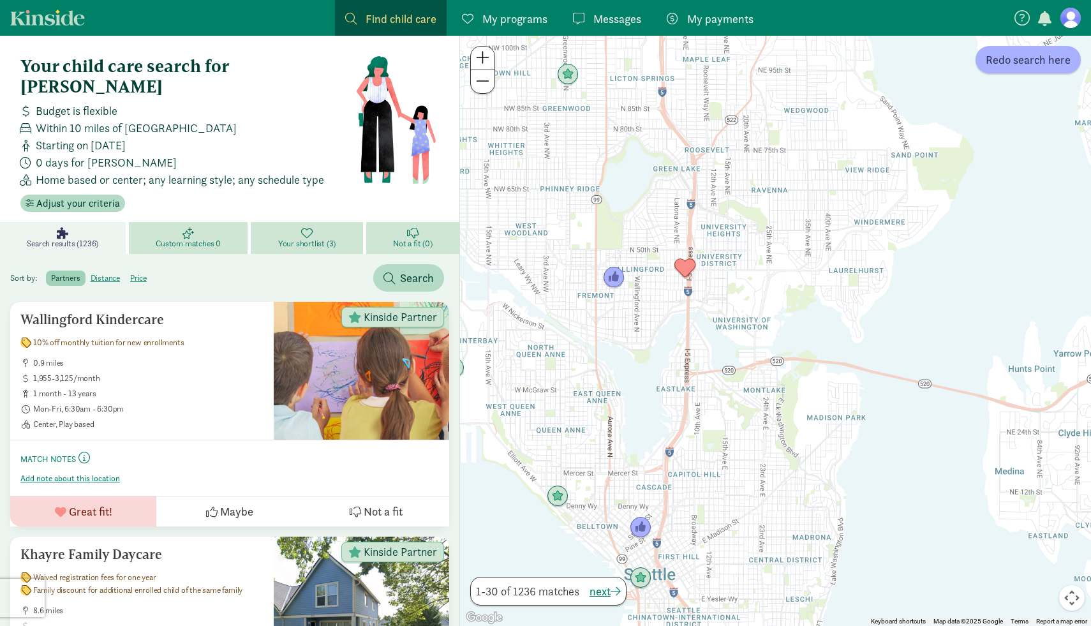
drag, startPoint x: 731, startPoint y: 377, endPoint x: 731, endPoint y: 416, distance: 38.3
click at [731, 417] on div at bounding box center [775, 331] width 631 height 590
click at [54, 196] on span "Adjust your criteria" at bounding box center [78, 203] width 84 height 15
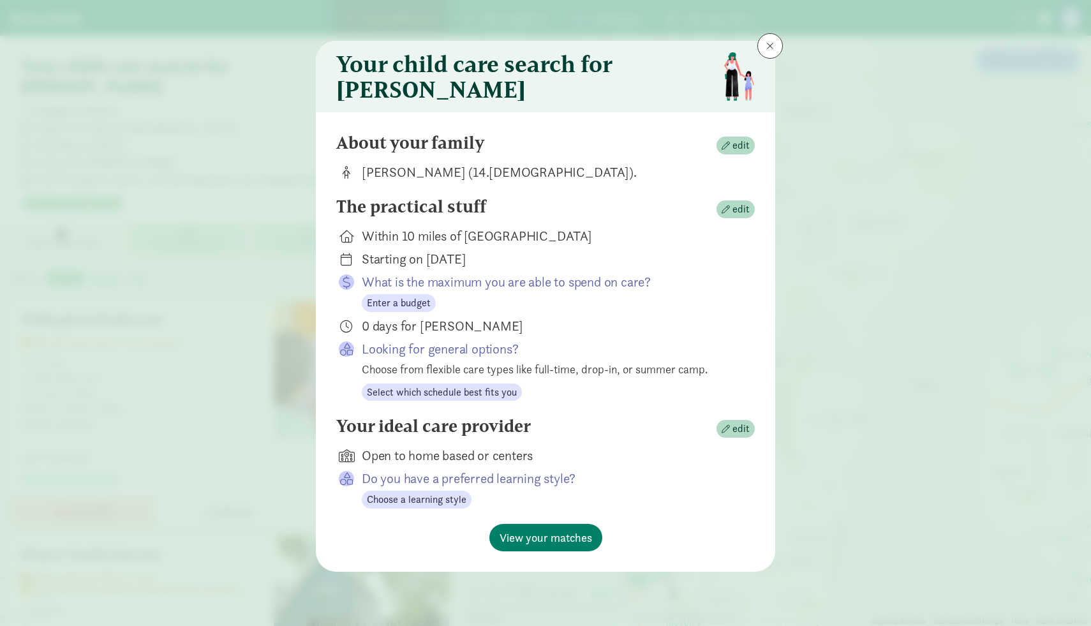
click at [360, 335] on div "0 days for Ivy" at bounding box center [545, 326] width 419 height 18
click at [404, 400] on span "Select which schedule best fits you" at bounding box center [442, 392] width 150 height 15
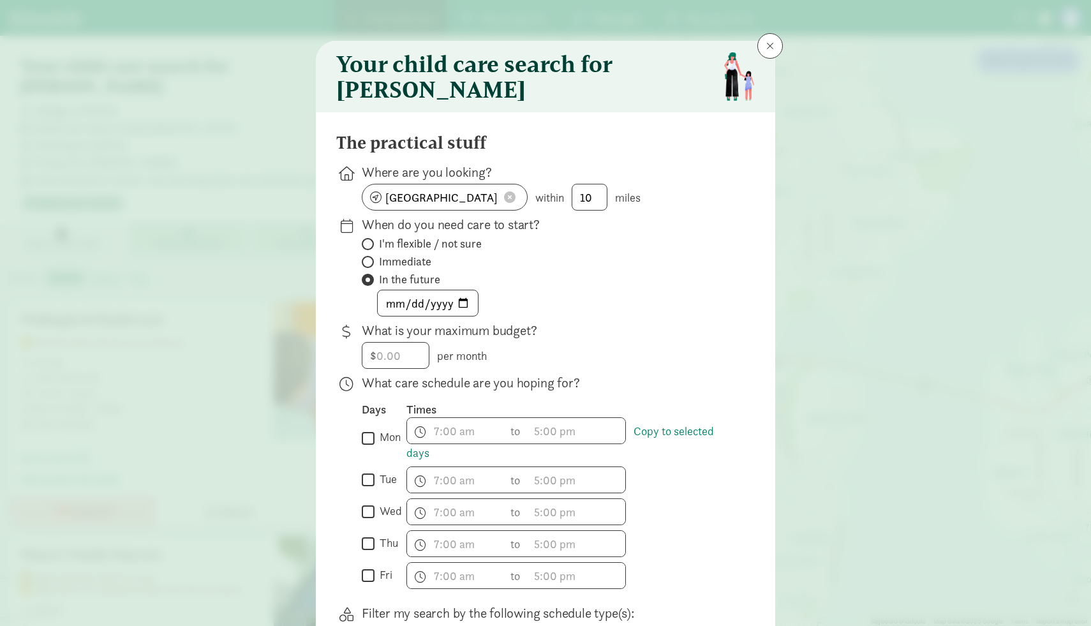
click at [369, 444] on input "mon" at bounding box center [368, 438] width 13 height 17
checkbox input "true"
click at [445, 444] on span "h 12 1 2 3 4 5 6 7 8 9 10 11 mm 00 15 30 45 a am pm" at bounding box center [455, 431] width 97 height 26
click at [430, 515] on li "9" at bounding box center [426, 505] width 38 height 24
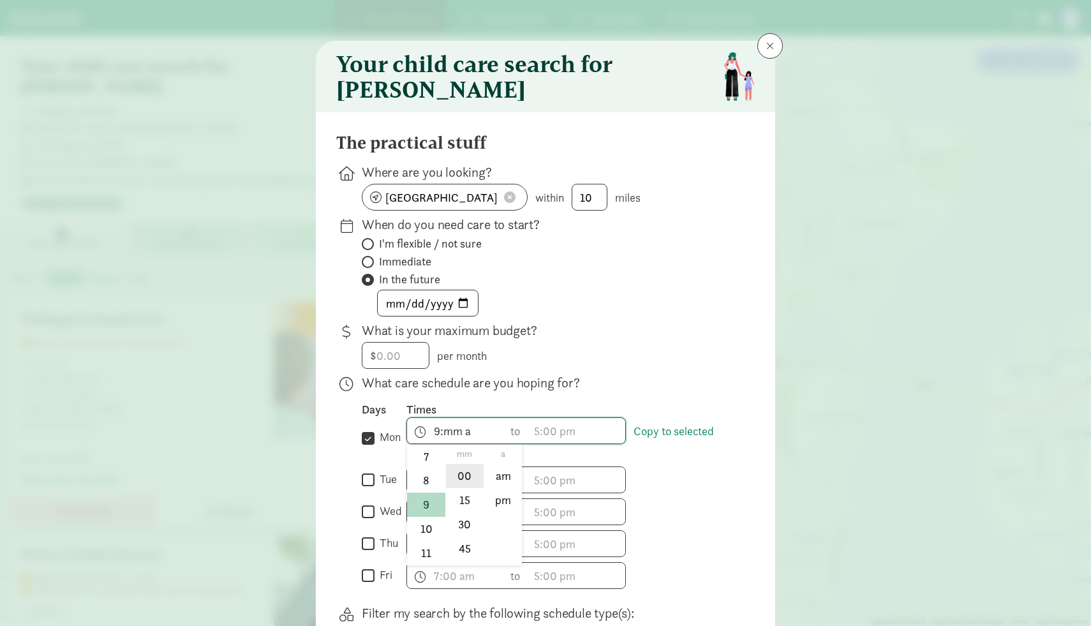
click at [474, 488] on li "00" at bounding box center [465, 476] width 38 height 24
click at [495, 487] on li "am" at bounding box center [503, 476] width 38 height 24
type input "9:00 am"
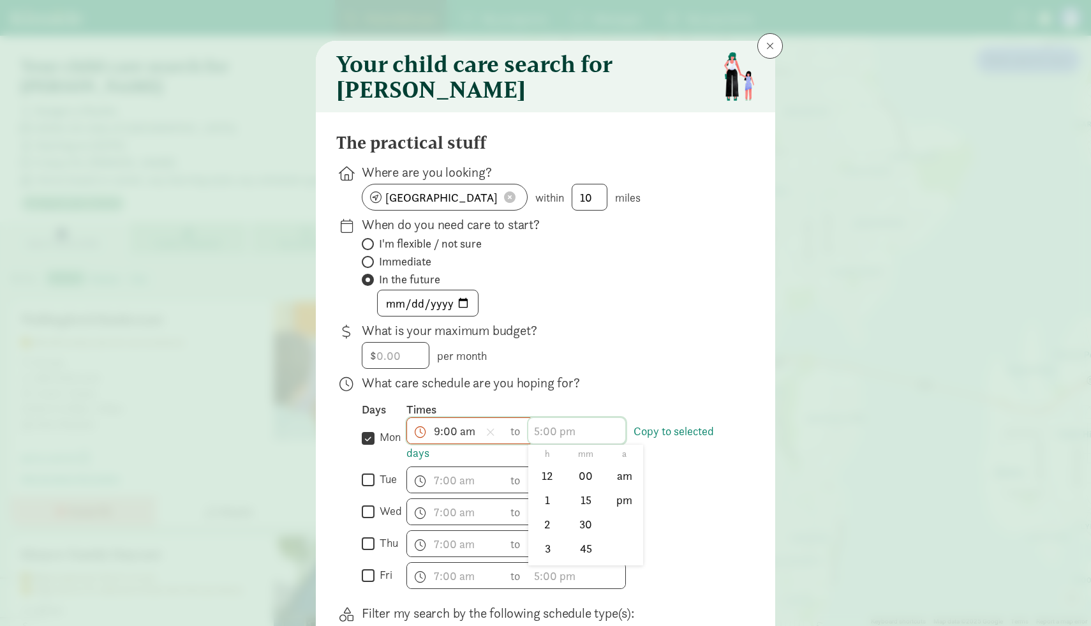
click at [549, 444] on span "h 12 1 2 3 4 5 6 7 8 9 10 11 mm 00 15 30 45 a am pm" at bounding box center [576, 431] width 97 height 26
click at [551, 465] on li "5" at bounding box center [547, 455] width 38 height 24
click at [575, 486] on li "00" at bounding box center [586, 476] width 38 height 24
click at [613, 511] on li "pm" at bounding box center [625, 500] width 38 height 24
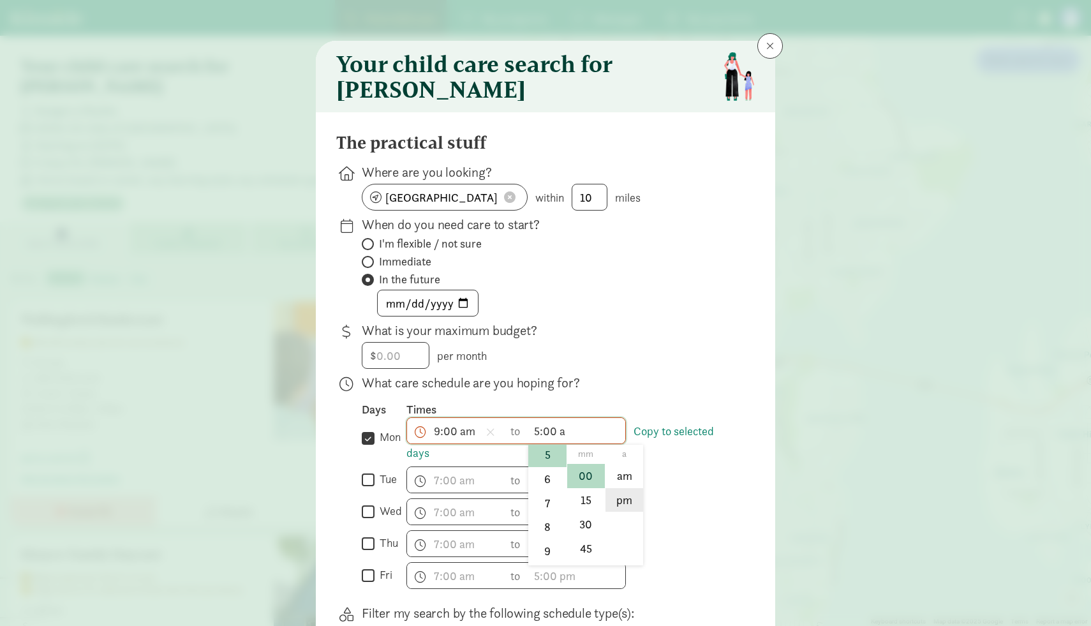
type input "5:00 pm"
click at [670, 438] on link "Copy to selected days" at bounding box center [561, 442] width 308 height 37
click at [585, 492] on span "h 12 1 2 3 4 5 6 7 8 9 10 11 mm 00 15 30 45 a am pm" at bounding box center [576, 480] width 97 height 26
click at [664, 472] on div at bounding box center [545, 313] width 1091 height 626
click at [369, 485] on input "tue" at bounding box center [368, 480] width 13 height 17
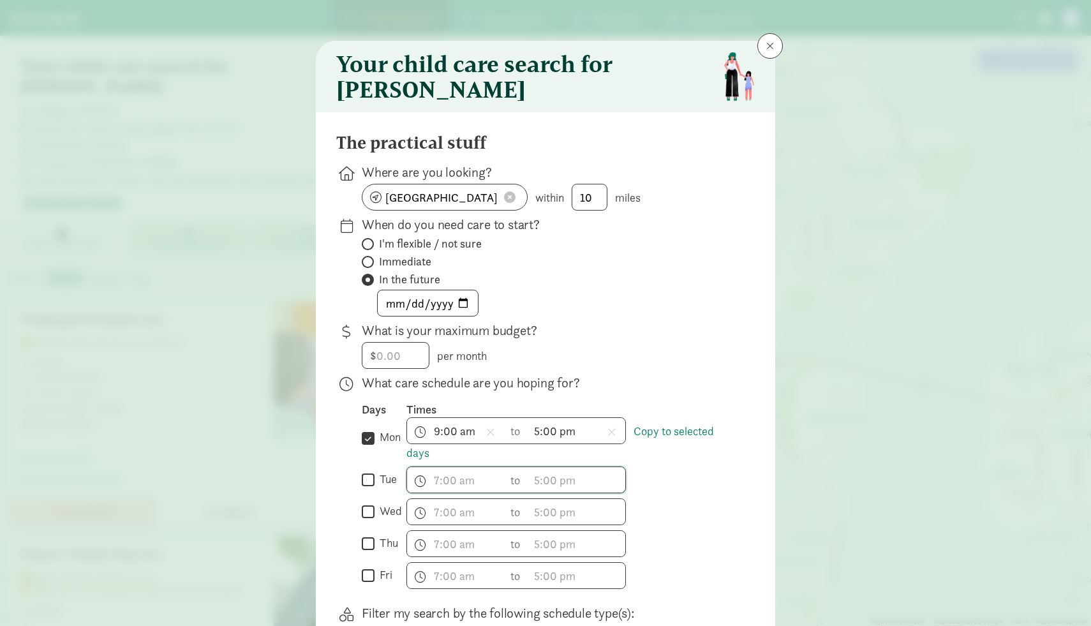
checkbox input "true"
click at [373, 521] on input "wed" at bounding box center [368, 512] width 13 height 17
checkbox input "true"
click at [369, 547] on input "thu" at bounding box center [368, 544] width 13 height 17
checkbox input "true"
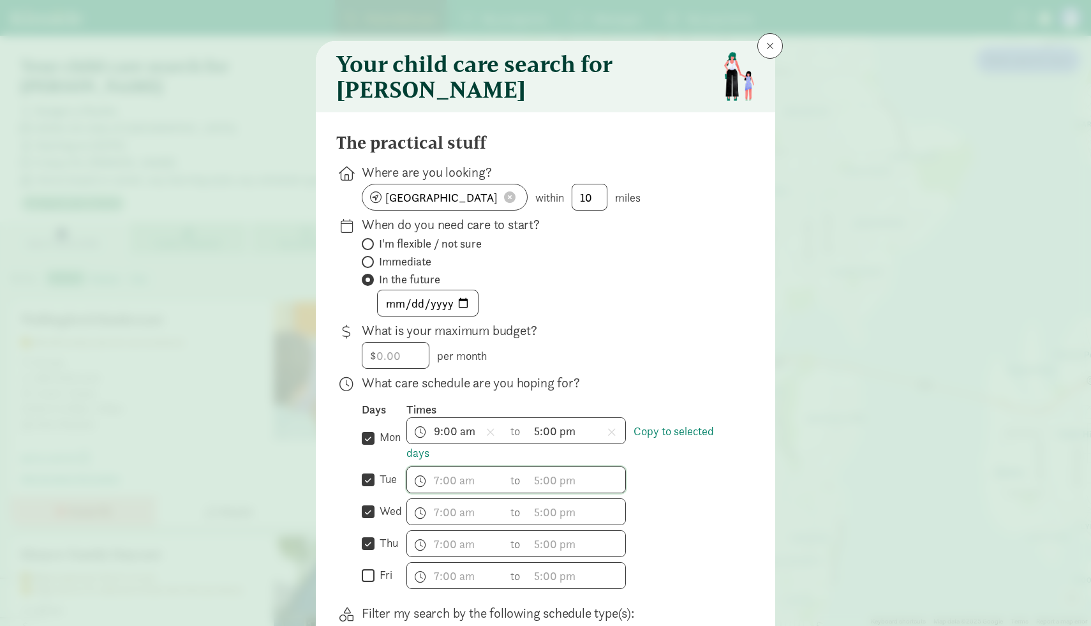
click at [373, 576] on input "fri" at bounding box center [368, 575] width 13 height 17
checkbox input "true"
click at [668, 439] on link "Copy to selected days" at bounding box center [561, 442] width 308 height 37
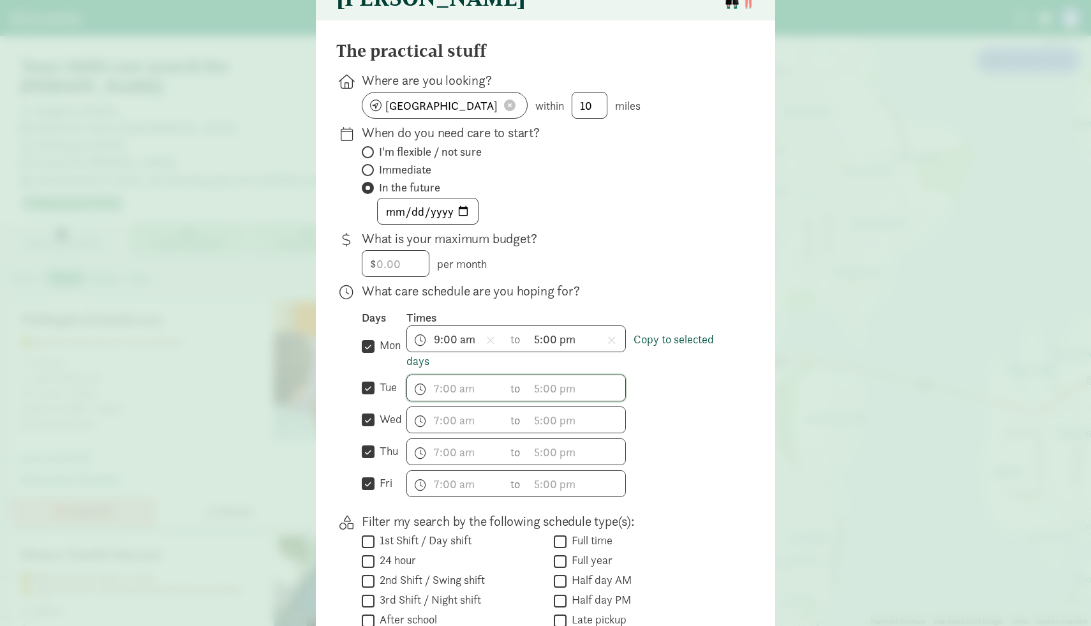
scroll to position [97, 0]
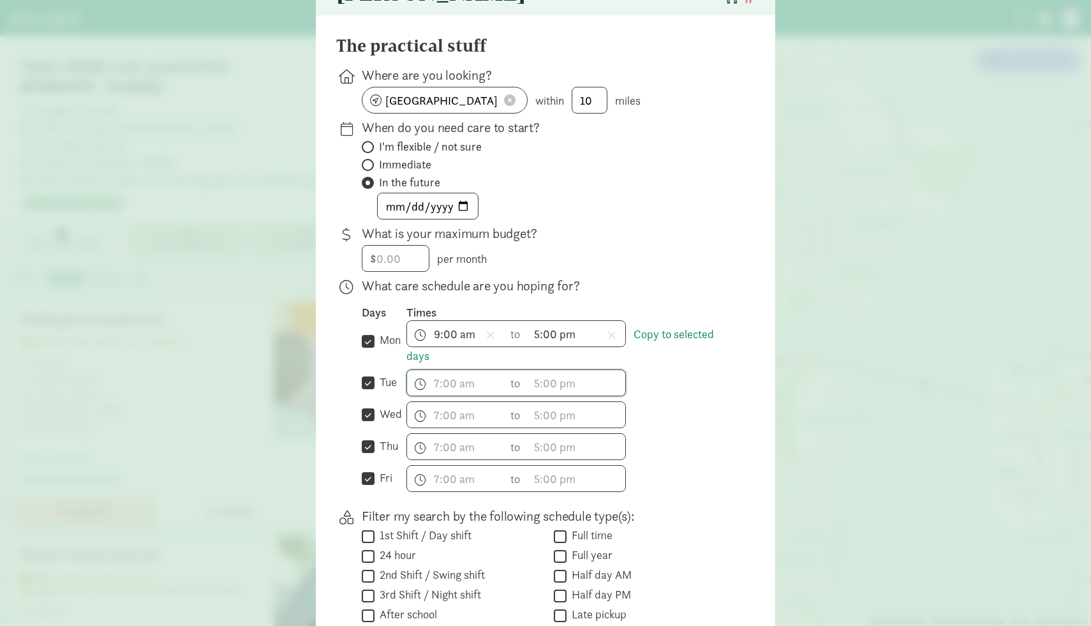
click at [368, 349] on input "mon" at bounding box center [368, 341] width 13 height 17
checkbox input "false"
click at [689, 342] on link "Copy to selected days" at bounding box center [561, 345] width 308 height 37
click at [440, 396] on span "h 12 1 2 3 4 5 6 7 8 9 10 11 mm 00 15 30 45 a am pm" at bounding box center [455, 383] width 97 height 26
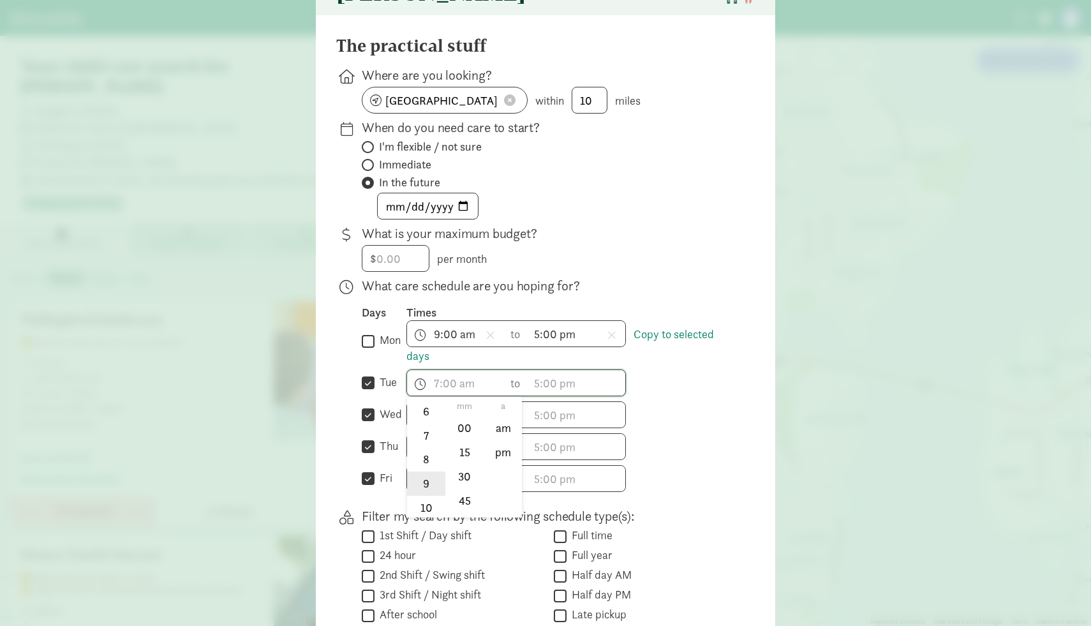
click at [428, 487] on li "9" at bounding box center [426, 484] width 38 height 24
click at [465, 437] on li "00" at bounding box center [465, 428] width 38 height 24
click at [502, 440] on li "am" at bounding box center [503, 428] width 38 height 24
type input "9:00 am"
click at [436, 426] on span "h 12 1 2 3 4 5 6 7 8 9 10 11 mm 00 15 30 45 a am pm" at bounding box center [455, 415] width 97 height 26
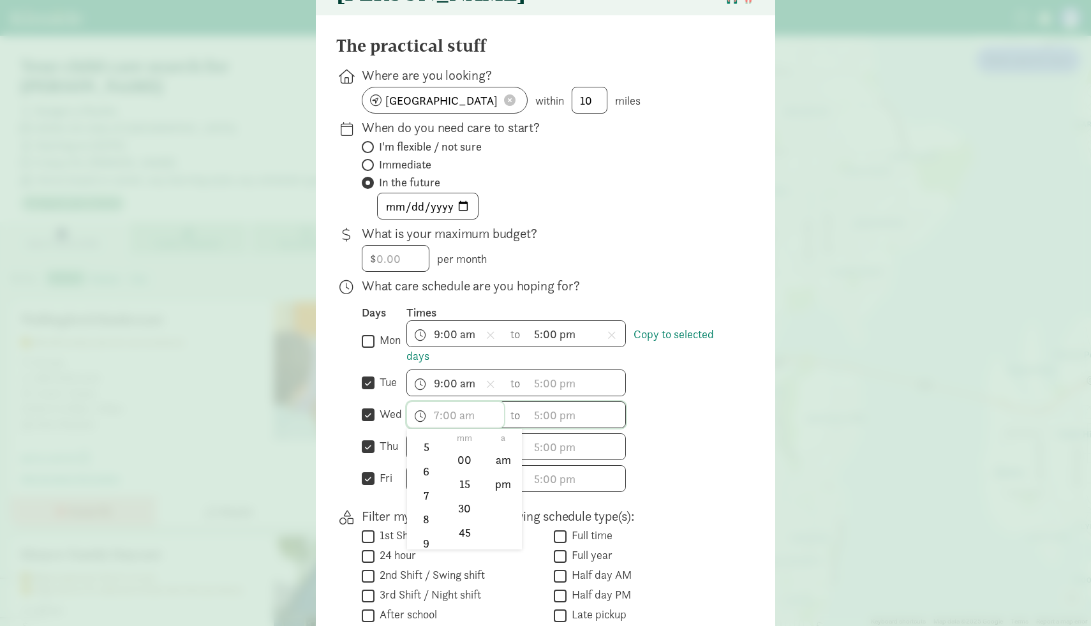
scroll to position [137, 0]
click at [428, 548] on li "9" at bounding box center [426, 540] width 38 height 24
click at [465, 472] on li "00" at bounding box center [465, 460] width 38 height 24
click at [495, 472] on li "am" at bounding box center [503, 460] width 38 height 24
type input "9:00 am"
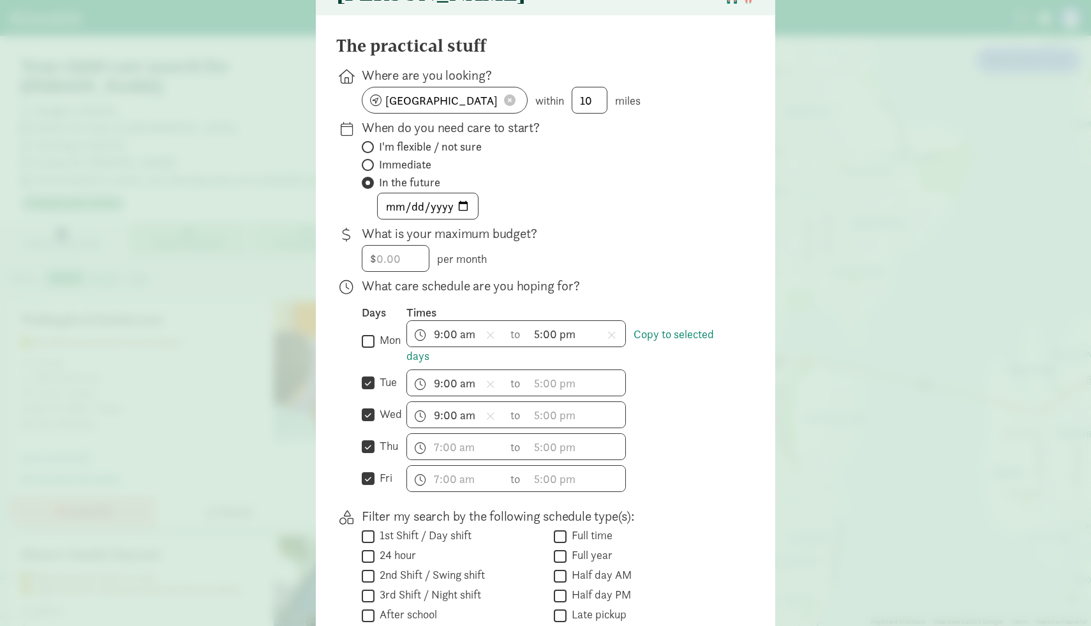
click at [366, 348] on input "mon" at bounding box center [368, 341] width 13 height 17
checkbox input "false"
click at [368, 391] on input "tue" at bounding box center [368, 383] width 13 height 17
checkbox input "false"
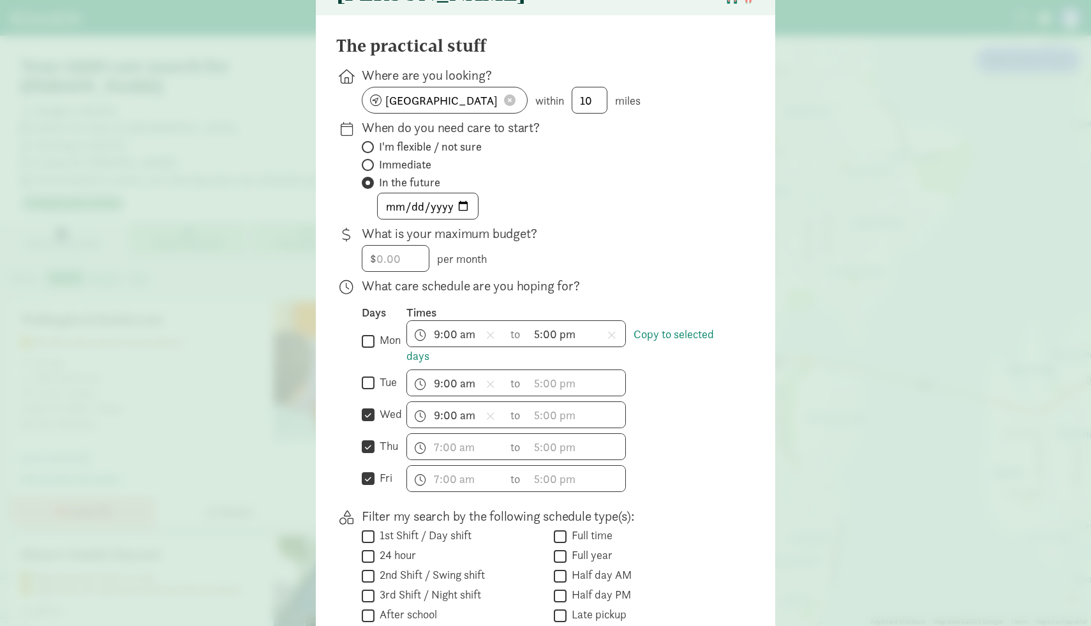
click at [369, 421] on input "wed" at bounding box center [368, 415] width 13 height 17
checkbox input "false"
click at [366, 456] on input "thu" at bounding box center [368, 446] width 13 height 17
checkbox input "false"
click at [369, 488] on input "fri" at bounding box center [368, 478] width 13 height 17
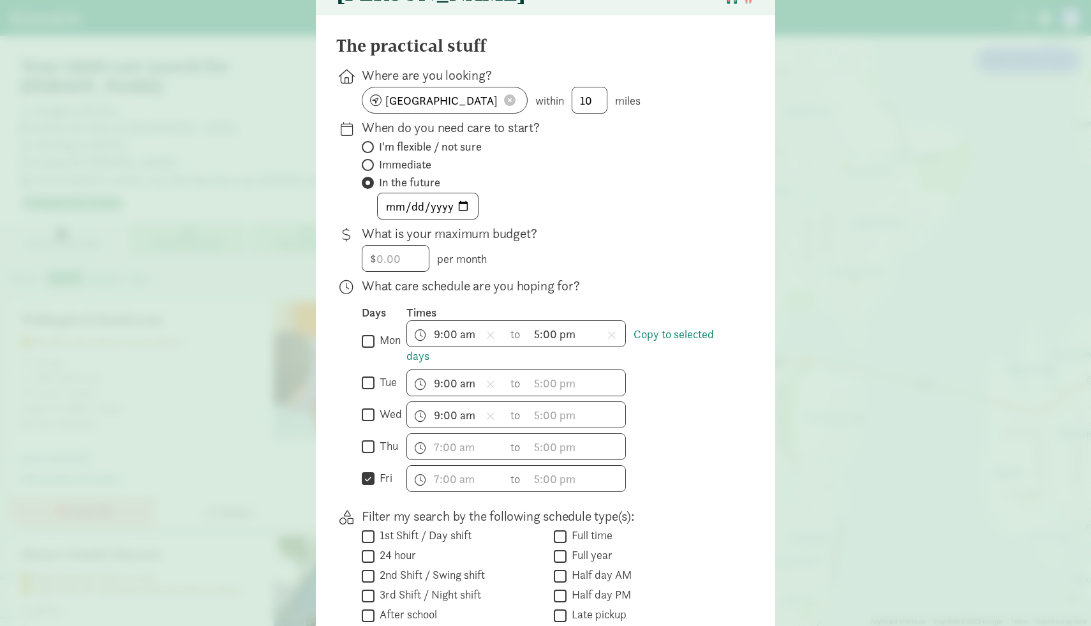
checkbox input "false"
click at [444, 458] on span "h 12 1 2 3 4 5 6 7 8 9 10 11 mm 00 15 30 45 a am pm" at bounding box center [455, 447] width 97 height 26
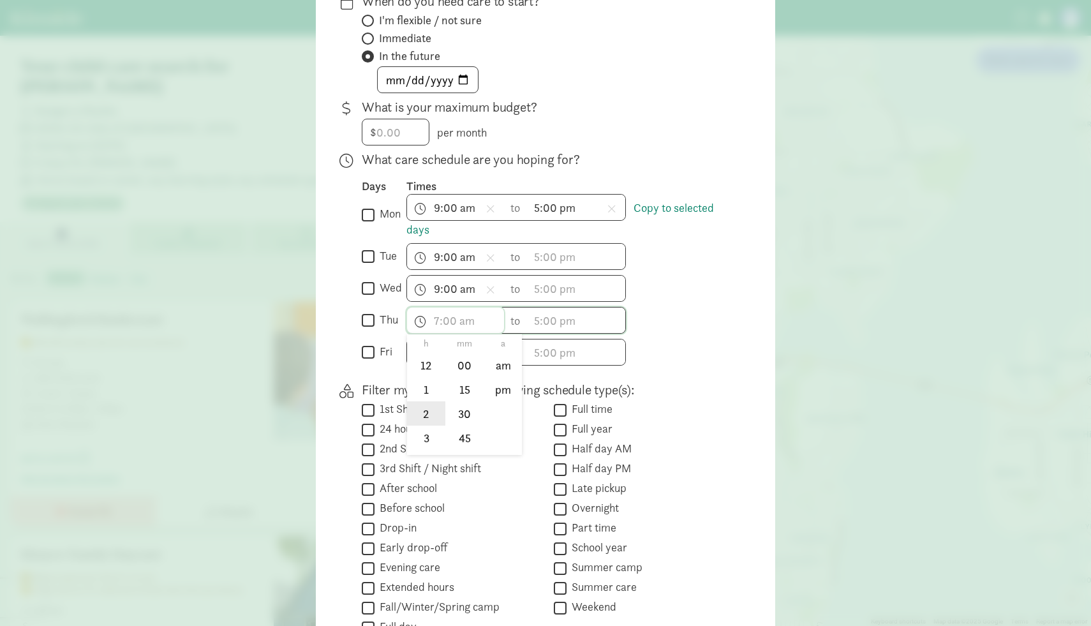
scroll to position [188, 0]
click at [429, 402] on li "9" at bounding box center [426, 394] width 38 height 24
click at [464, 371] on li "00" at bounding box center [465, 366] width 38 height 24
click at [500, 373] on li "am" at bounding box center [503, 366] width 38 height 24
type input "9:00 am"
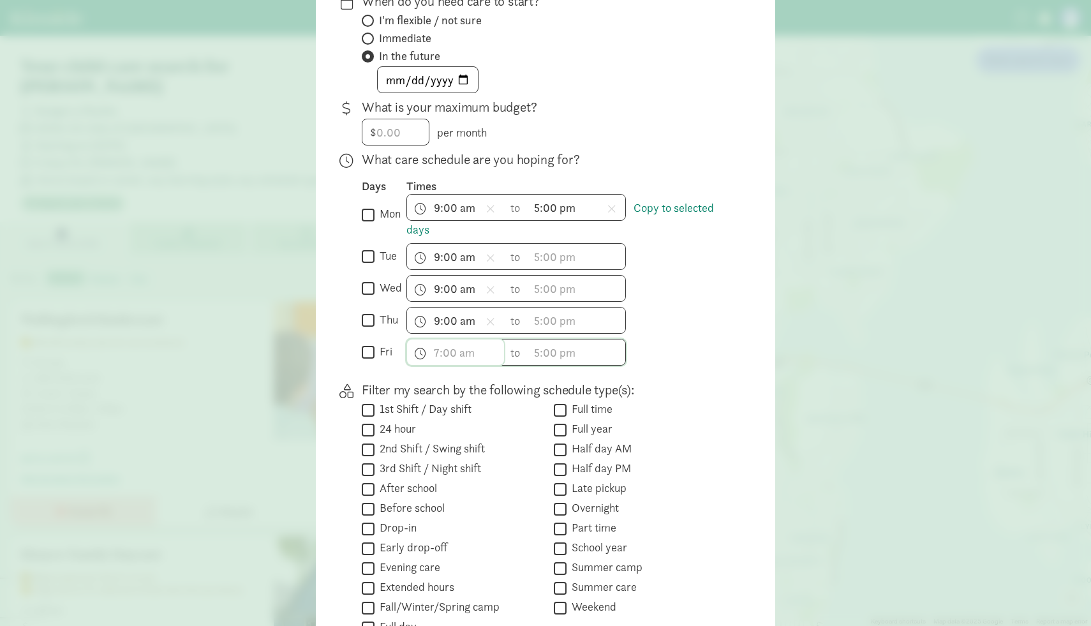
click at [438, 354] on span "h 12 1 2 3 4 5 6 7 8 9 10 11 mm 00 15 30 45 a am pm" at bounding box center [455, 353] width 97 height 26
click at [428, 453] on li "9" at bounding box center [426, 441] width 38 height 24
click at [472, 409] on li "00" at bounding box center [465, 398] width 38 height 24
click at [502, 409] on li "am" at bounding box center [503, 398] width 38 height 24
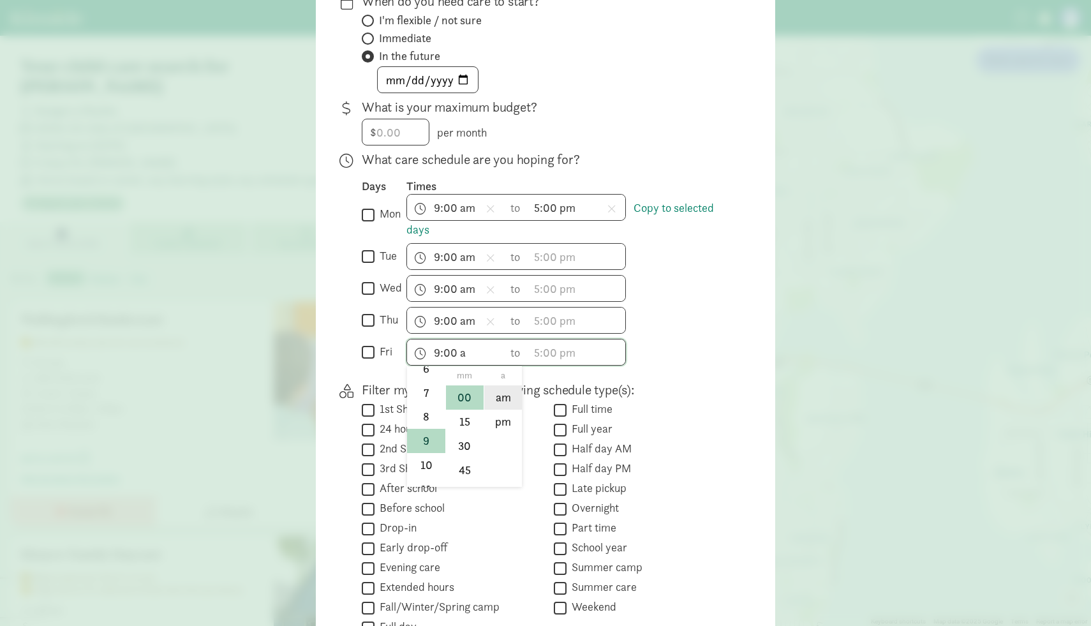
type input "9:00 am"
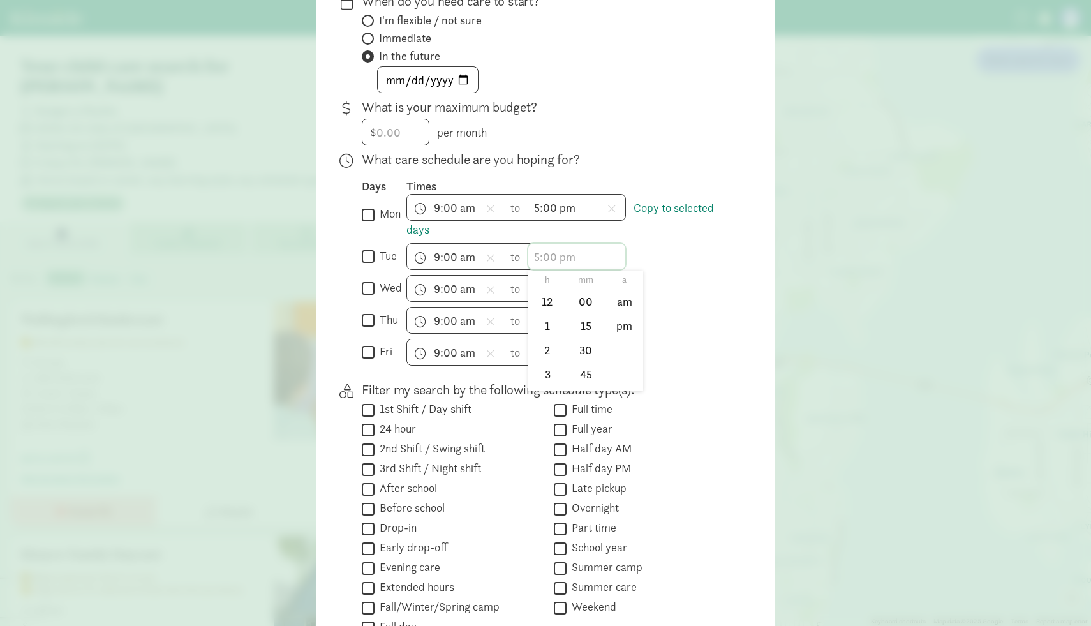
click at [539, 269] on span "h 12 1 2 3 4 5 6 7 8 9 10 11 mm 00 15 30 45 a am pm" at bounding box center [576, 257] width 97 height 26
click at [553, 337] on li "5" at bounding box center [547, 332] width 38 height 24
click at [582, 314] on li "00" at bounding box center [586, 302] width 38 height 24
click at [627, 338] on li "pm" at bounding box center [625, 326] width 38 height 24
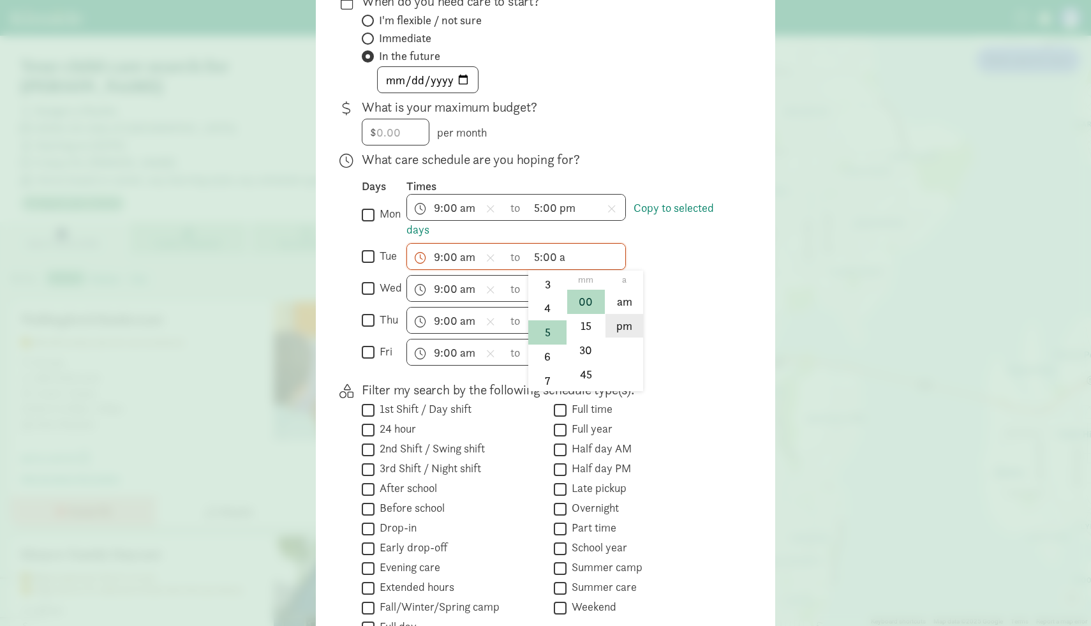
type input "5:00 pm"
click at [555, 301] on span "h 12 1 2 3 4 5 6 7 8 9 10 11 mm 00 15 30 45 a am pm" at bounding box center [576, 289] width 97 height 26
click at [555, 400] on li "5" at bounding box center [547, 394] width 38 height 24
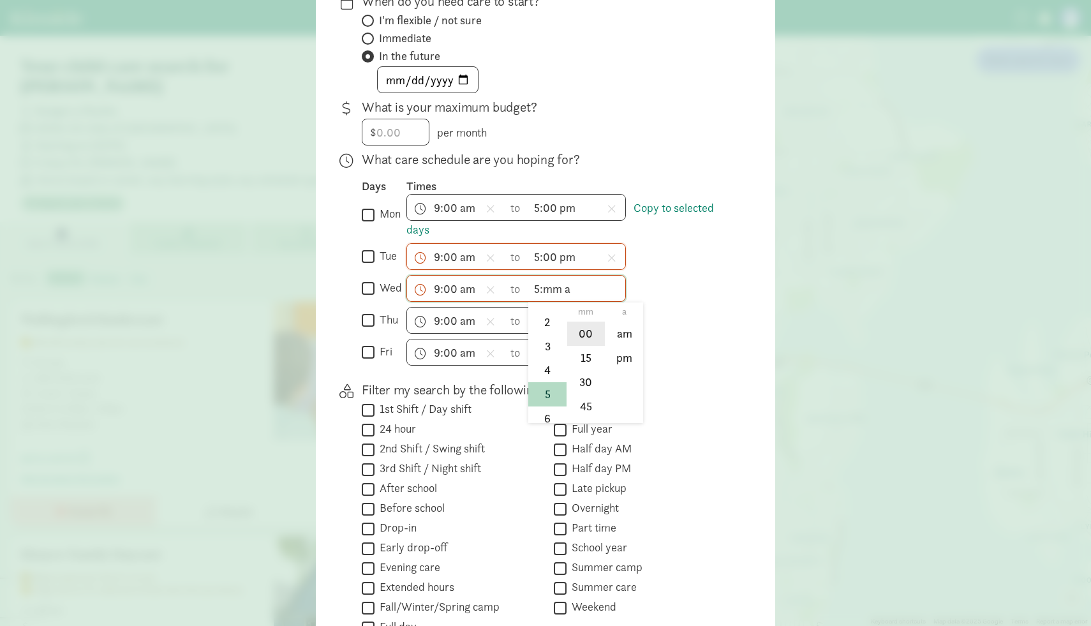
click at [585, 346] on li "00" at bounding box center [586, 334] width 38 height 24
click at [622, 368] on li "pm" at bounding box center [625, 358] width 38 height 24
type input "5:00 pm"
click at [548, 331] on span "h 12 1 2 3 4 5 6 7 8 9 10 11 mm 00 15 30 45 a am pm" at bounding box center [576, 321] width 97 height 26
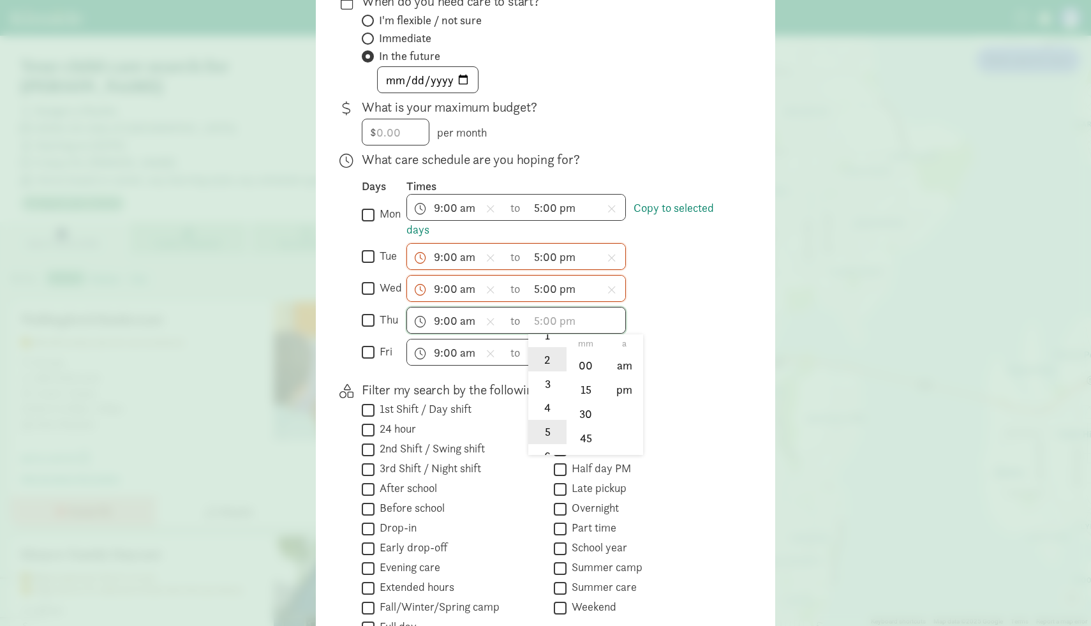
click at [550, 433] on li "5" at bounding box center [547, 432] width 38 height 24
click at [581, 378] on li "00" at bounding box center [586, 366] width 38 height 24
click at [631, 400] on li "pm" at bounding box center [625, 390] width 38 height 24
type input "5:00 pm"
click at [553, 359] on span "h 12 1 2 3 4 5 6 7 8 9 10 11 mm 00 15 30 45 a am pm" at bounding box center [576, 353] width 97 height 26
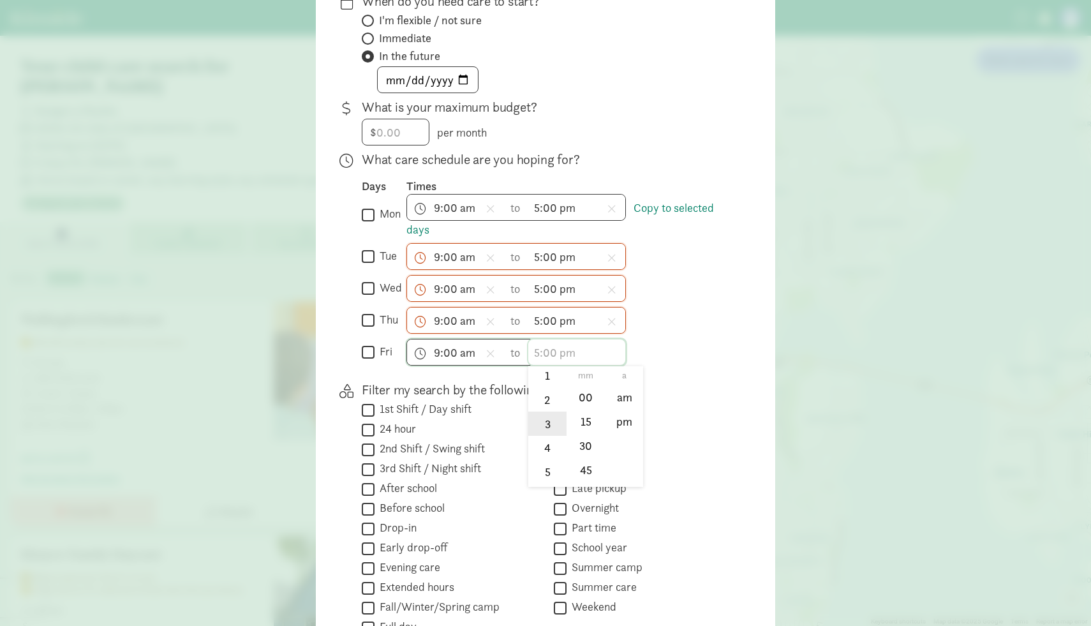
scroll to position [57, 0]
click at [549, 468] on li "5" at bounding box center [547, 461] width 38 height 24
click at [592, 401] on li "00" at bounding box center [586, 398] width 38 height 24
click at [621, 424] on li "pm" at bounding box center [625, 422] width 38 height 24
type input "5:00 pm"
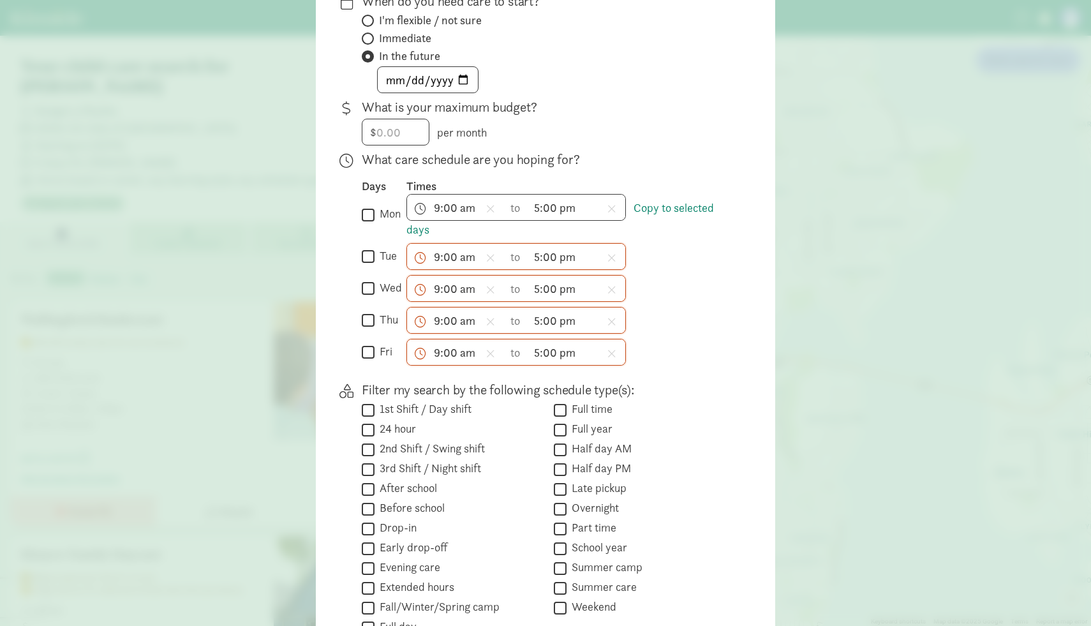
click at [677, 388] on div "The practical stuff Where are you looking? Seattle, WA 98103 within 10 miles Wh…" at bounding box center [545, 304] width 419 height 790
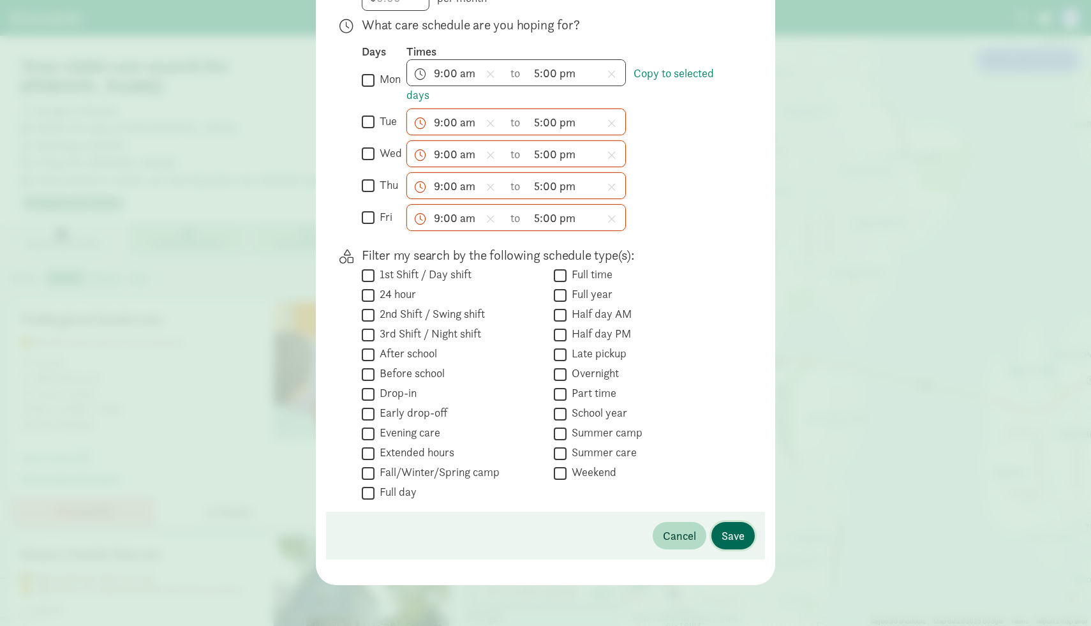
click at [737, 537] on span "Save" at bounding box center [733, 535] width 23 height 17
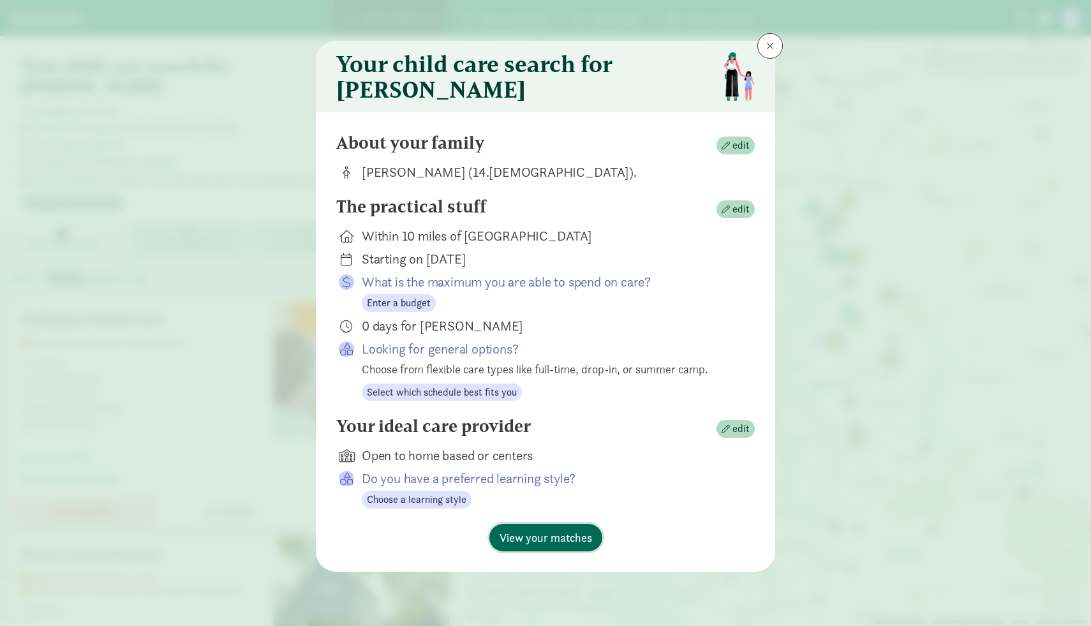
click at [583, 546] on span "View your matches" at bounding box center [546, 537] width 93 height 17
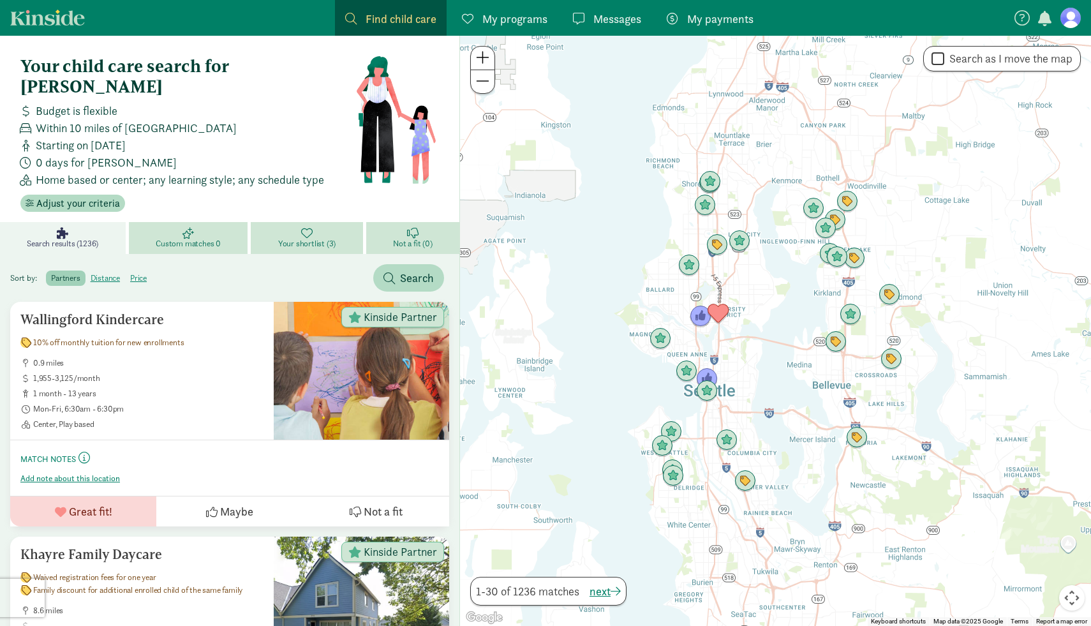
click at [731, 336] on div at bounding box center [775, 331] width 631 height 590
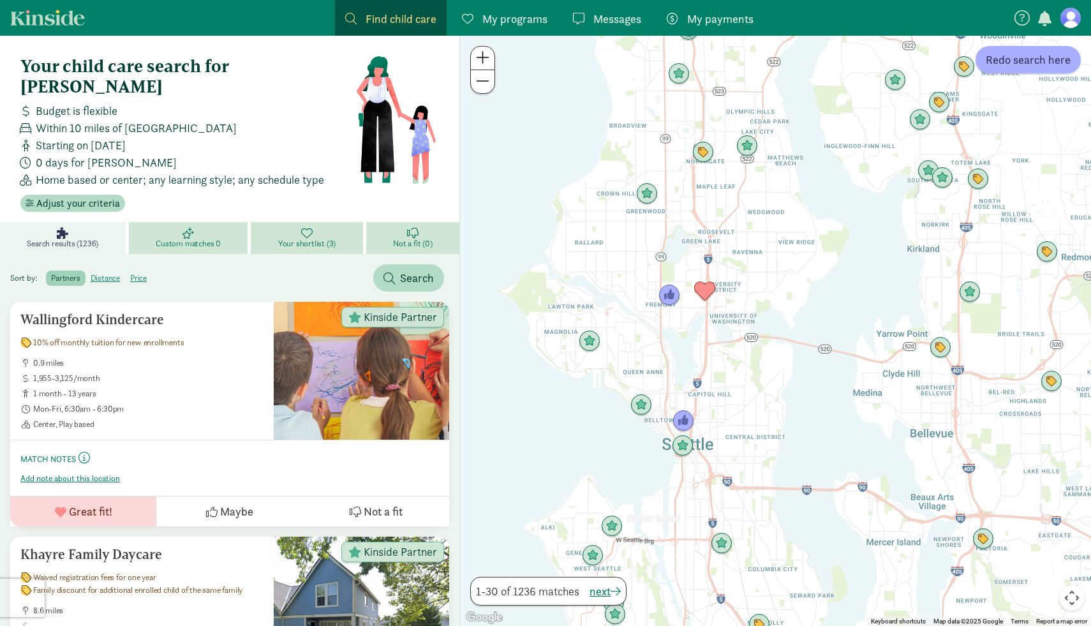
click at [731, 336] on div at bounding box center [775, 331] width 631 height 590
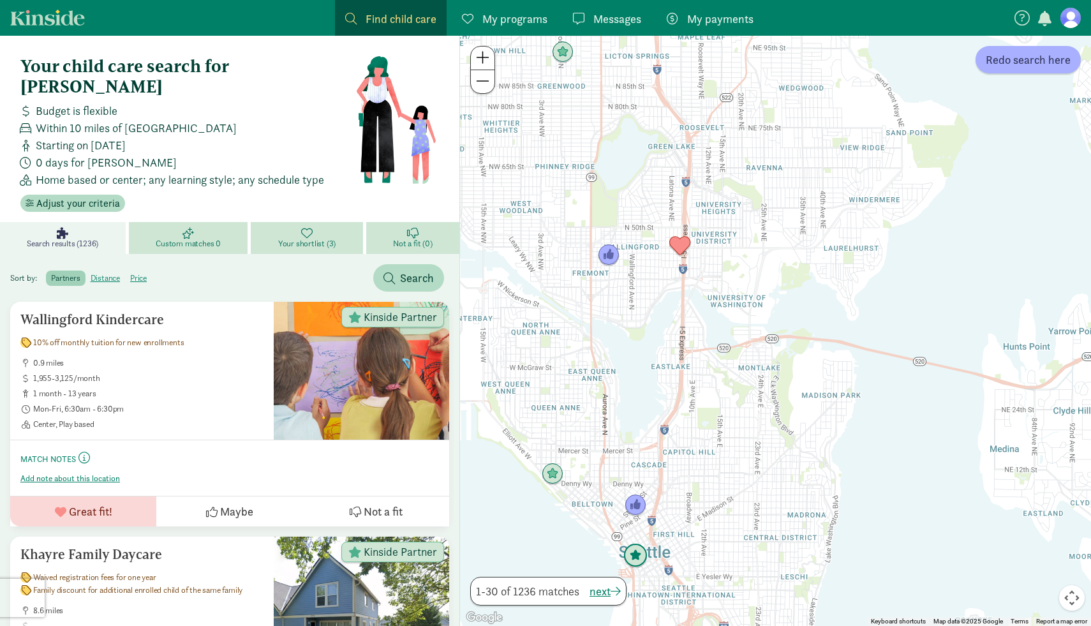
click at [637, 558] on img "Click to see details" at bounding box center [636, 556] width 24 height 24
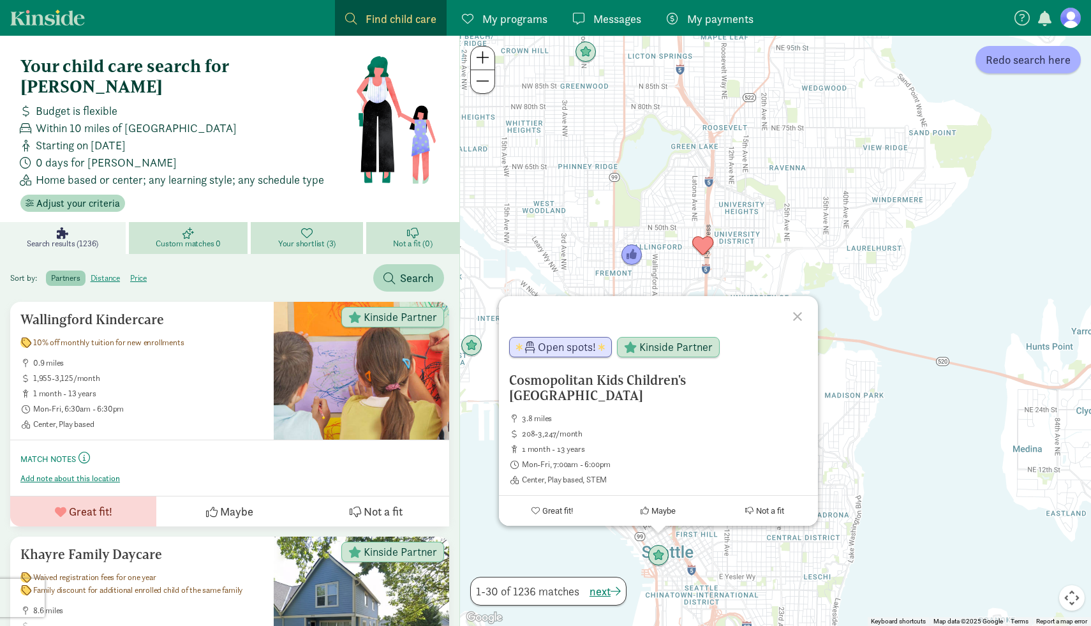
click at [742, 254] on div "Cosmopolitan Kids Children's Downtown Academy 3.8 miles 208-3,247/month 1 month…" at bounding box center [775, 331] width 631 height 590
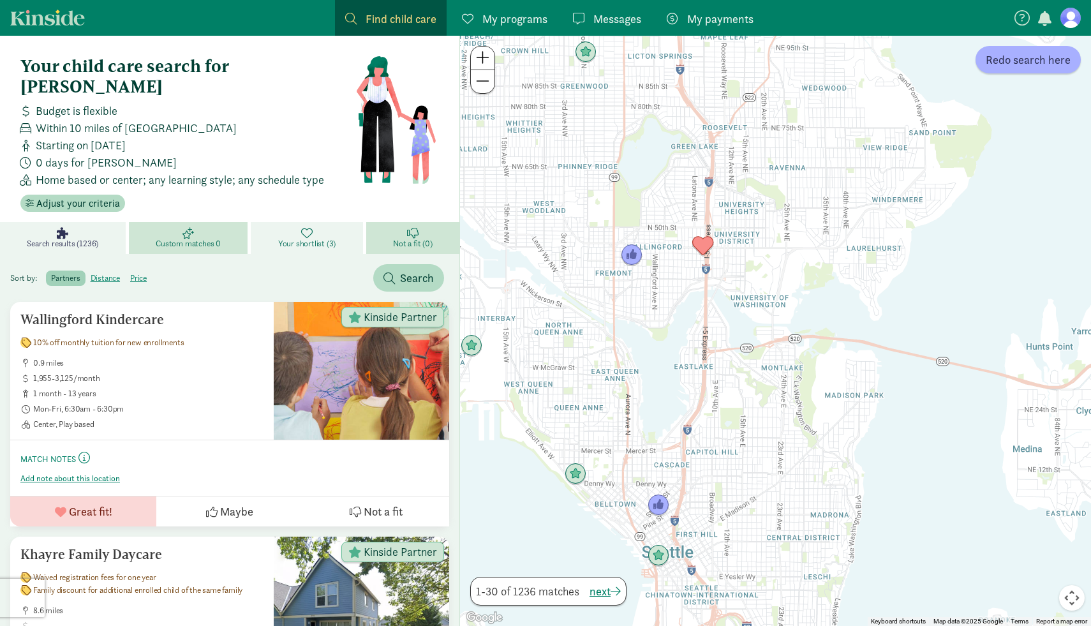
click at [317, 239] on span "Your shortlist (3)" at bounding box center [306, 244] width 57 height 10
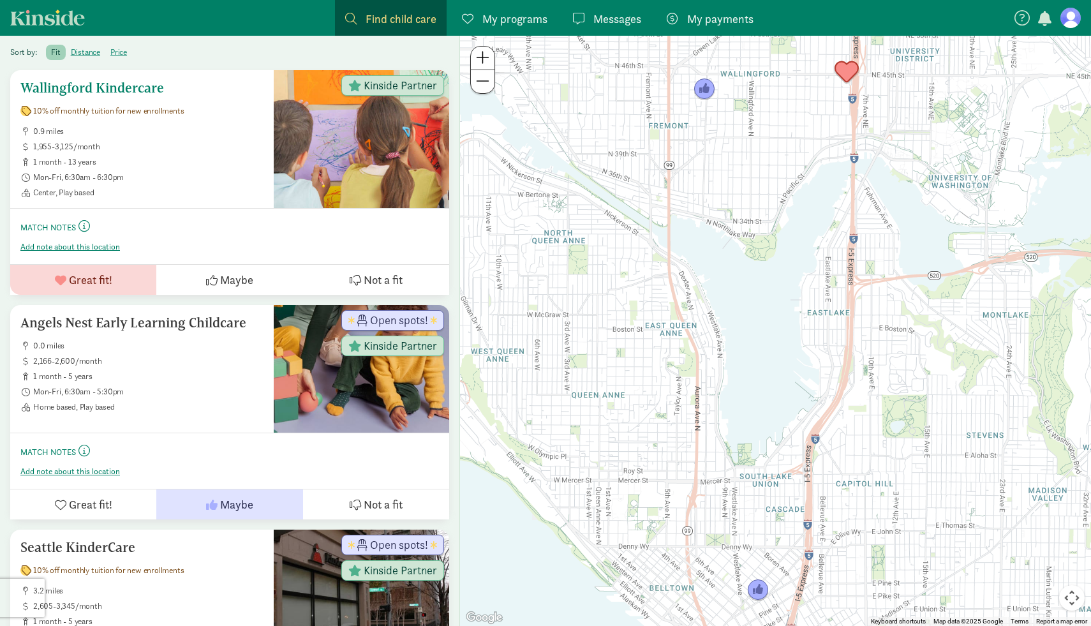
scroll to position [230, 0]
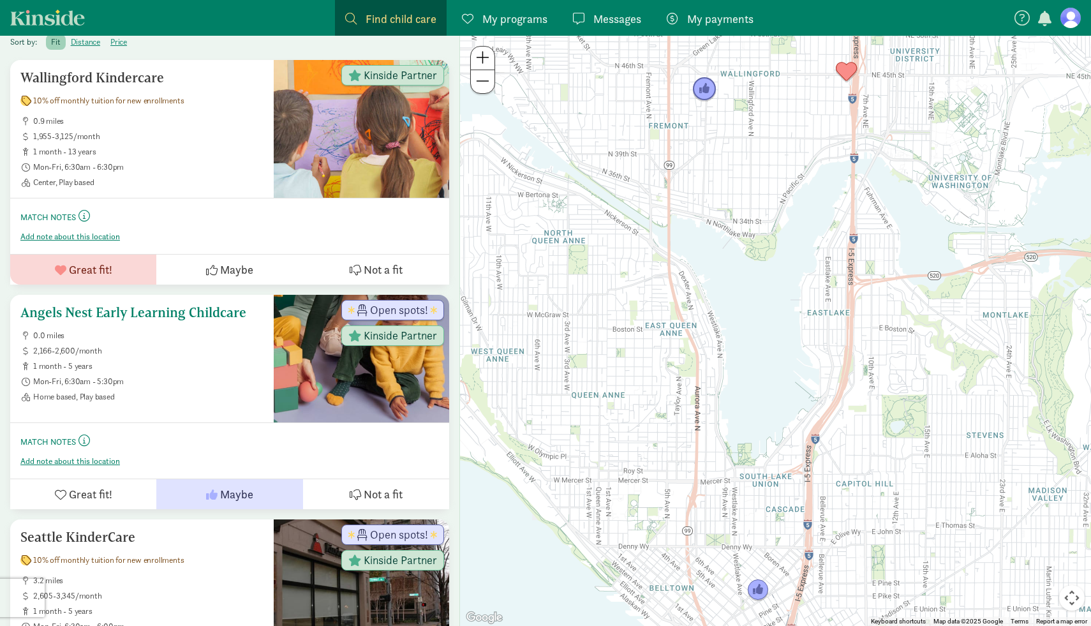
click at [220, 305] on h5 "Angels Nest Early Learning Childcare" at bounding box center [141, 312] width 243 height 15
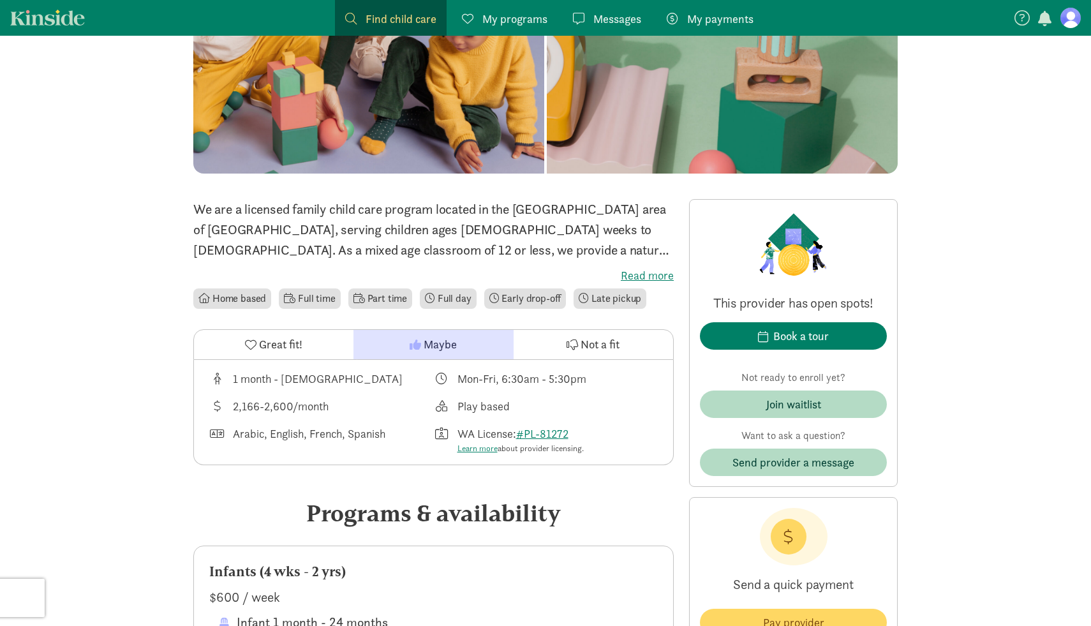
scroll to position [179, 0]
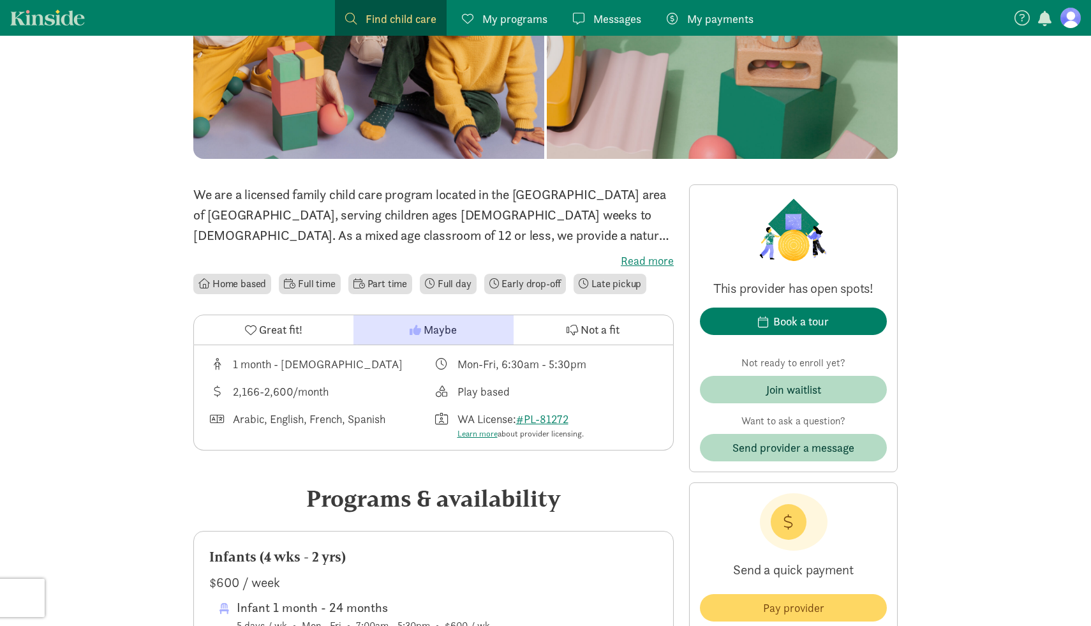
click at [638, 255] on label "Read more" at bounding box center [433, 260] width 481 height 15
click at [0, 0] on input "Read more" at bounding box center [0, 0] width 0 height 0
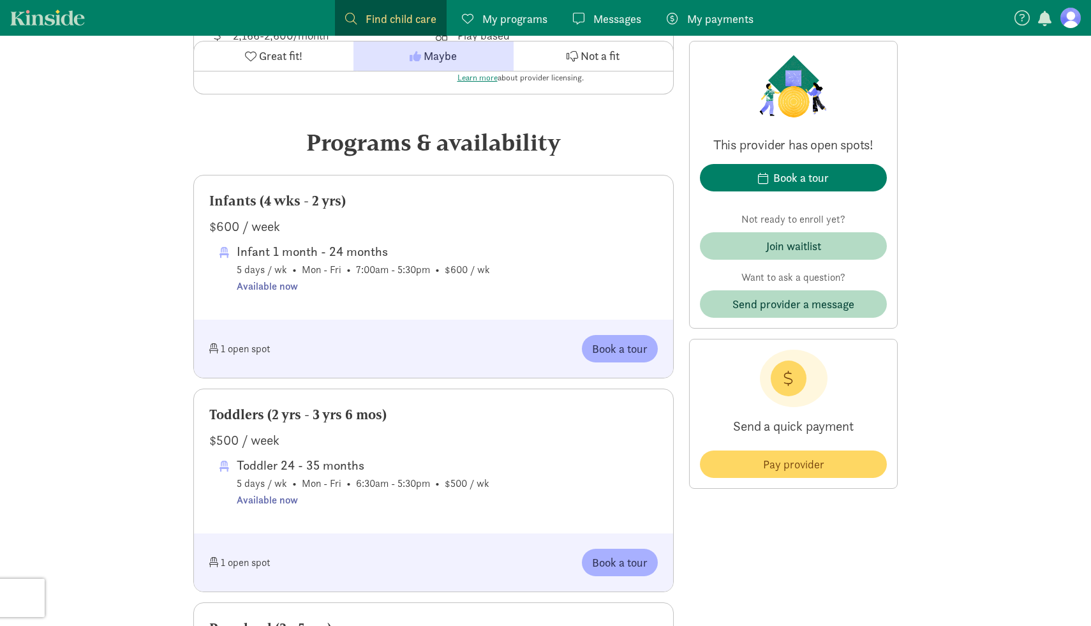
scroll to position [0, 0]
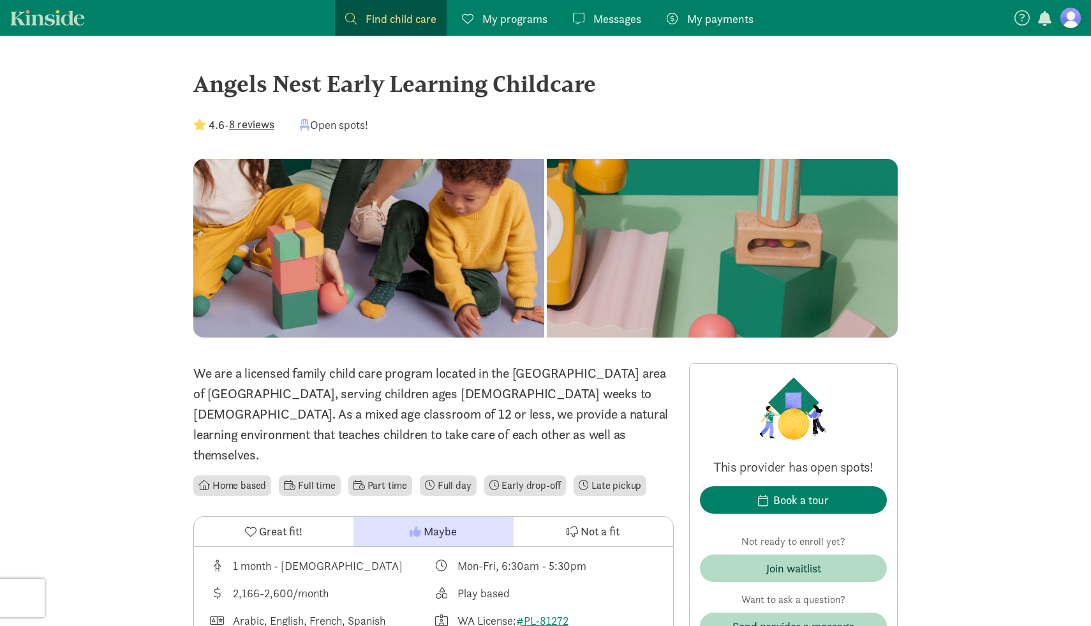
click at [393, 27] on link "Find child care Find" at bounding box center [391, 18] width 112 height 36
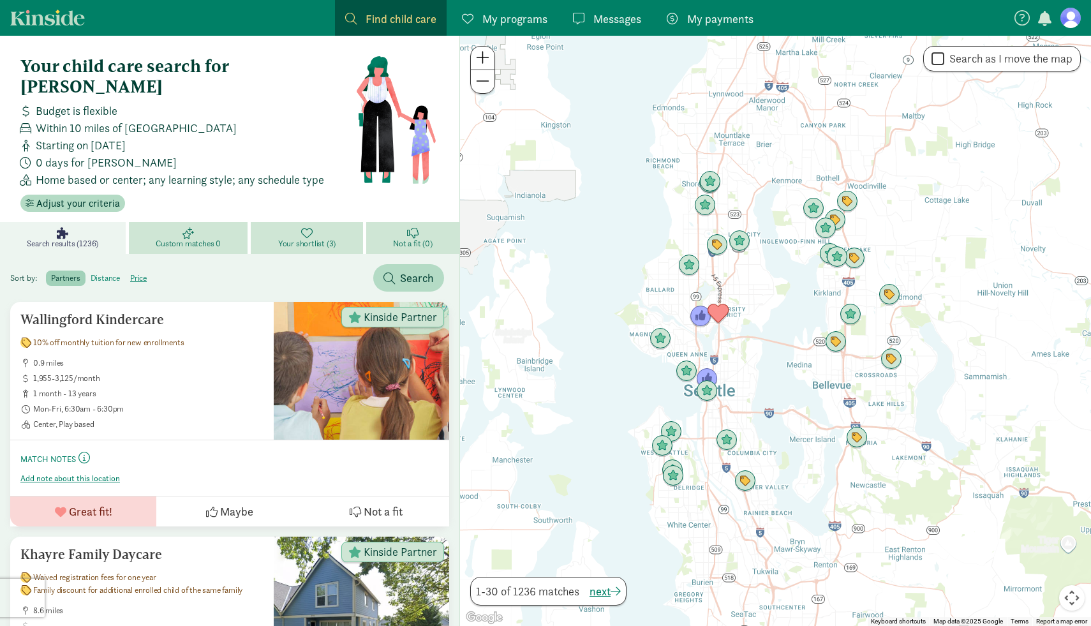
click at [125, 271] on label "distance" at bounding box center [138, 278] width 27 height 15
click at [91, 273] on input "distance" at bounding box center [91, 273] width 0 height 0
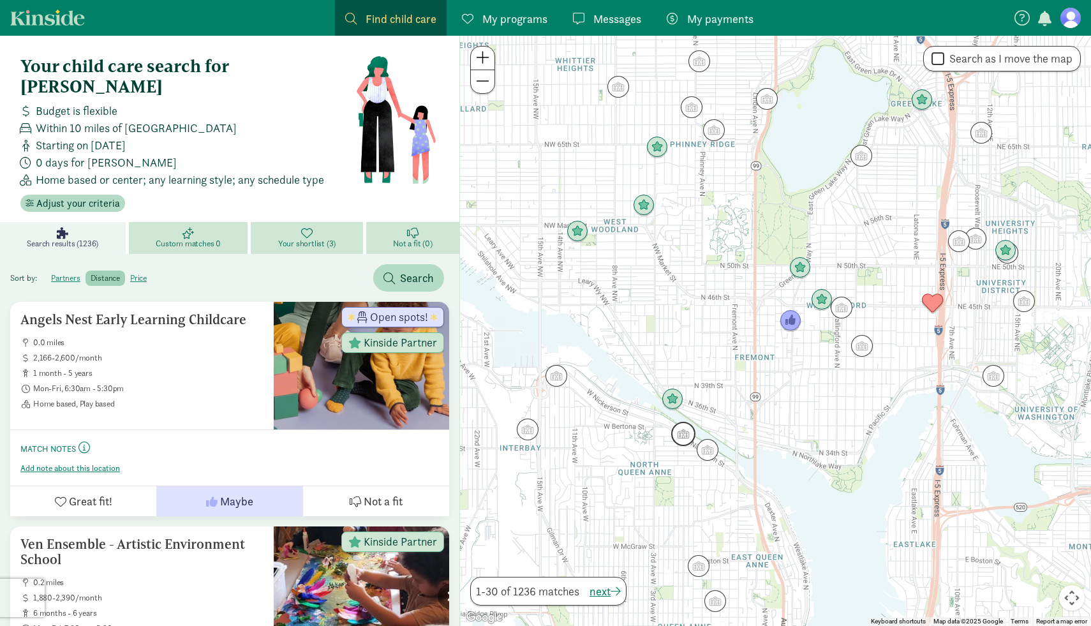
click at [683, 437] on img "Click to see details" at bounding box center [683, 434] width 24 height 24
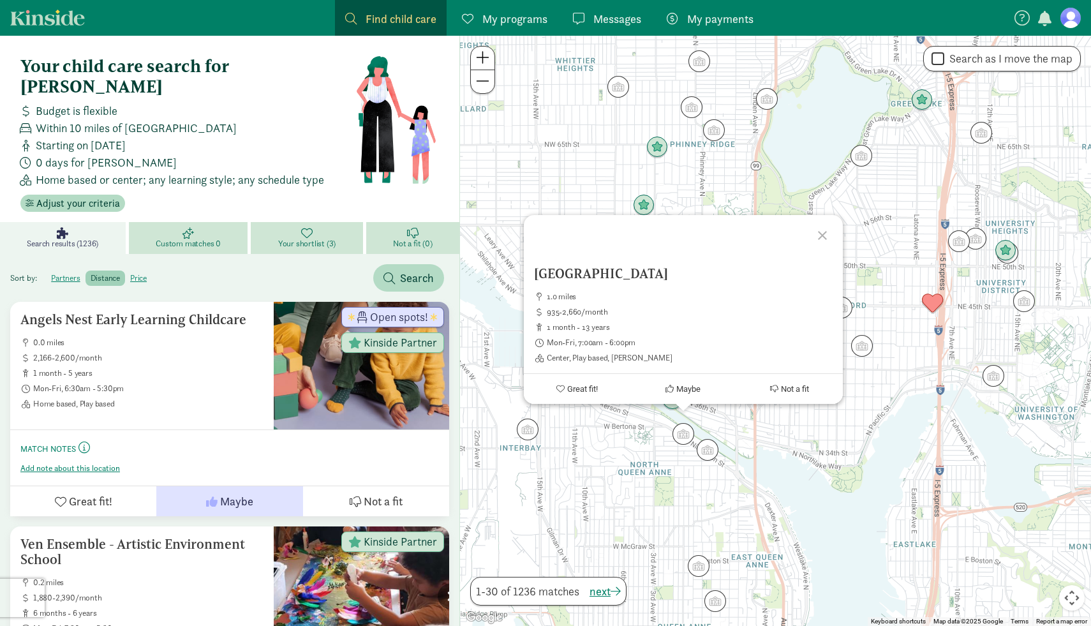
click at [651, 443] on div "Hilltop Childrens Center 1.0 miles 935-2,660/month 1 month - 13 years Mon-Fri, …" at bounding box center [775, 331] width 631 height 590
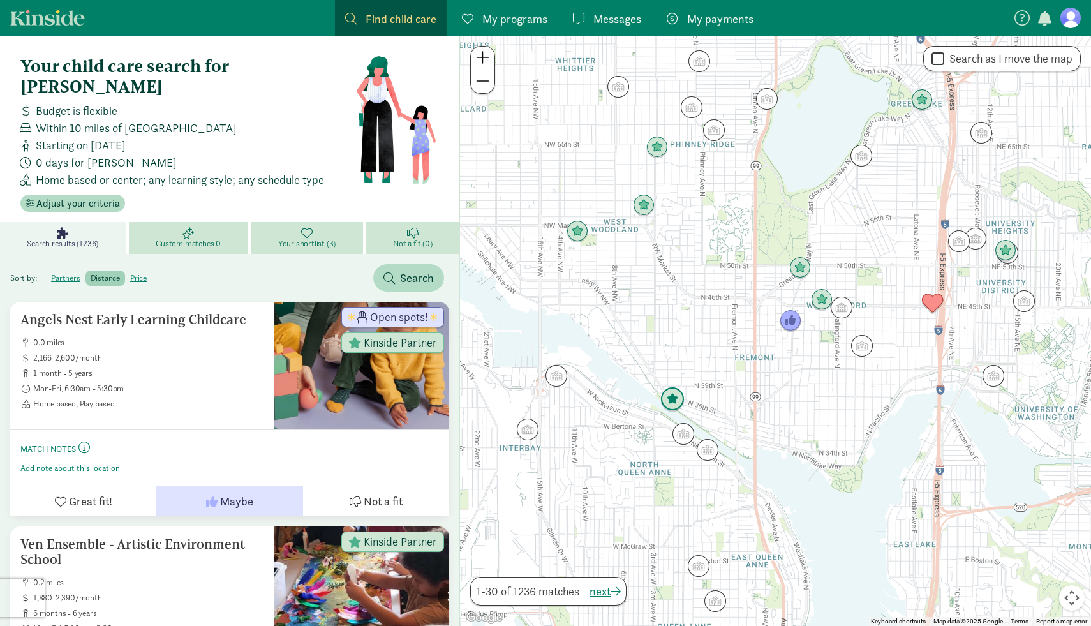
click at [674, 398] on img "Click to see details" at bounding box center [673, 399] width 24 height 24
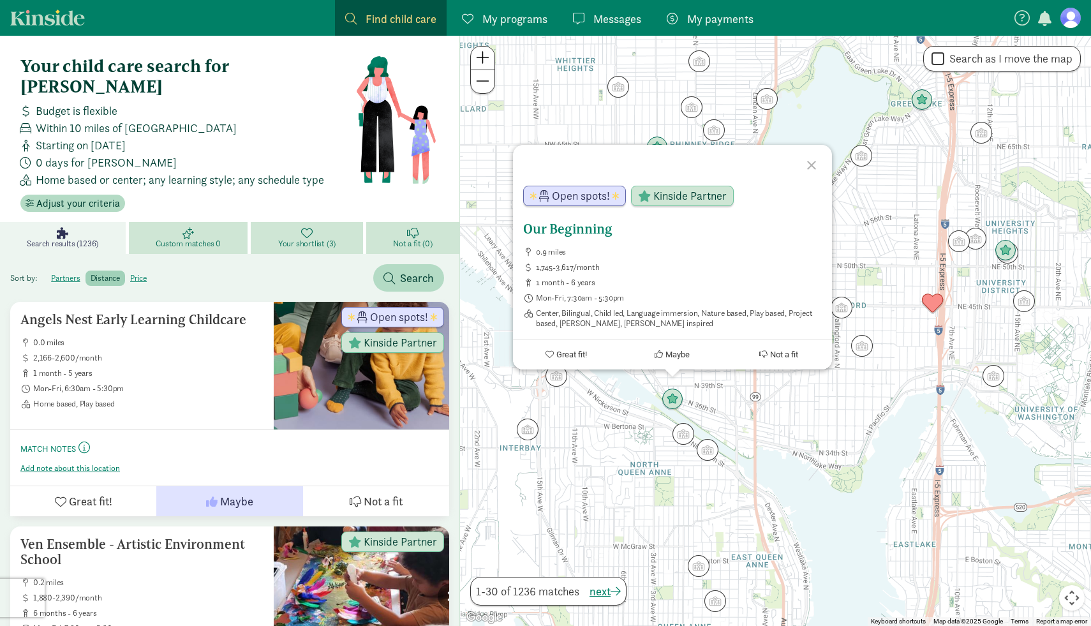
click at [679, 356] on span "Maybe" at bounding box center [678, 355] width 24 height 10
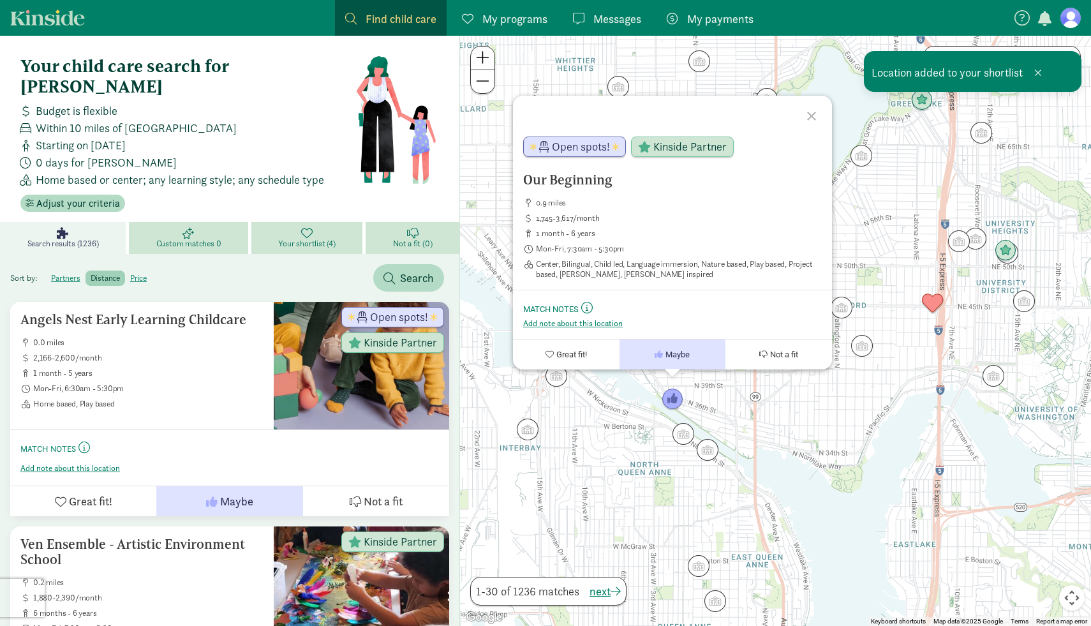
click at [869, 396] on div "Our Beginning 0.9 miles 1,745-3,617/month 1 month - 6 years Mon-Fri, 7:30am - 5…" at bounding box center [775, 331] width 631 height 590
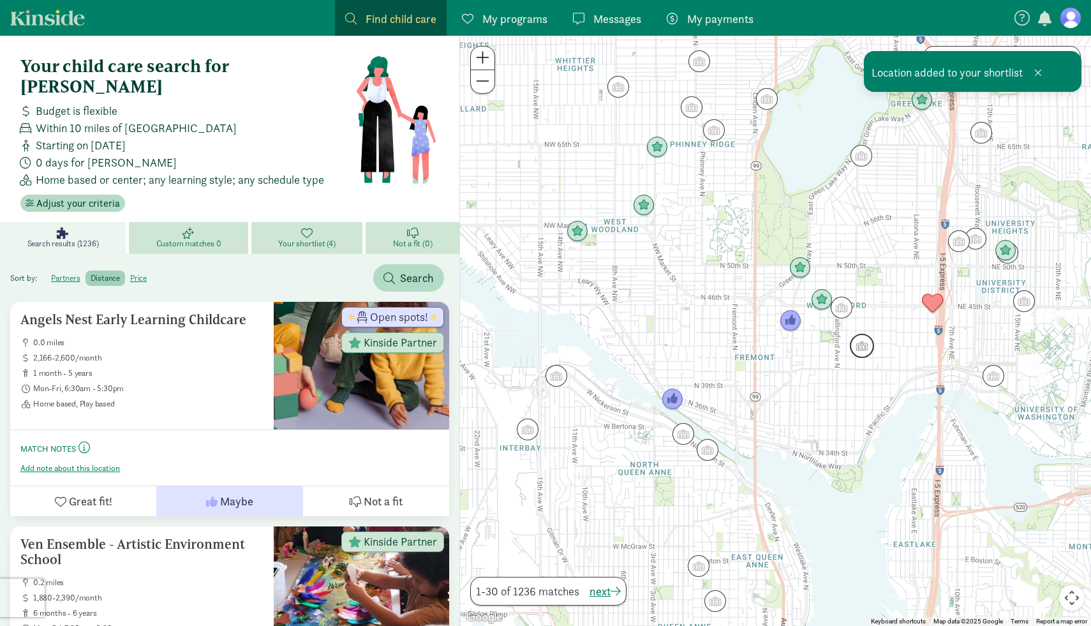
click at [864, 343] on img "Click to see details" at bounding box center [862, 346] width 24 height 24
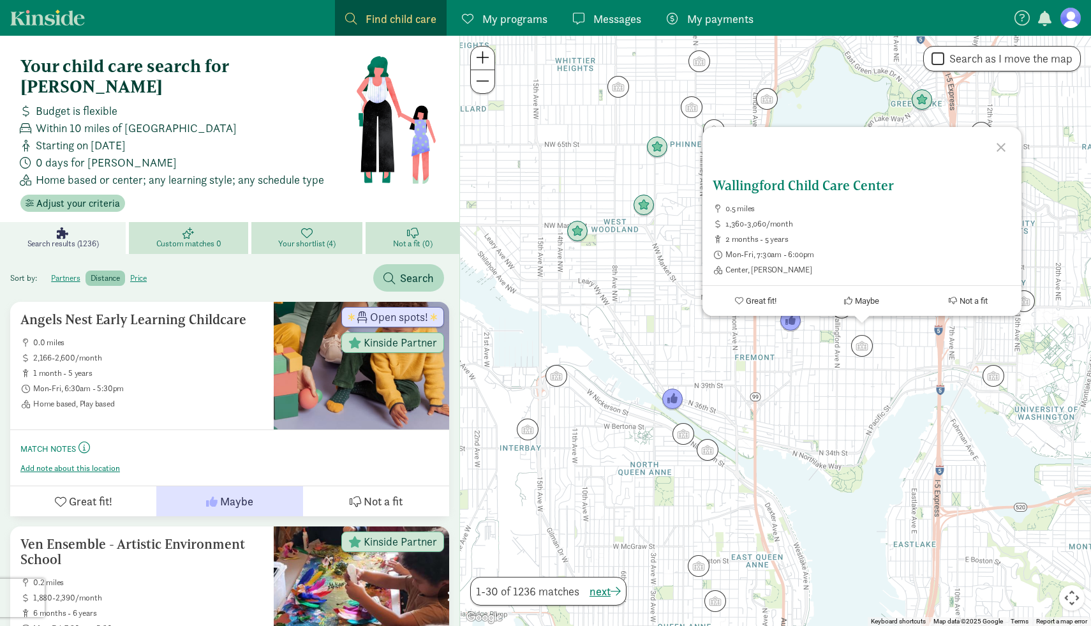
click at [860, 305] on span "Maybe" at bounding box center [867, 301] width 24 height 10
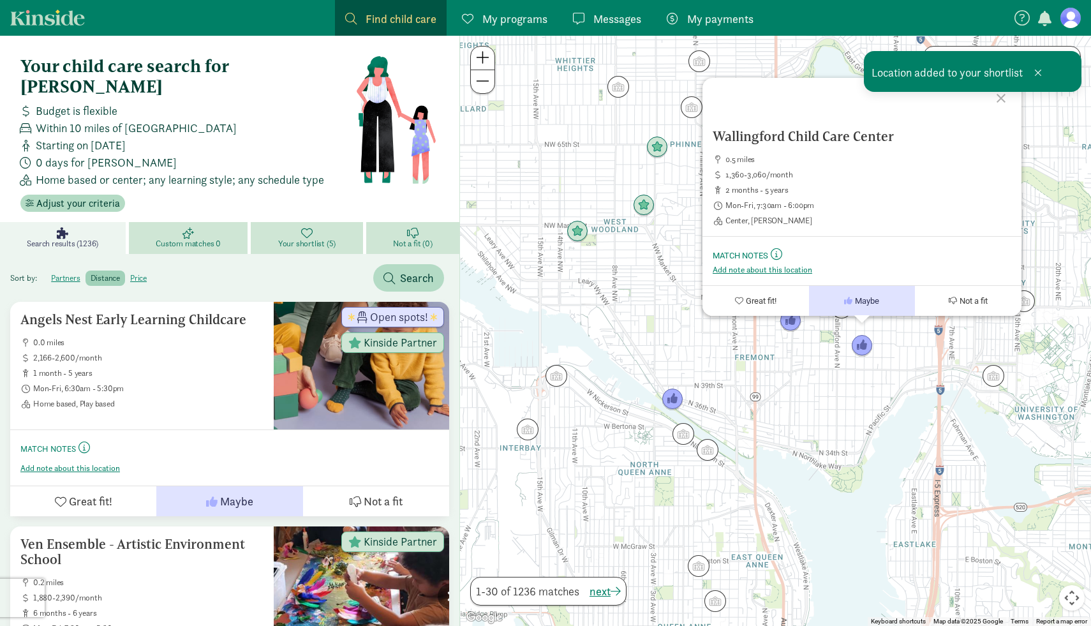
click at [890, 375] on div "Wallingford Child Care Center 0.5 miles 1,360-3,060/month 2 months - 5 years Mo…" at bounding box center [775, 331] width 631 height 590
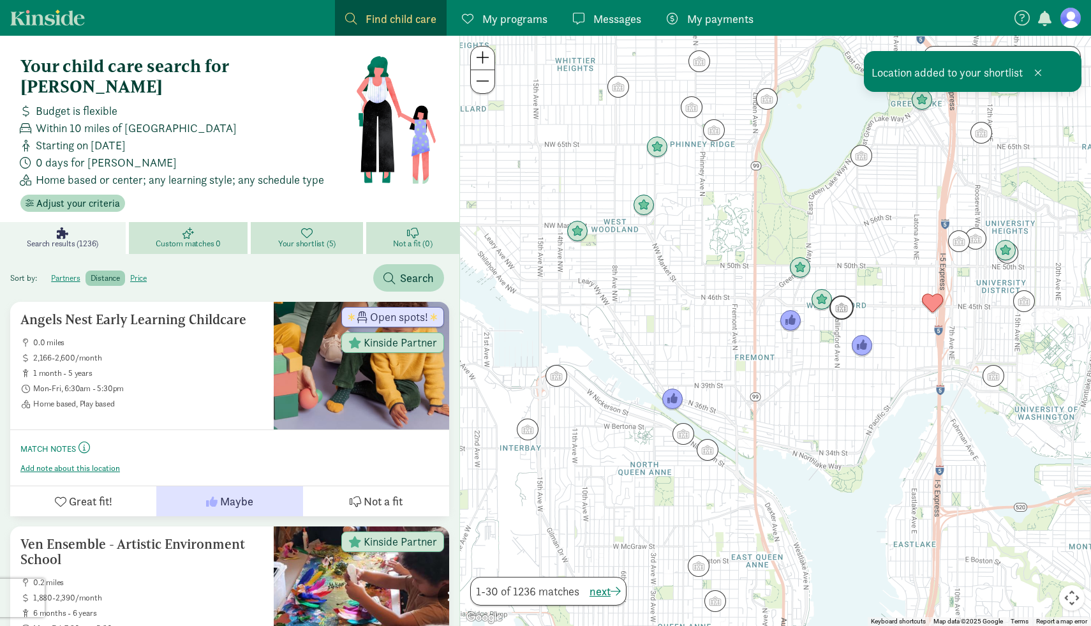
click at [844, 308] on img "Click to see details" at bounding box center [842, 308] width 24 height 24
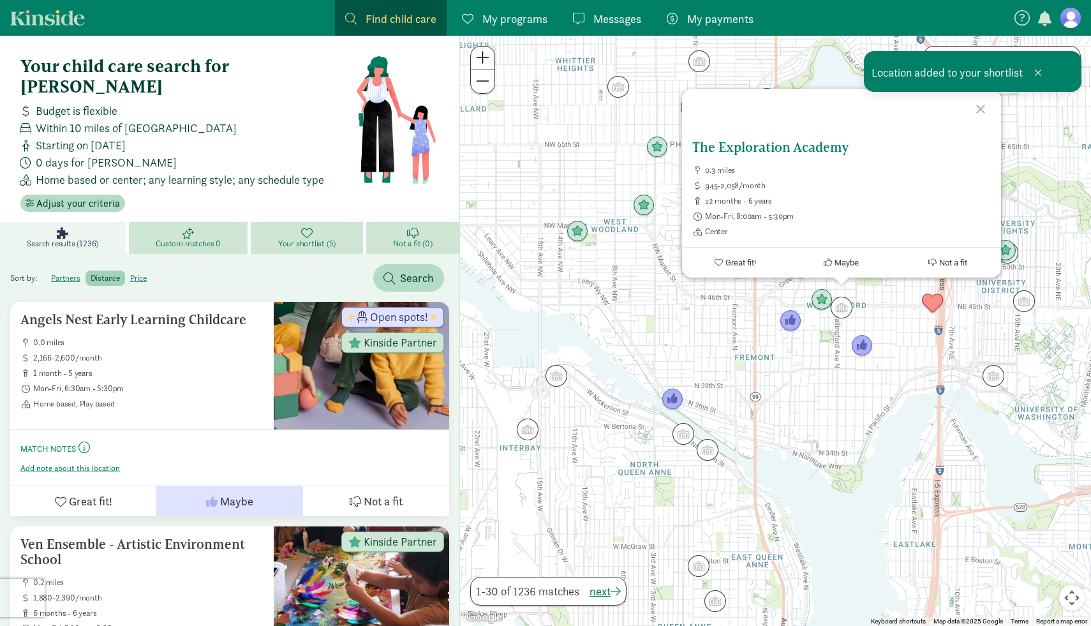
click at [841, 257] on button "Maybe" at bounding box center [841, 263] width 107 height 30
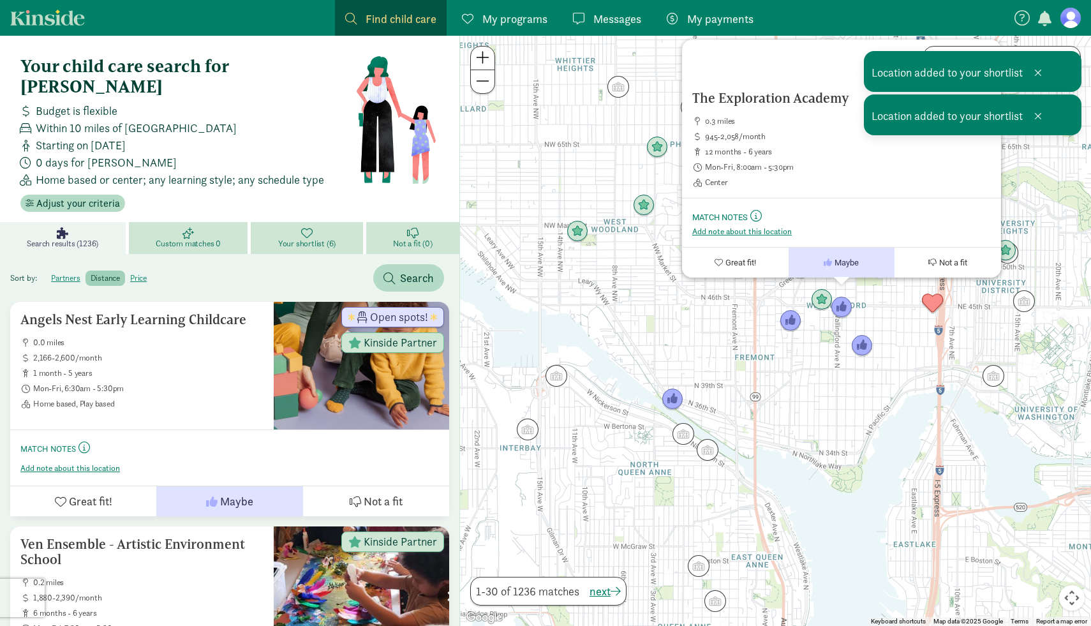
click at [810, 384] on div "The Exploration Academy 0.3 miles 945-2,058/month 12 months - 6 years Mon-Fri, …" at bounding box center [775, 331] width 631 height 590
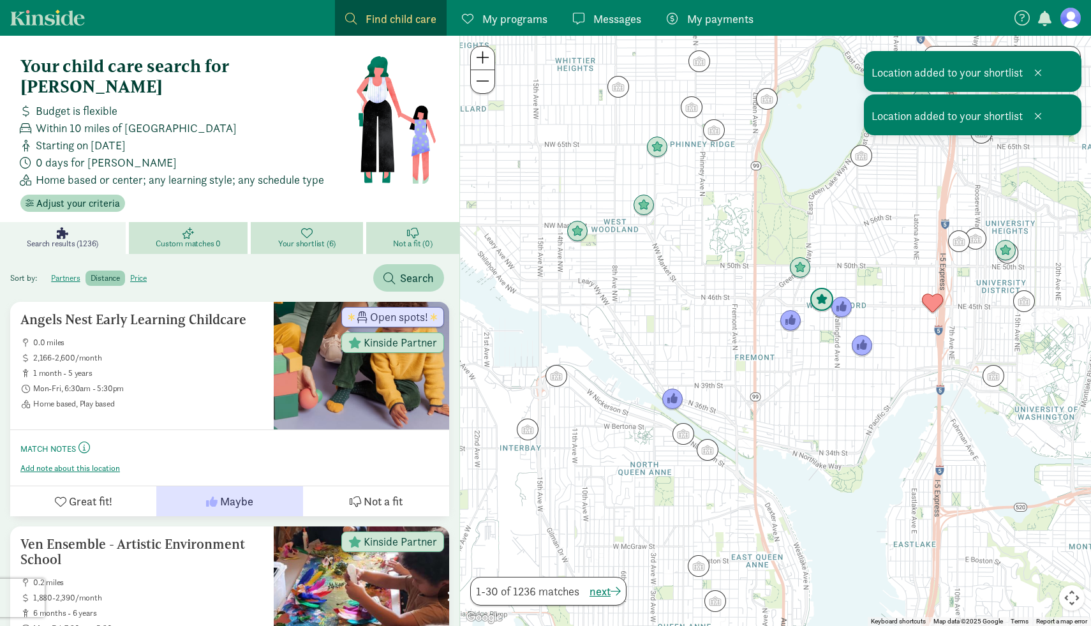
click at [820, 294] on img "Click to see details" at bounding box center [822, 300] width 24 height 24
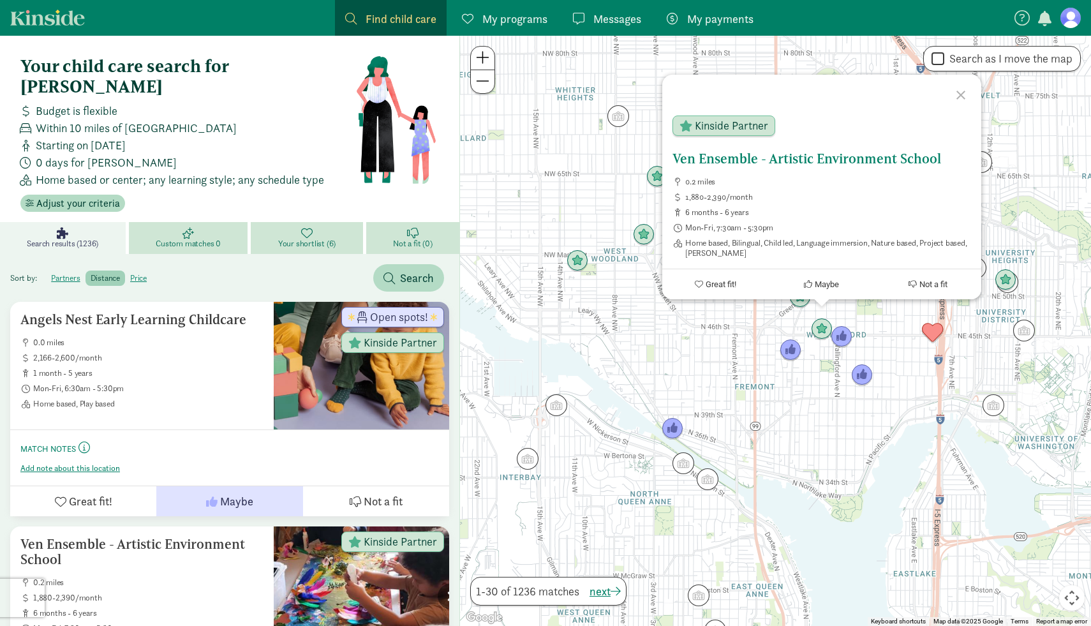
click at [816, 281] on span "Maybe" at bounding box center [827, 285] width 24 height 10
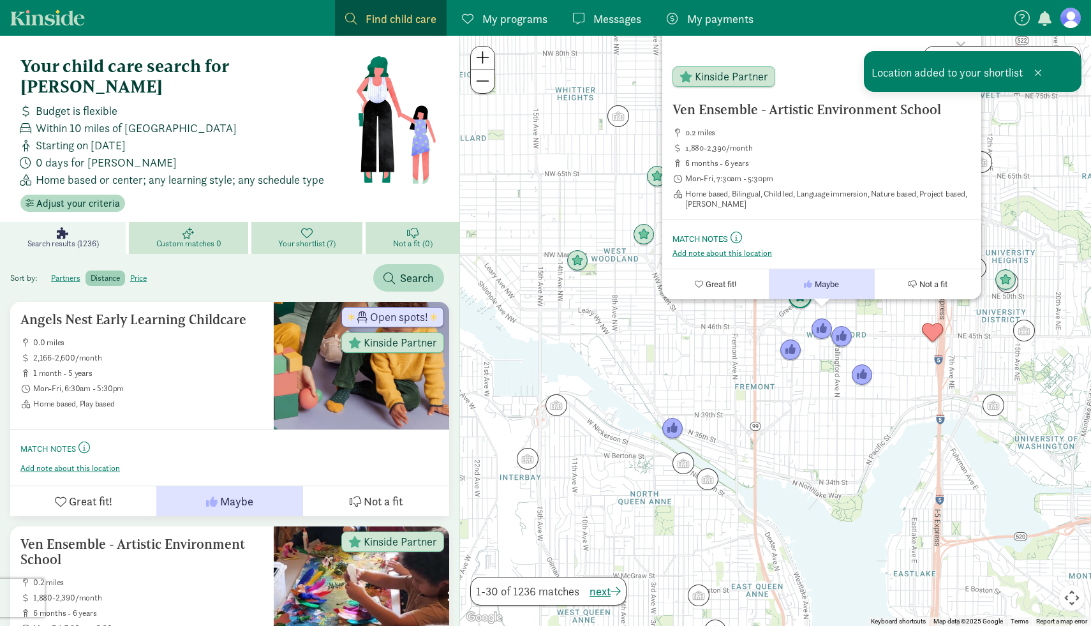
click at [800, 301] on img "Click to see details" at bounding box center [800, 297] width 24 height 24
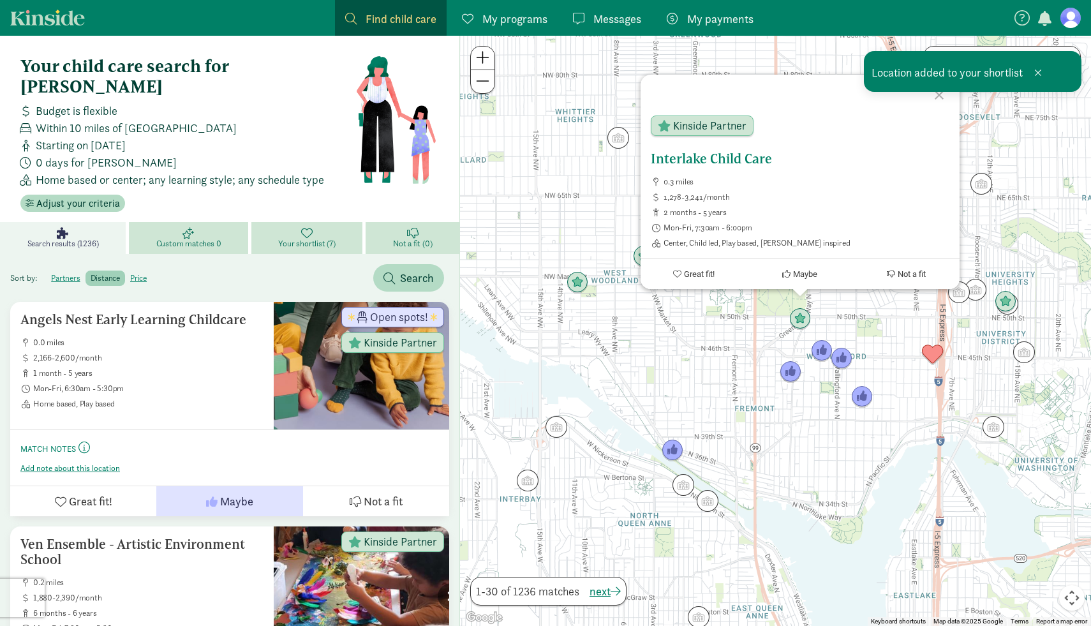
click at [800, 274] on span "Maybe" at bounding box center [805, 274] width 24 height 10
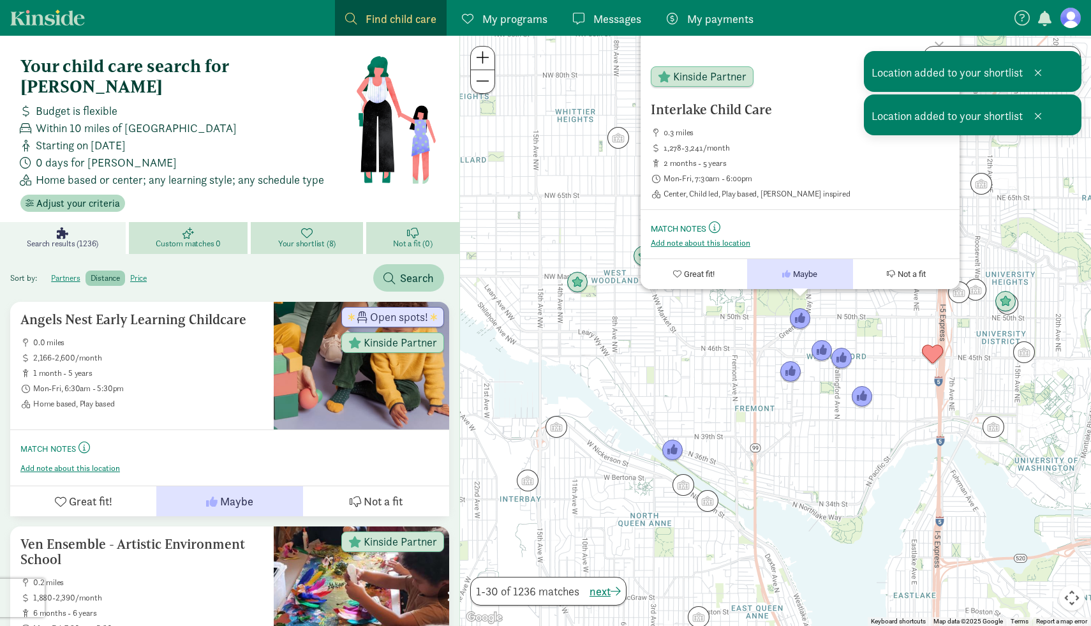
click at [808, 424] on div "Interlake Child Care 0.3 miles 1,278-3,241/month 2 months - 5 years Mon-Fri, 7:…" at bounding box center [775, 331] width 631 height 590
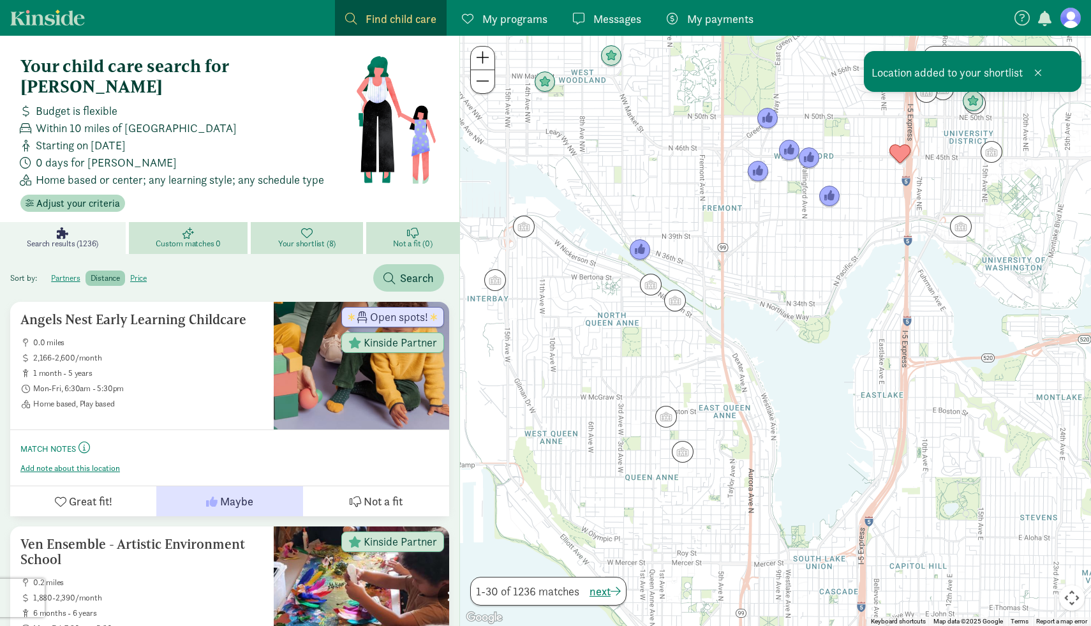
drag, startPoint x: 791, startPoint y: 434, endPoint x: 753, endPoint y: 213, distance: 224.1
click at [753, 213] on div at bounding box center [775, 331] width 631 height 590
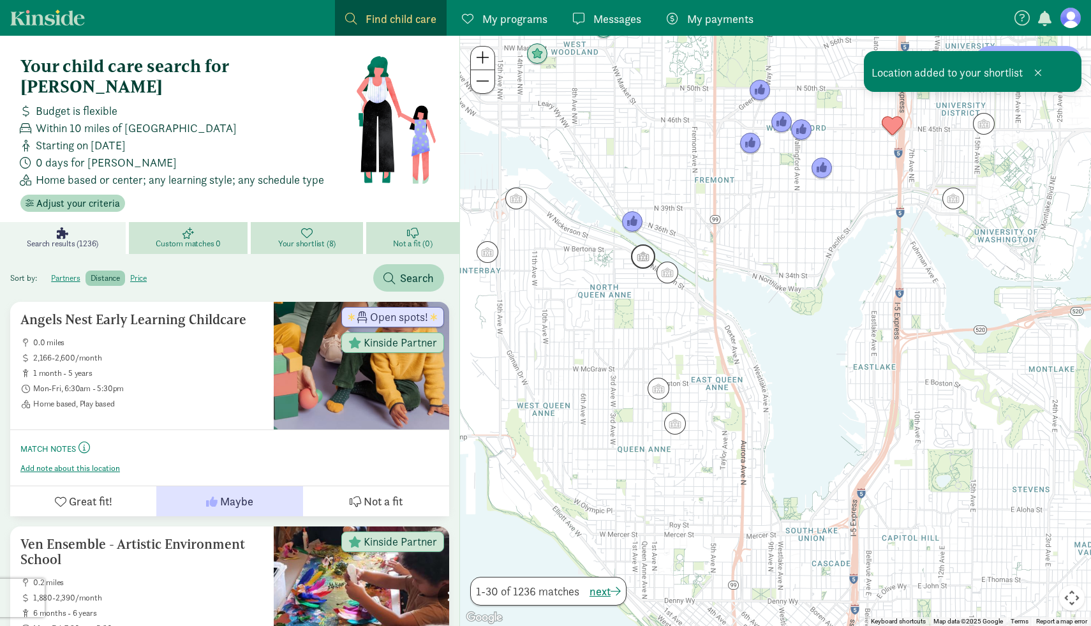
click at [636, 256] on img "Click to see details" at bounding box center [643, 256] width 24 height 24
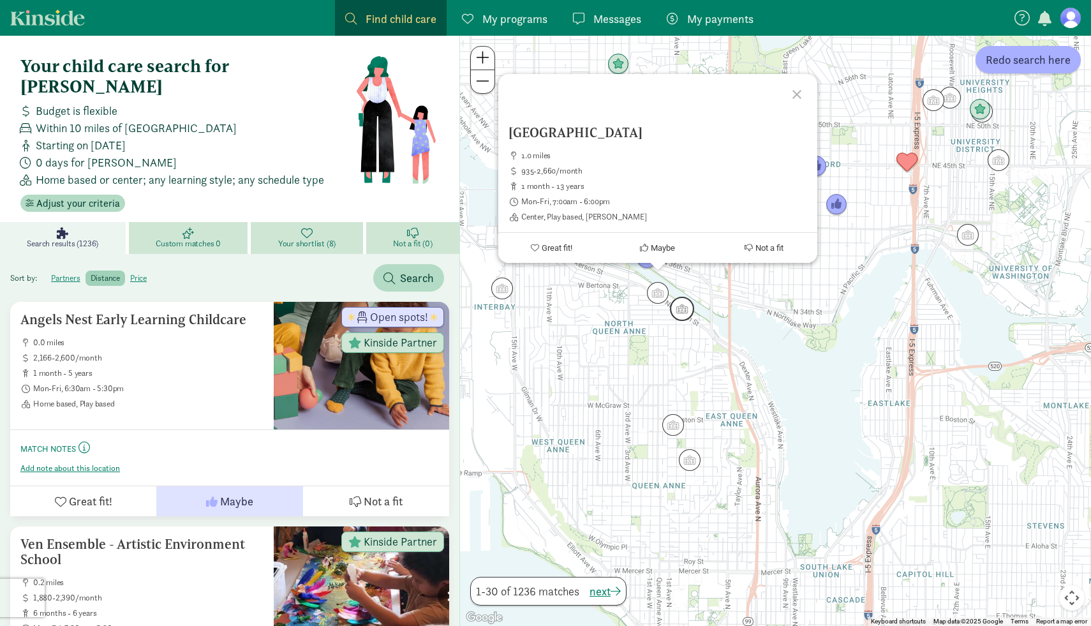
click at [682, 311] on img "Click to see details" at bounding box center [682, 309] width 24 height 24
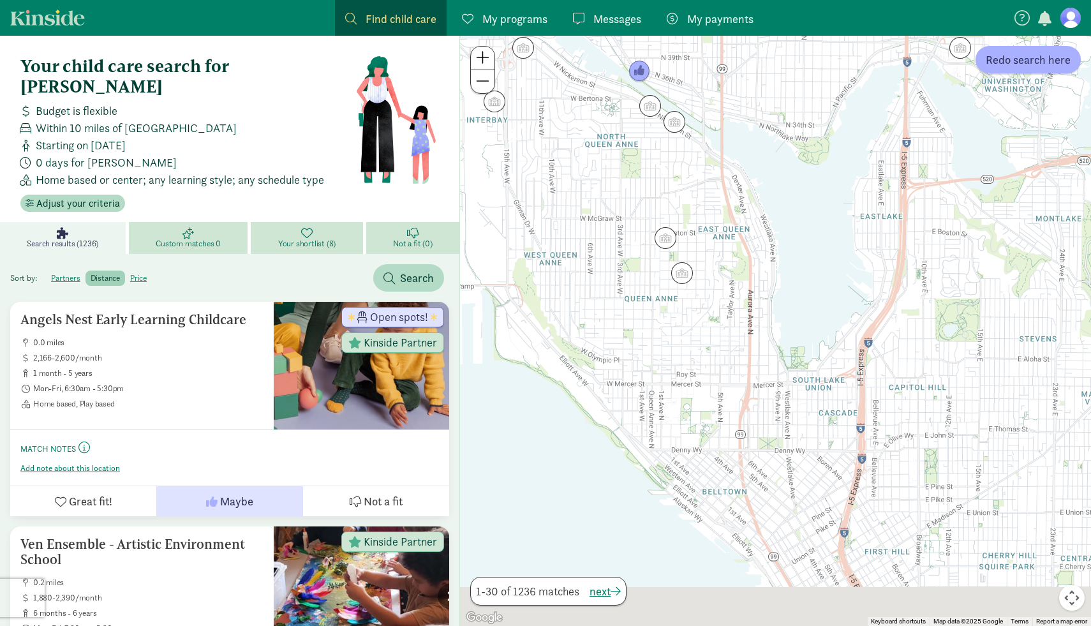
drag, startPoint x: 689, startPoint y: 347, endPoint x: 673, endPoint y: 137, distance: 210.0
click at [673, 137] on div "To navigate, press the arrow keys." at bounding box center [775, 331] width 631 height 590
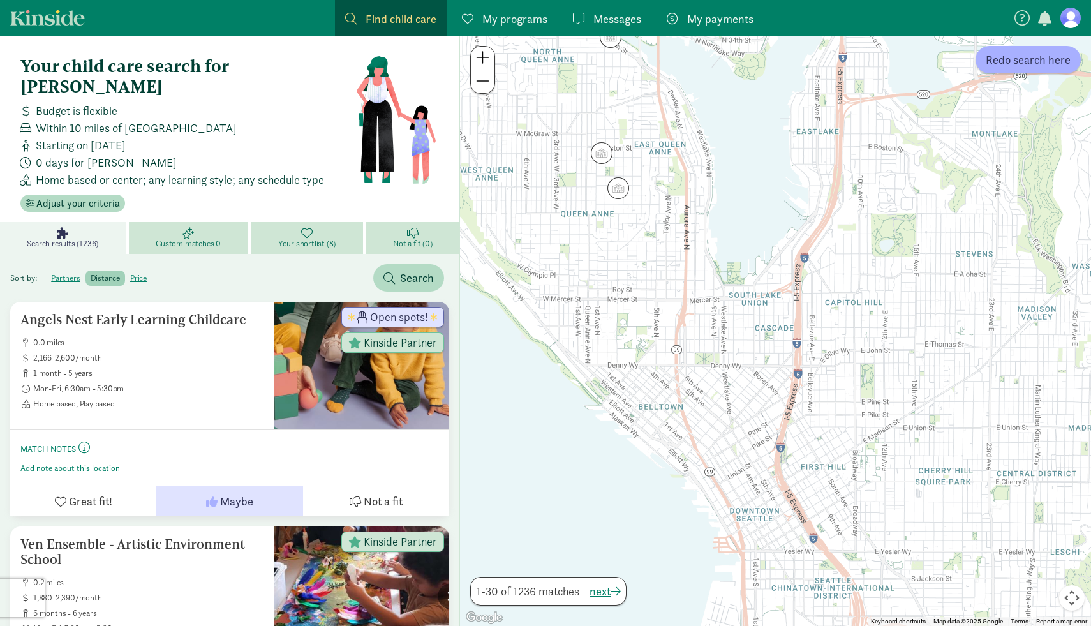
drag, startPoint x: 849, startPoint y: 389, endPoint x: 793, endPoint y: 326, distance: 84.1
click at [793, 326] on div at bounding box center [775, 331] width 631 height 590
click at [606, 151] on img "Click to see details" at bounding box center [602, 153] width 24 height 24
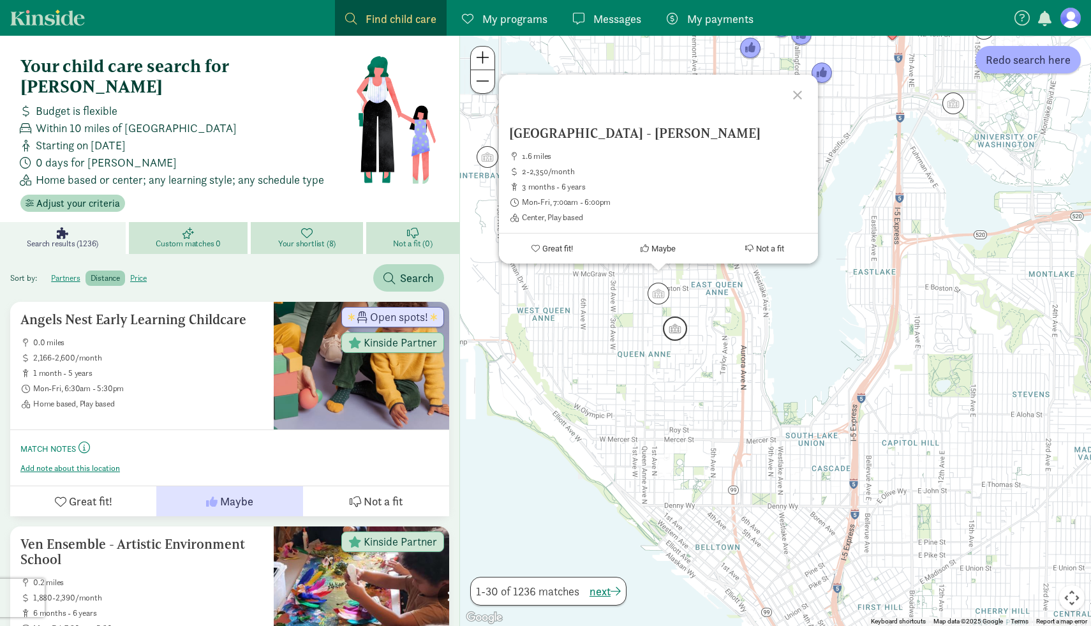
click at [675, 332] on img "Click to see details" at bounding box center [675, 329] width 24 height 24
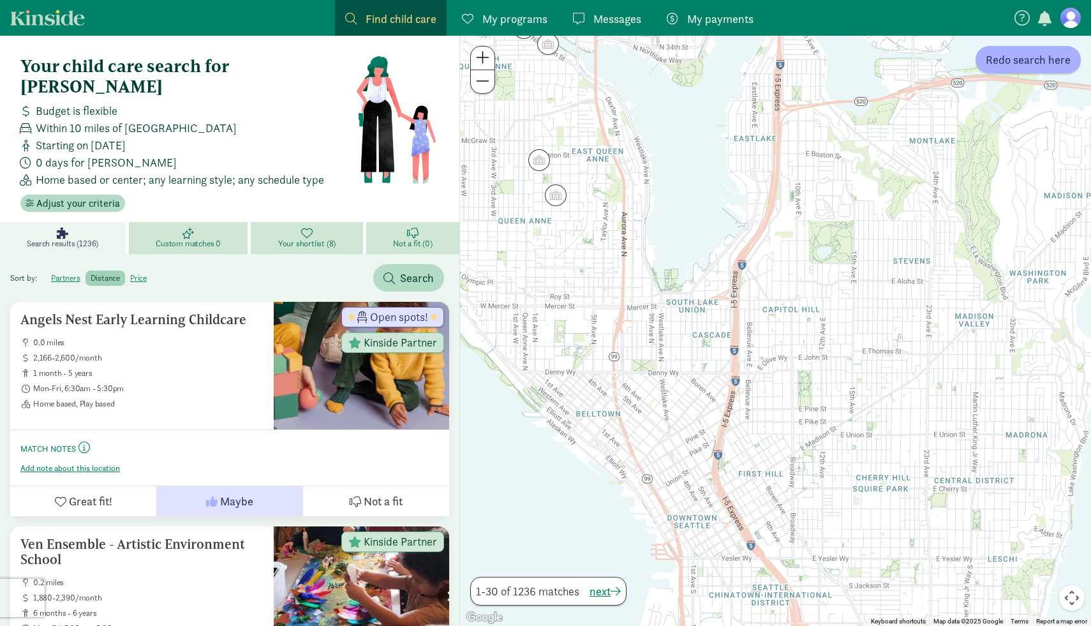
drag, startPoint x: 806, startPoint y: 462, endPoint x: 686, endPoint y: 327, distance: 180.4
click at [685, 327] on div "To navigate, press the arrow keys." at bounding box center [775, 331] width 631 height 590
click at [1001, 63] on span "Redo search here" at bounding box center [1028, 59] width 85 height 17
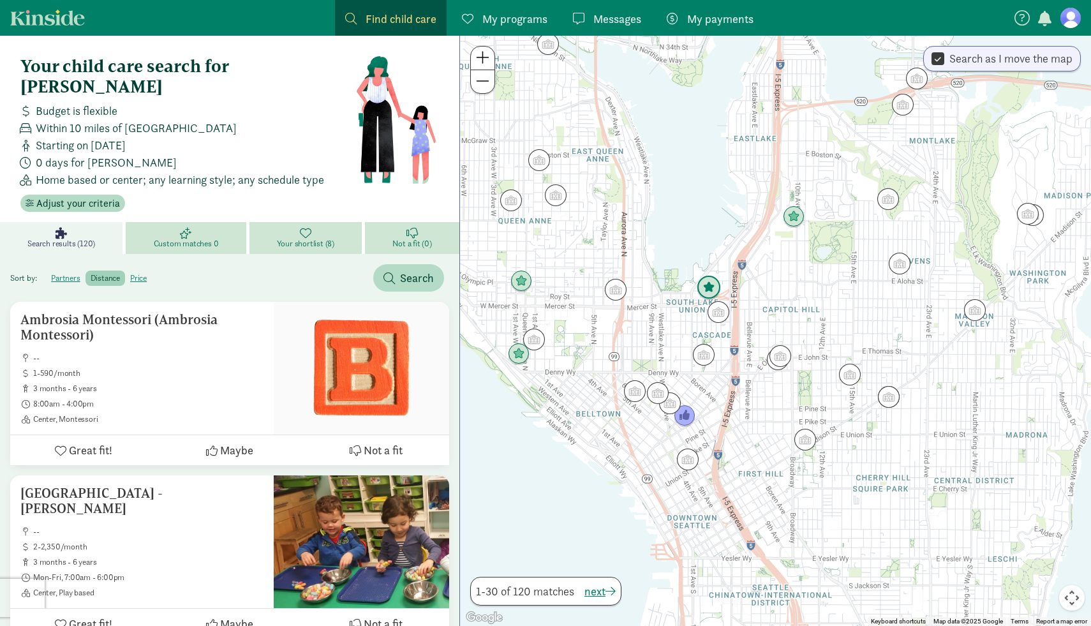
click at [712, 287] on img "Click to see details" at bounding box center [709, 288] width 24 height 24
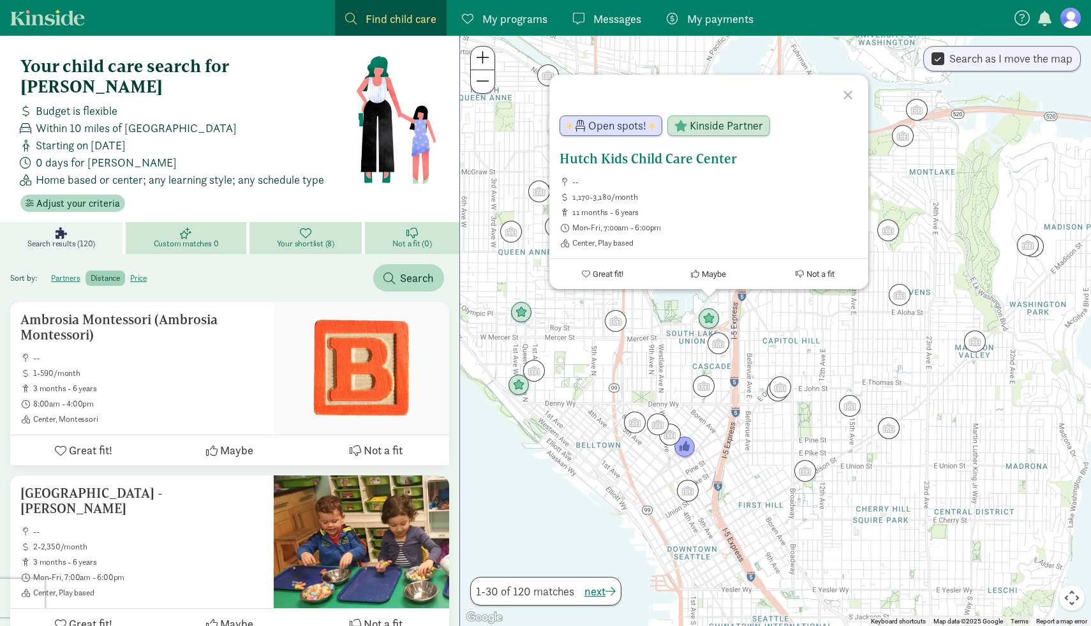
click at [721, 267] on button "Maybe" at bounding box center [709, 274] width 107 height 30
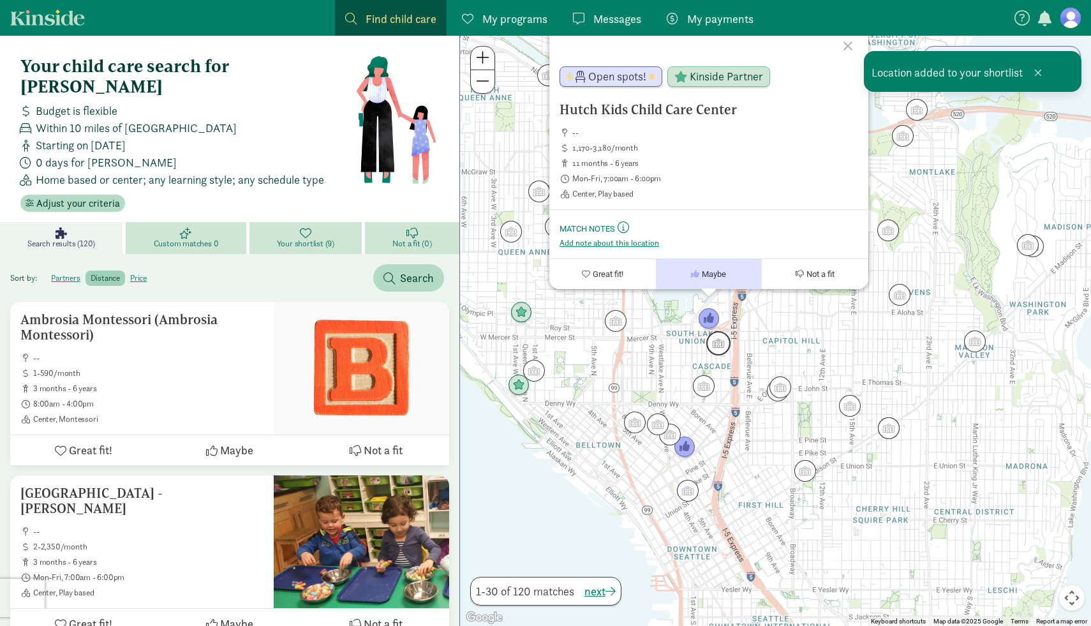
click at [717, 343] on img "Click to see details" at bounding box center [719, 343] width 24 height 24
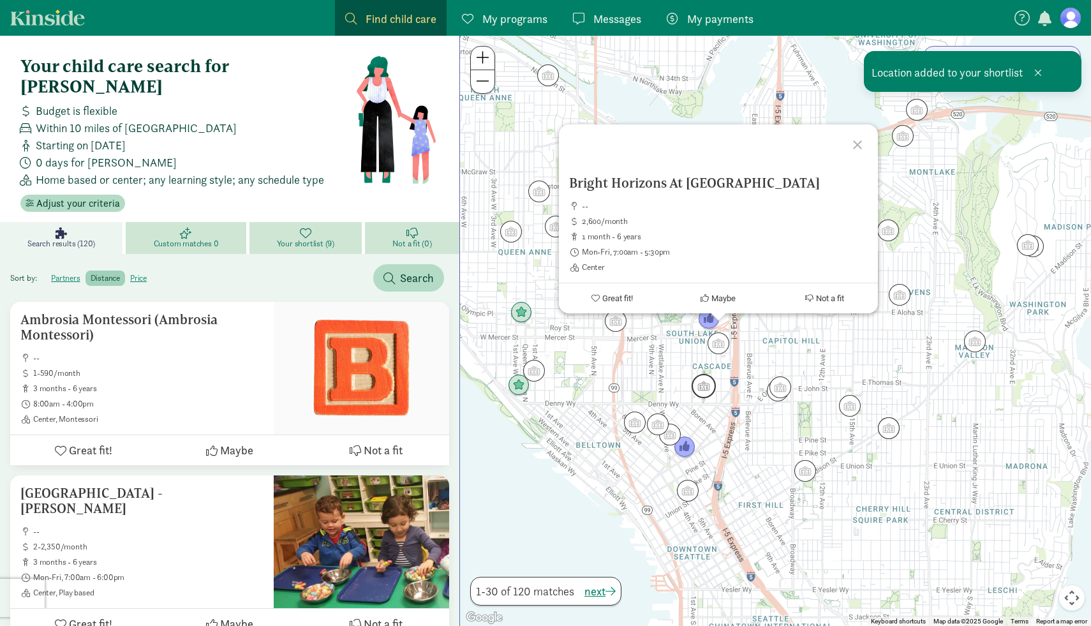
click at [707, 390] on img "Click to see details" at bounding box center [704, 386] width 24 height 24
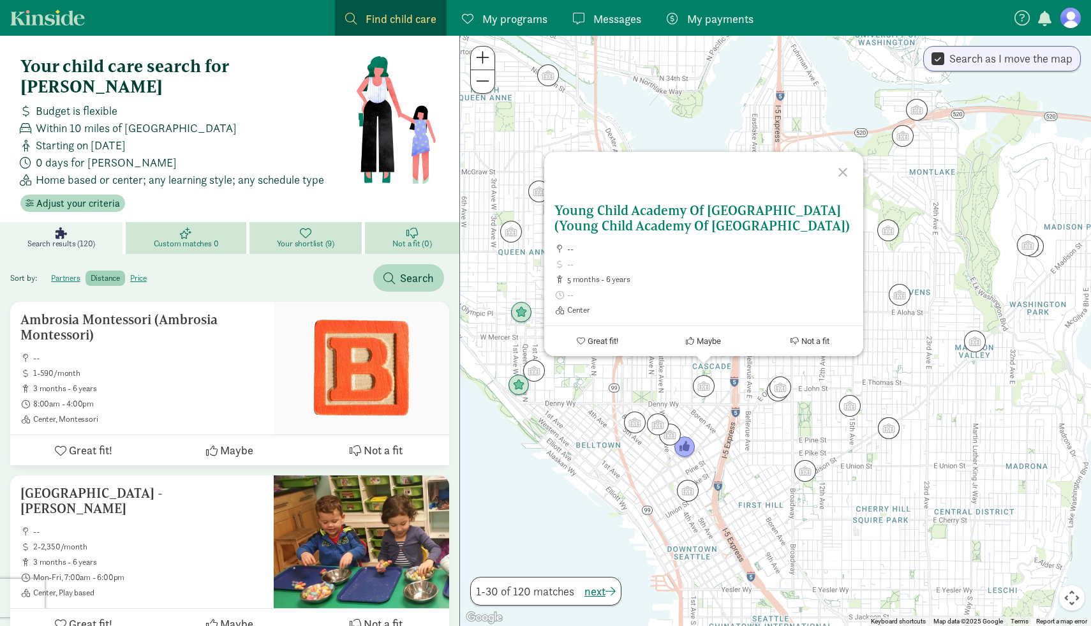
click at [708, 339] on span "Maybe" at bounding box center [709, 341] width 24 height 10
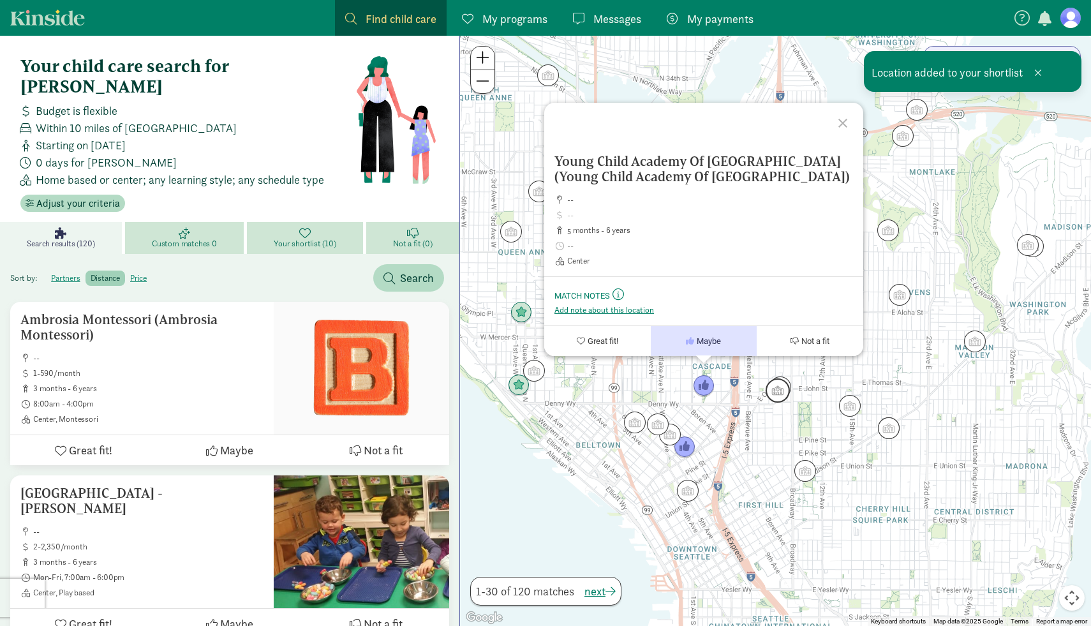
click at [779, 389] on img "Click to see details" at bounding box center [778, 390] width 24 height 24
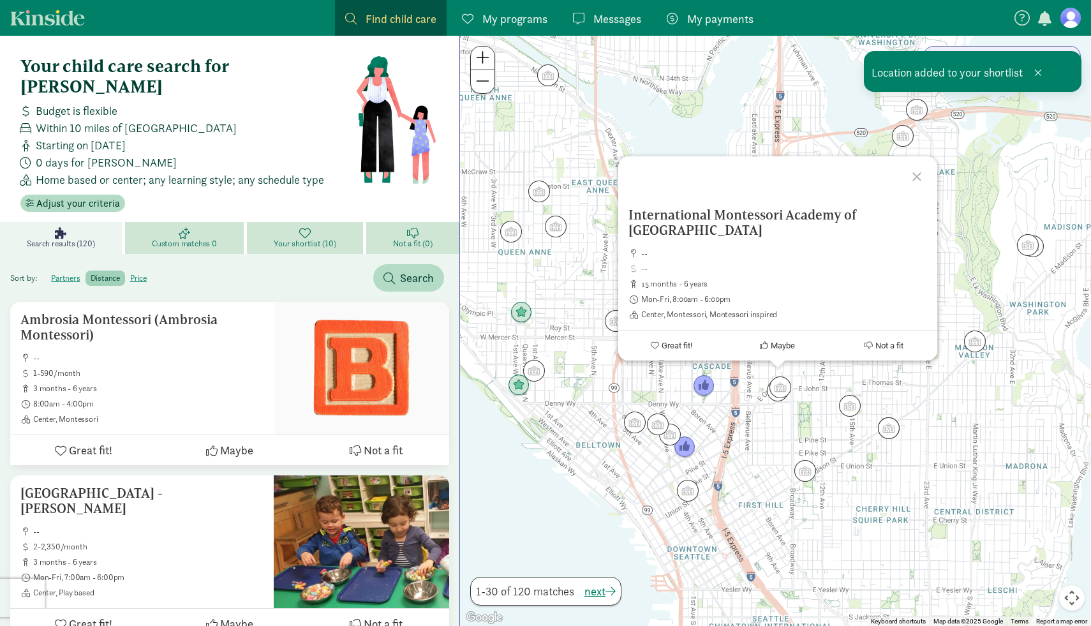
click at [754, 435] on div "To navigate, press the arrow keys. International Montessori Academy of Capitol …" at bounding box center [775, 331] width 631 height 590
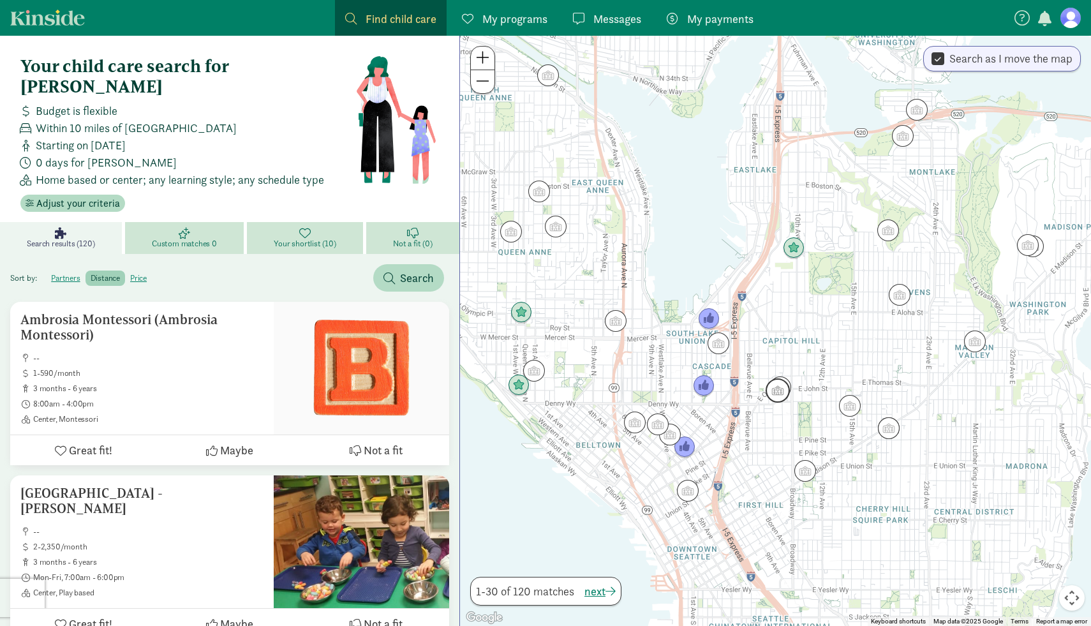
click at [773, 400] on img "Click to see details" at bounding box center [778, 390] width 24 height 24
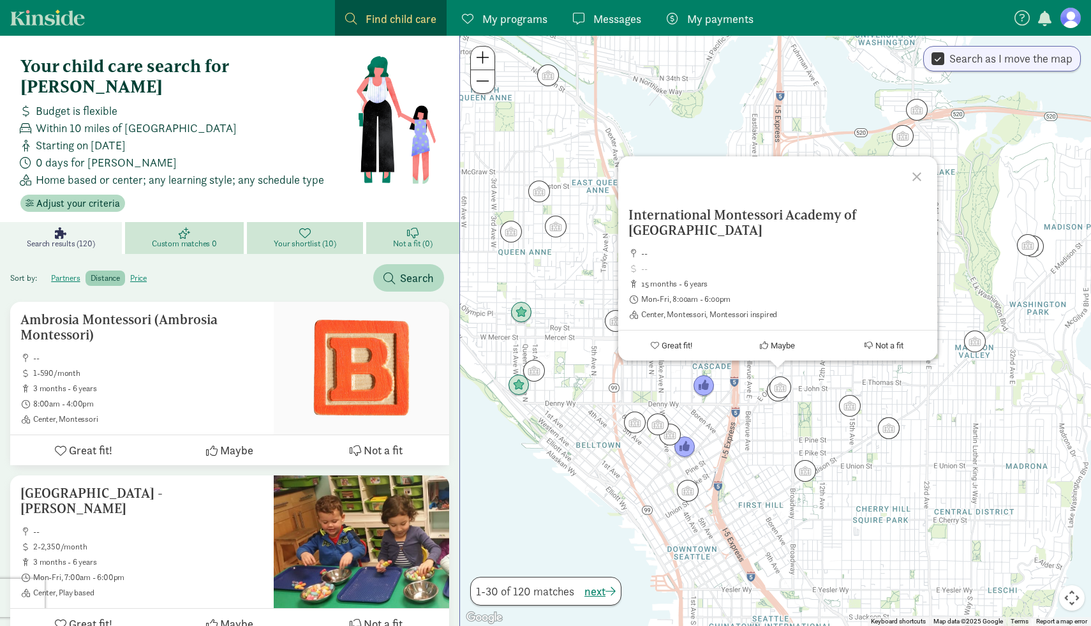
click at [764, 424] on div "International Montessori Academy of Capitol Hill -- 15 months - 6 years Mon-Fri…" at bounding box center [775, 331] width 631 height 590
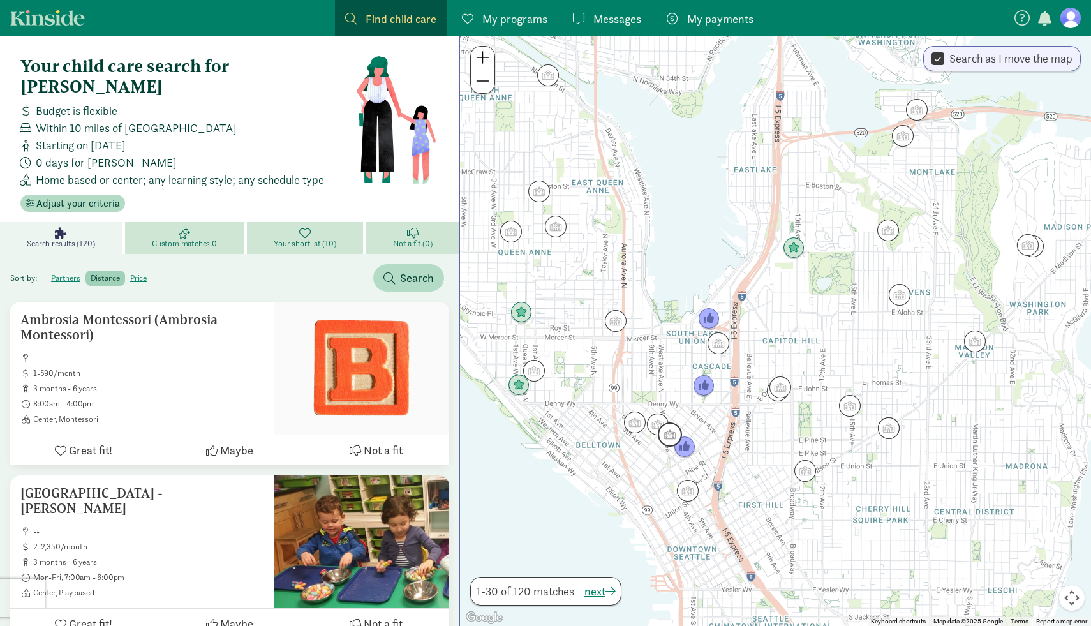
click at [675, 437] on img "Click to see details" at bounding box center [670, 435] width 24 height 24
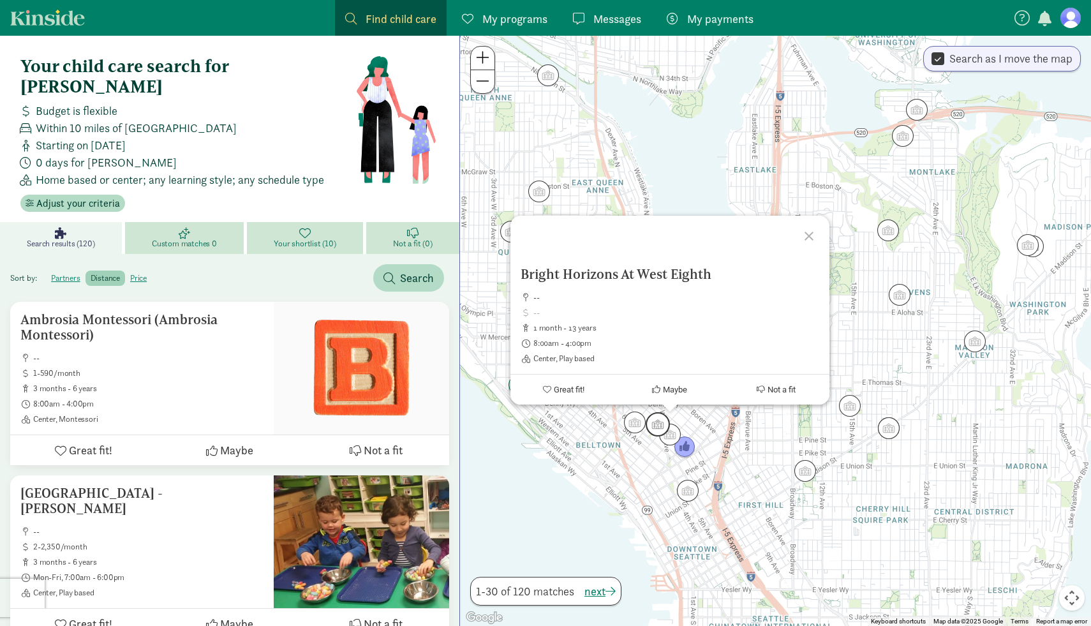
click at [654, 421] on img "Click to see details" at bounding box center [658, 424] width 24 height 24
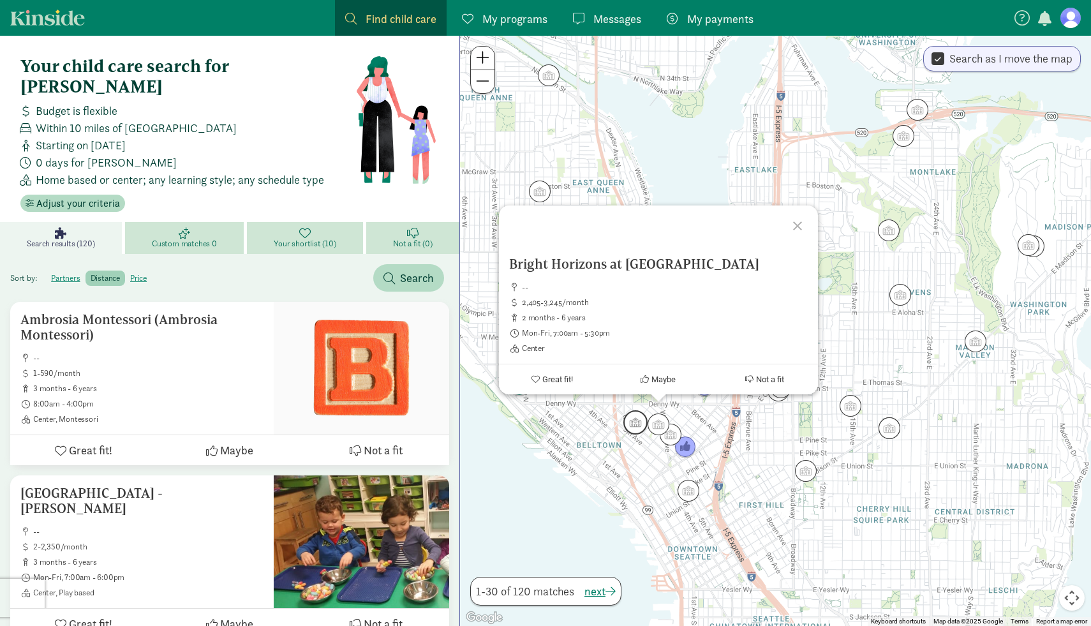
click at [634, 423] on img "Click to see details" at bounding box center [636, 422] width 24 height 24
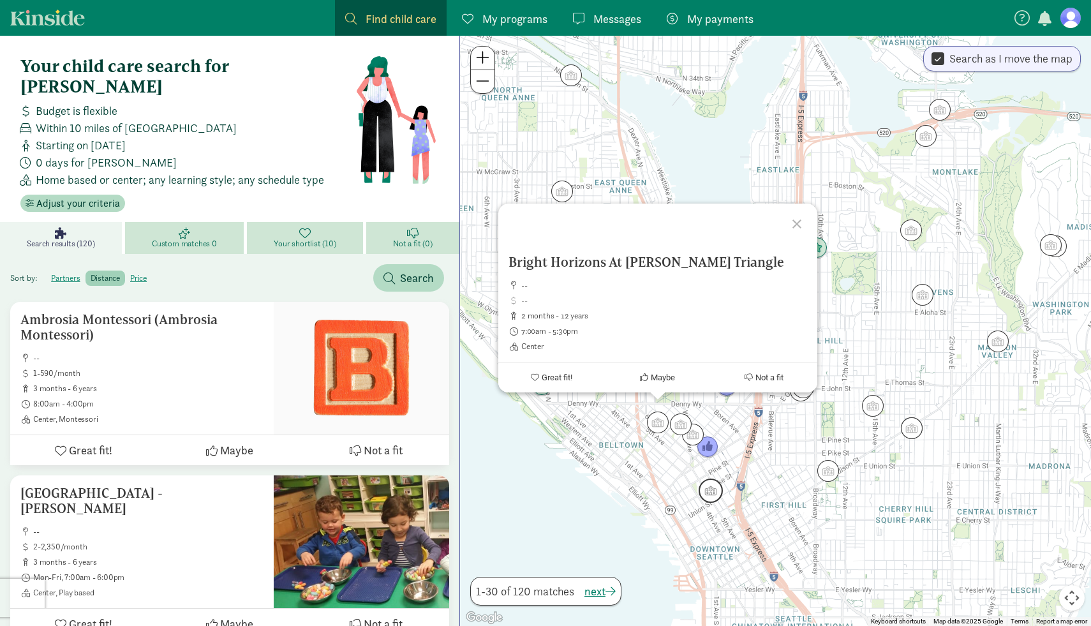
click at [709, 493] on img "Click to see details" at bounding box center [711, 491] width 24 height 24
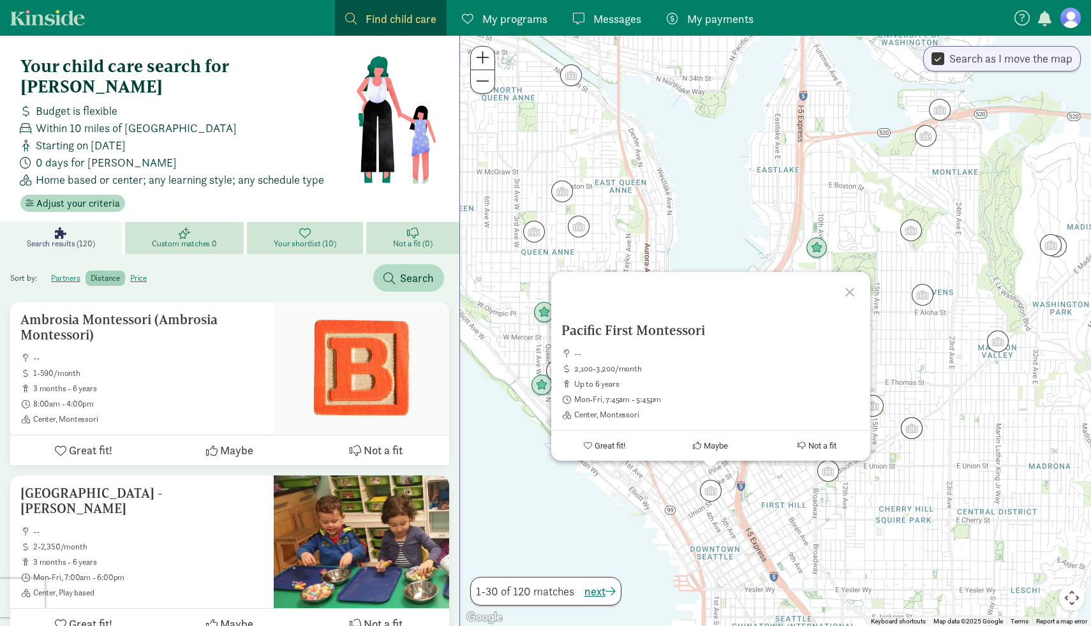
click at [758, 508] on div "To navigate, press the arrow keys. Pacific First Montessori -- 2,100-3,200/mont…" at bounding box center [775, 331] width 631 height 590
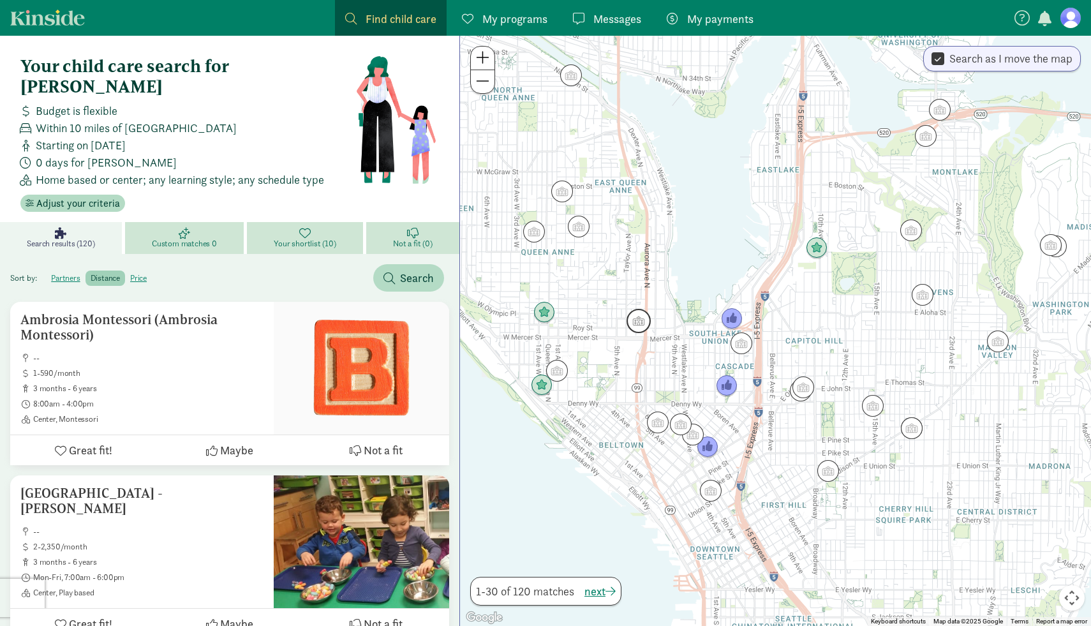
click at [640, 324] on img "Click to see details" at bounding box center [639, 321] width 24 height 24
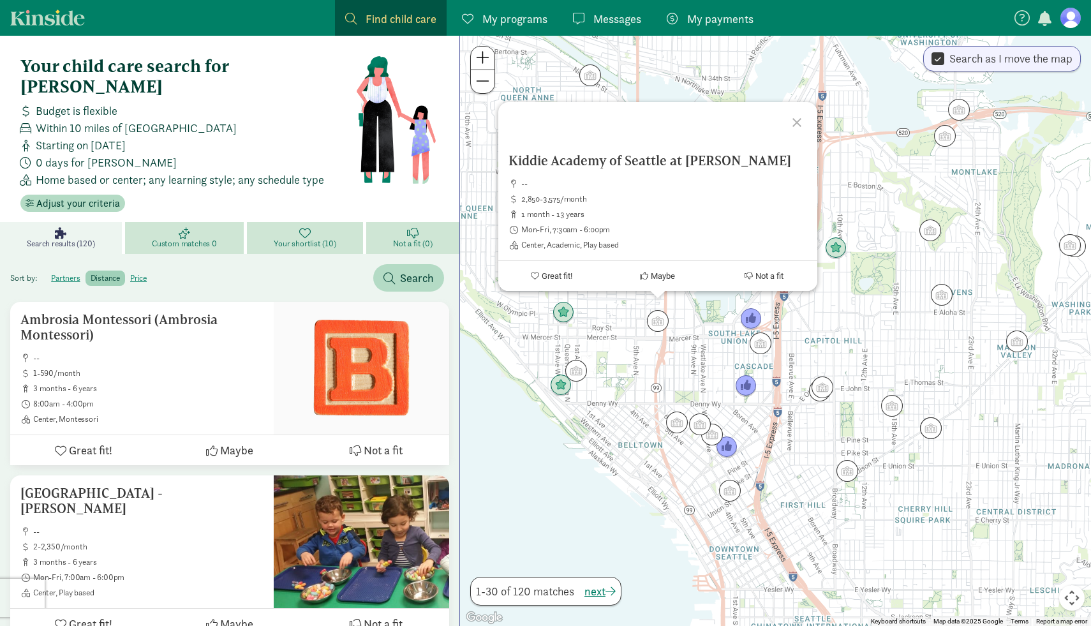
click at [678, 354] on div "Kiddie Academy of Seattle at Queen Anne -- 2,850-3,575/month 1 month - 13 years…" at bounding box center [775, 331] width 631 height 590
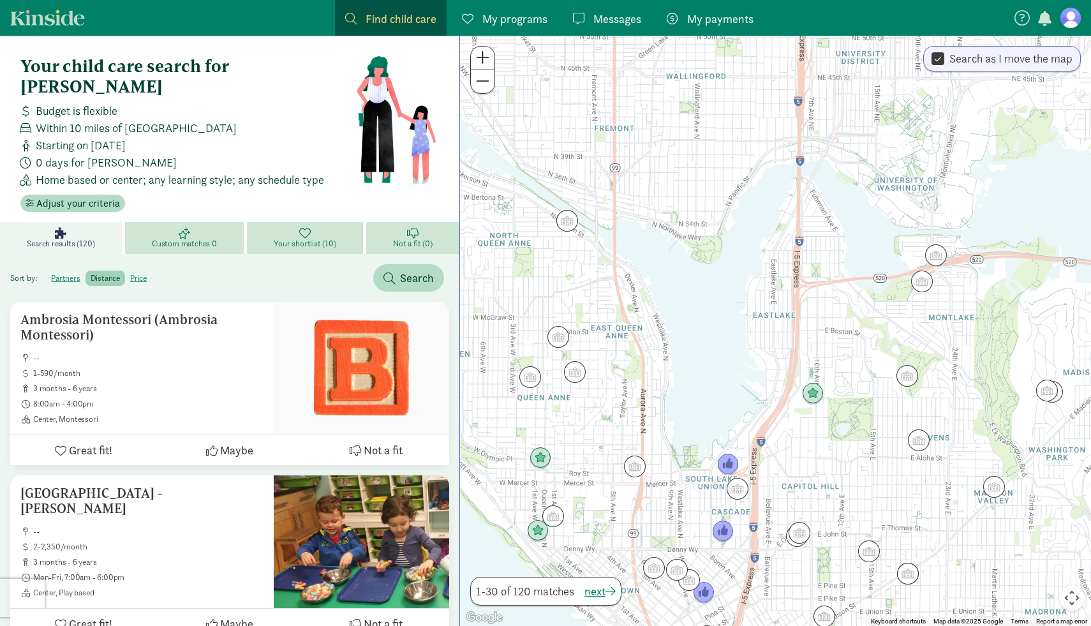
drag, startPoint x: 704, startPoint y: 288, endPoint x: 677, endPoint y: 453, distance: 167.6
click at [677, 455] on div at bounding box center [775, 331] width 631 height 590
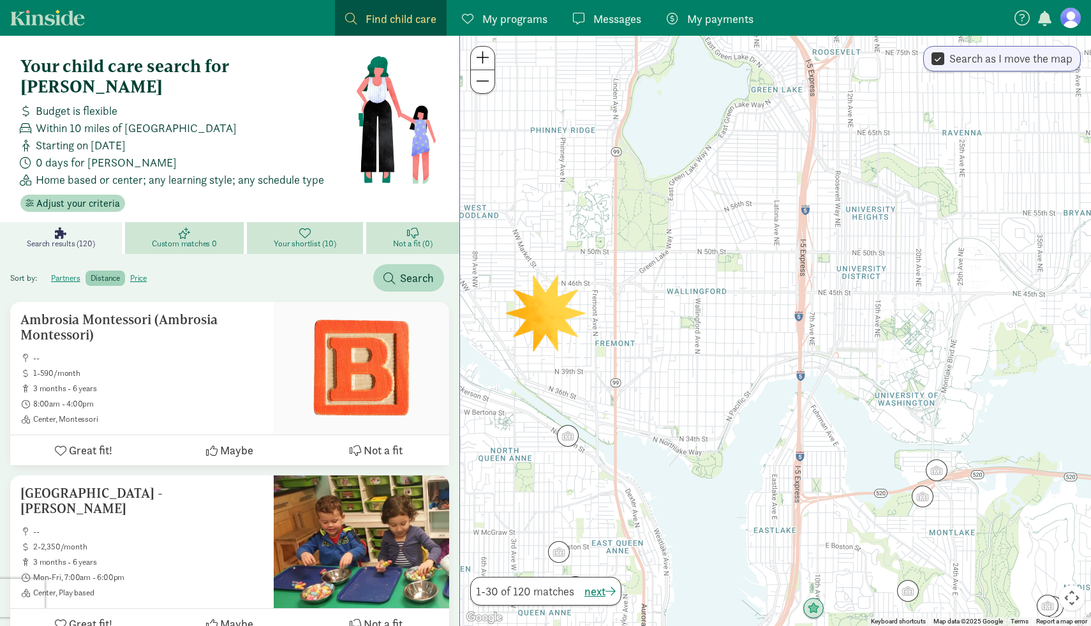
drag, startPoint x: 708, startPoint y: 278, endPoint x: 712, endPoint y: 490, distance: 211.9
click at [712, 490] on div at bounding box center [775, 331] width 631 height 590
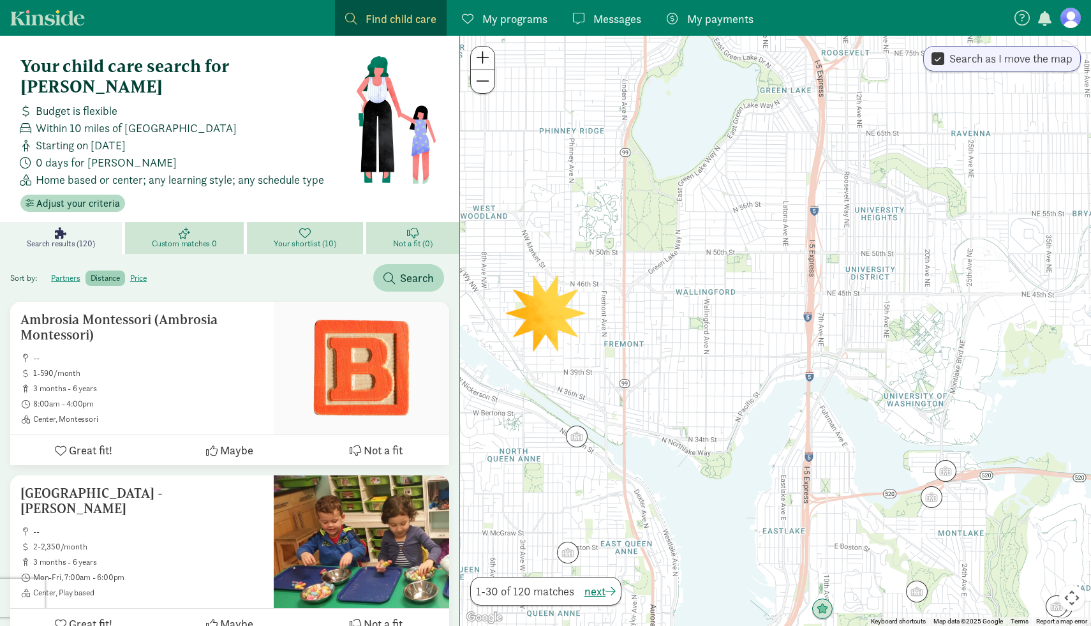
drag, startPoint x: 712, startPoint y: 490, endPoint x: 723, endPoint y: 472, distance: 21.8
click at [723, 472] on div at bounding box center [775, 331] width 631 height 590
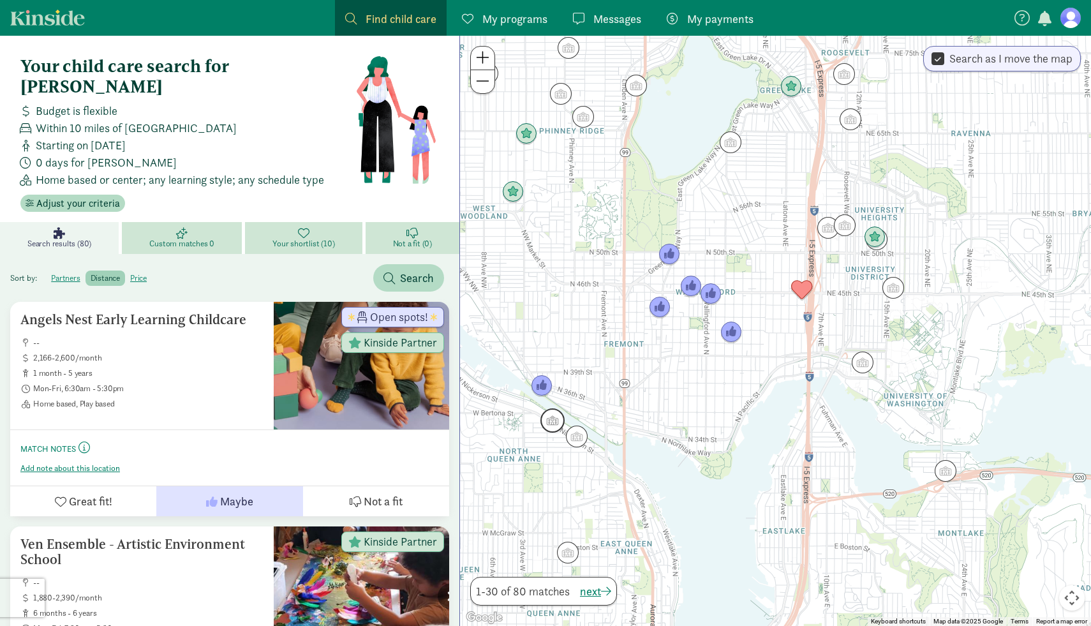
click at [551, 424] on img "Click to see details" at bounding box center [553, 420] width 24 height 24
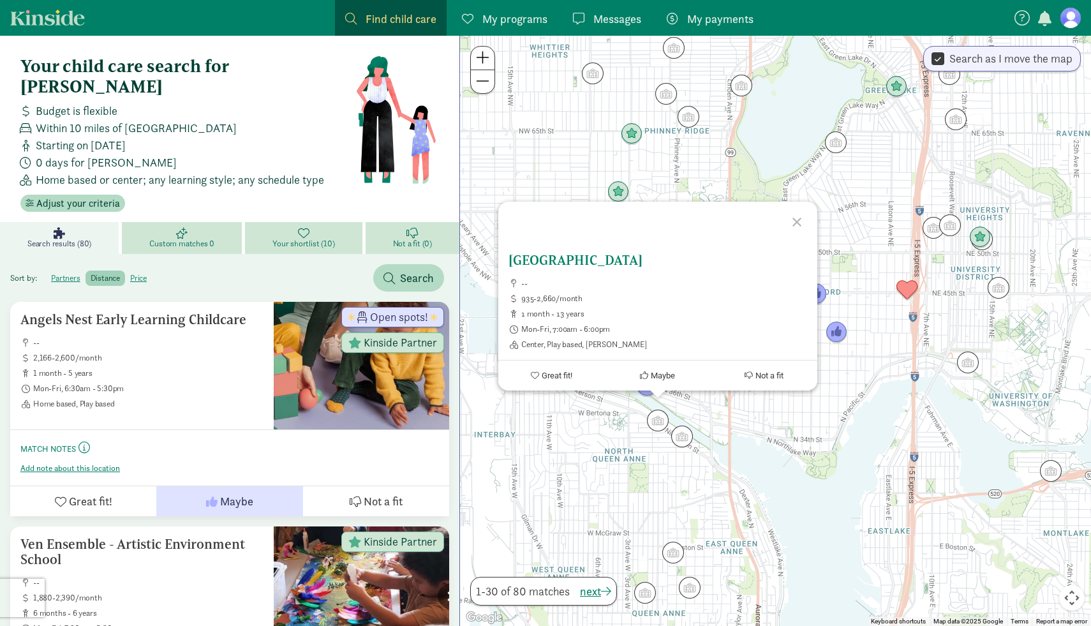
click at [663, 374] on span "Maybe" at bounding box center [663, 376] width 24 height 10
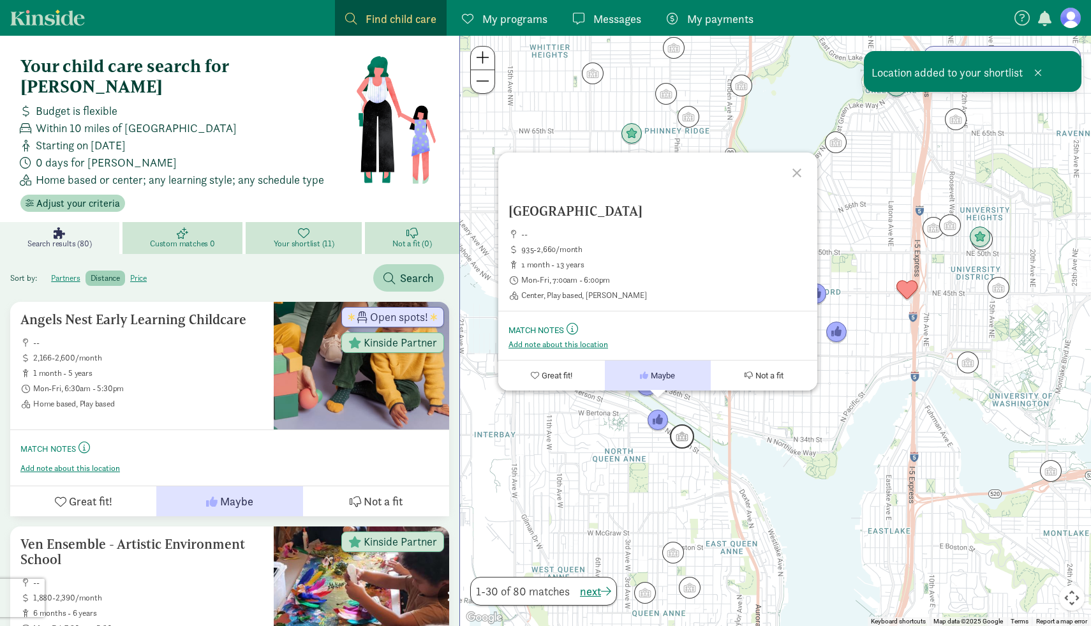
click at [683, 435] on img "Click to see details" at bounding box center [682, 436] width 24 height 24
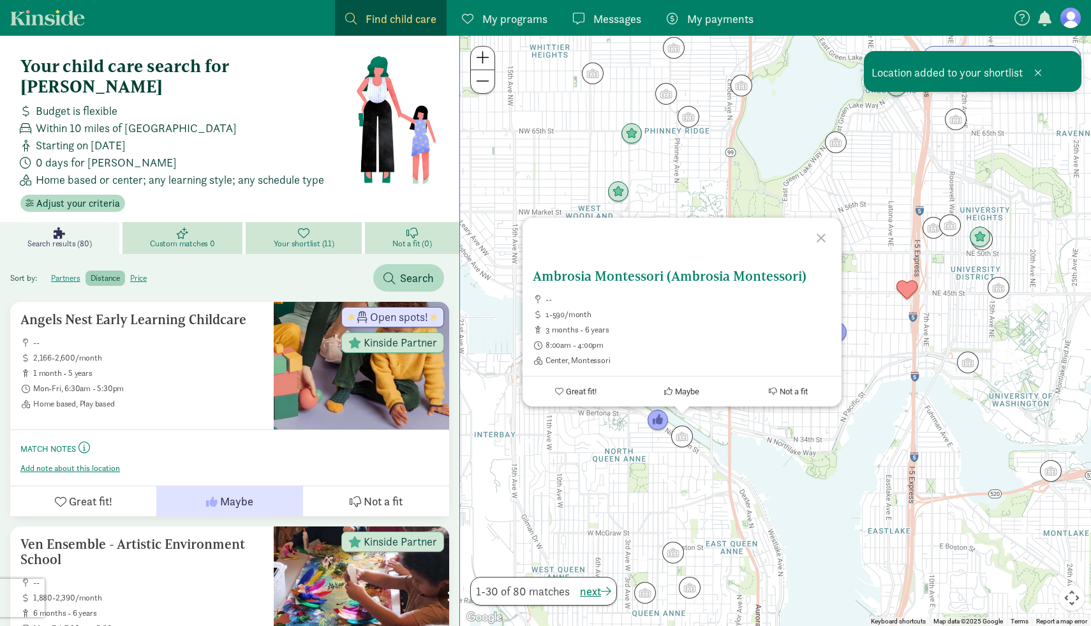
click at [689, 389] on span "Maybe" at bounding box center [687, 392] width 24 height 10
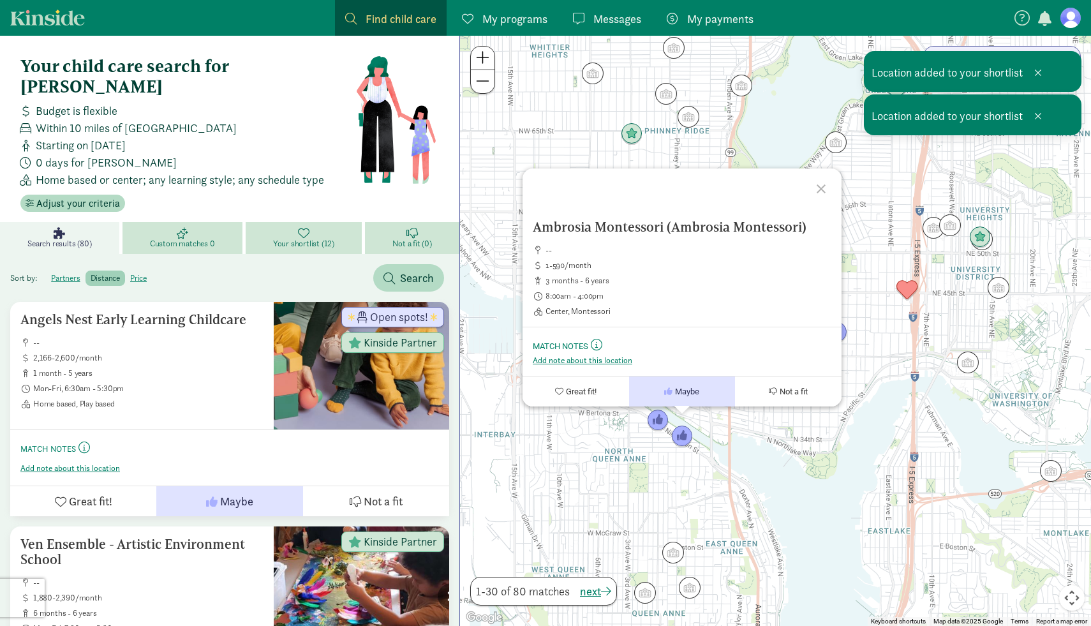
click at [825, 461] on div "Ambrosia Montessori (Ambrosia Montessori) -- 1-590/month 3 months - 6 years 8:0…" at bounding box center [775, 331] width 631 height 590
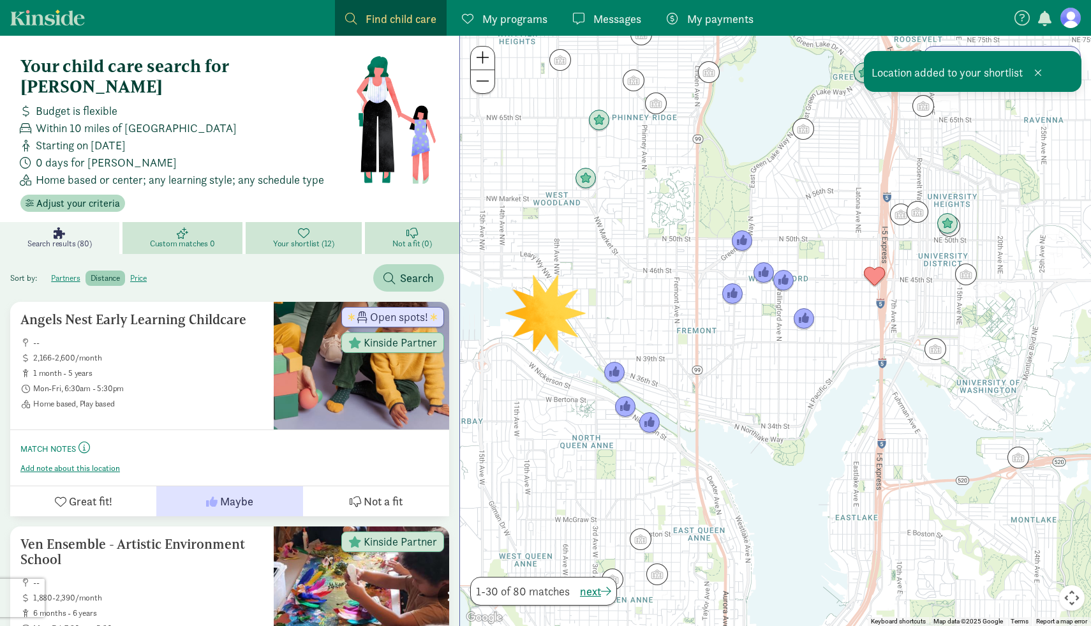
drag, startPoint x: 825, startPoint y: 461, endPoint x: 790, endPoint y: 448, distance: 37.0
click at [790, 448] on div at bounding box center [775, 331] width 631 height 590
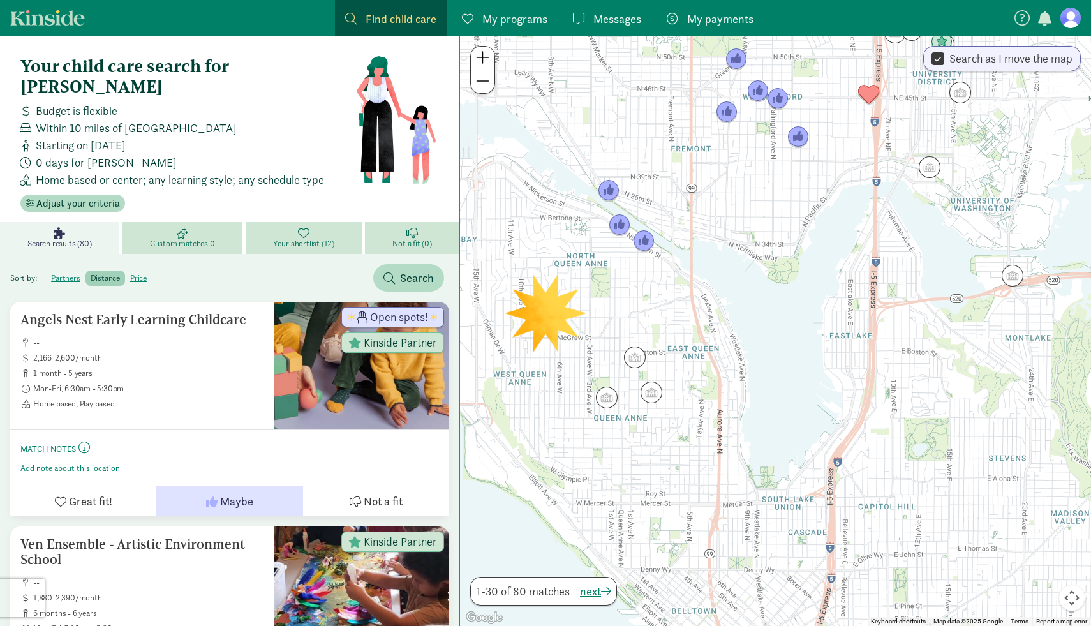
drag, startPoint x: 880, startPoint y: 384, endPoint x: 874, endPoint y: 201, distance: 183.3
click at [874, 201] on div at bounding box center [775, 331] width 631 height 590
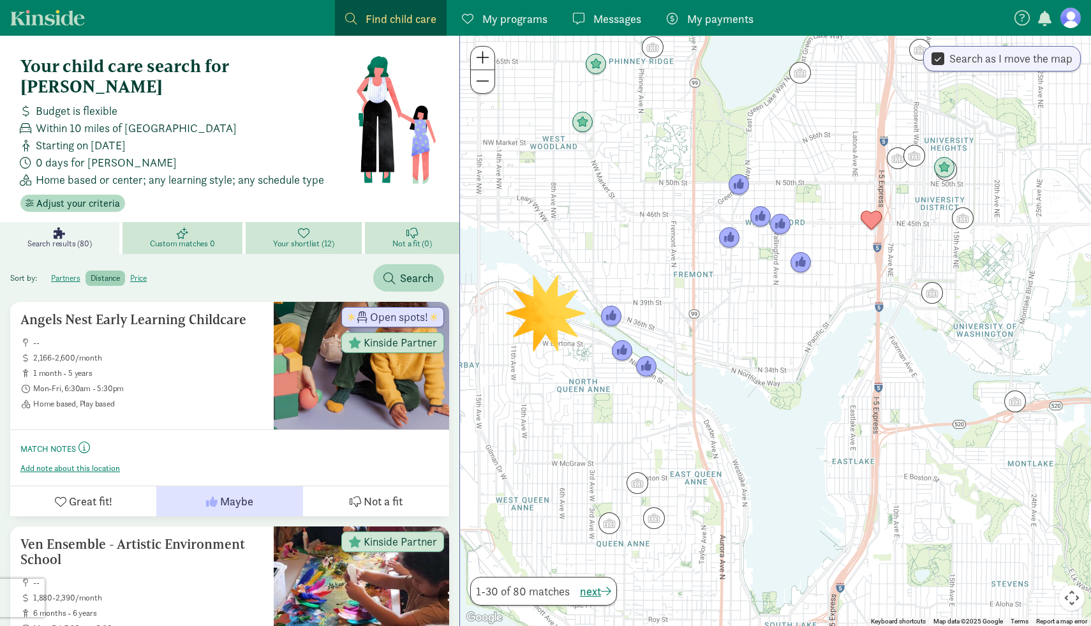
drag, startPoint x: 874, startPoint y: 201, endPoint x: 878, endPoint y: 340, distance: 138.5
click at [878, 341] on div at bounding box center [775, 331] width 631 height 590
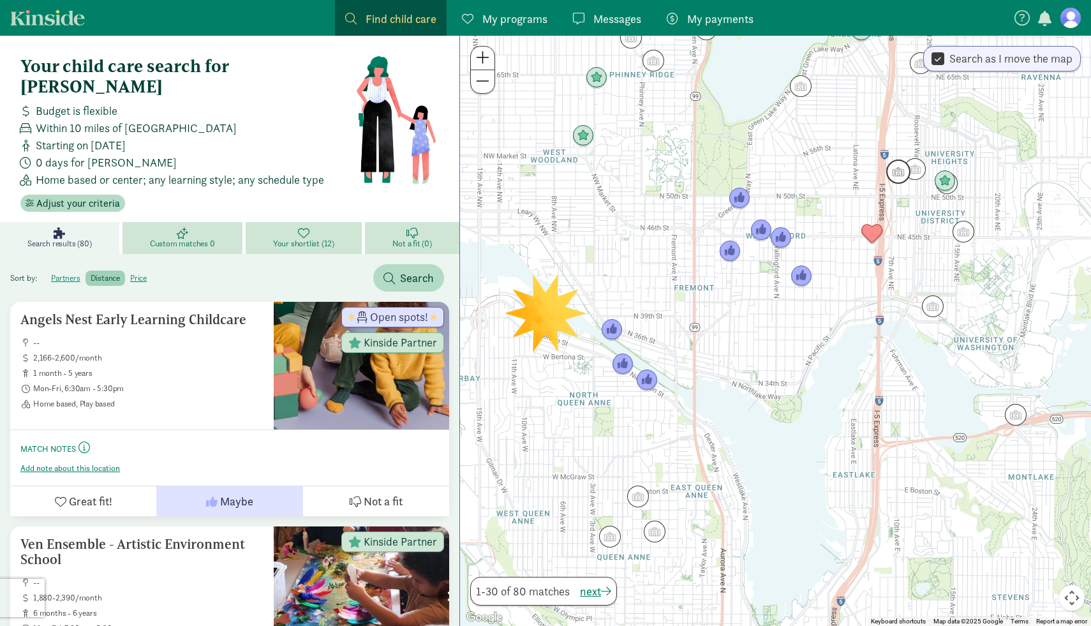
click at [899, 175] on img "Click to see details" at bounding box center [899, 172] width 24 height 24
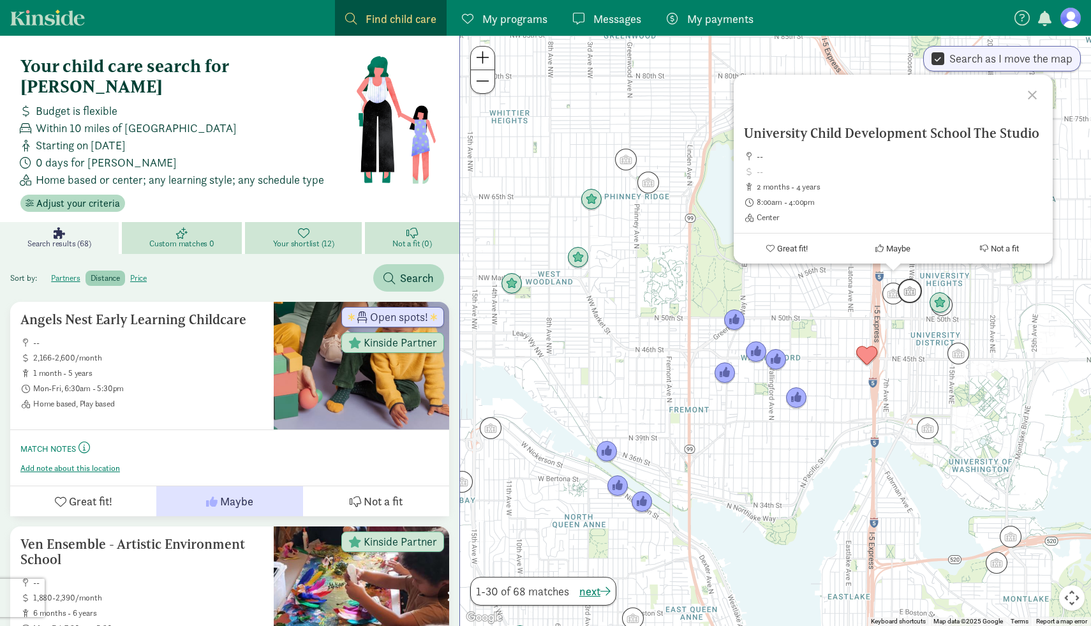
click at [910, 289] on img "Click to see details" at bounding box center [910, 291] width 24 height 24
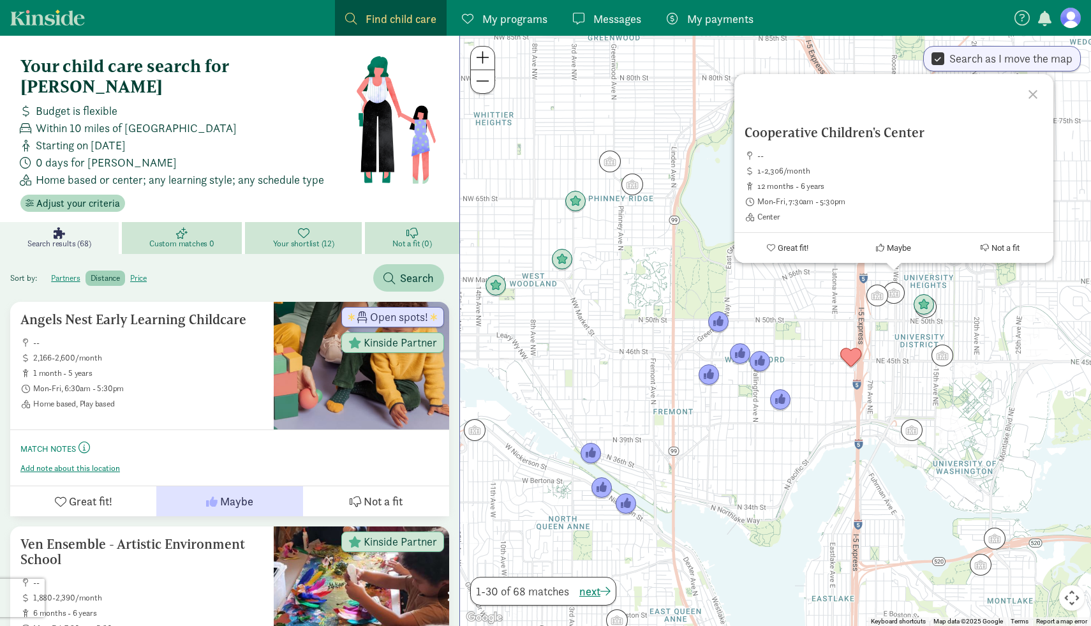
click at [890, 386] on div "To navigate, press the arrow keys. Cooperative Children's Center -- 1-2,306/mon…" at bounding box center [775, 331] width 631 height 590
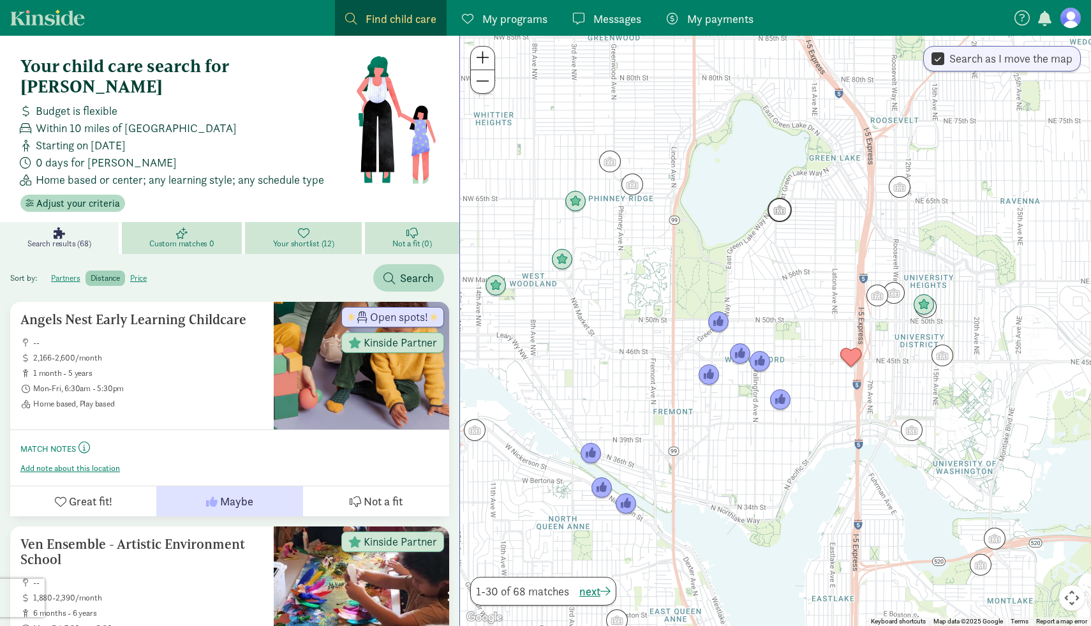
click at [785, 201] on img "Click to see details" at bounding box center [780, 210] width 24 height 24
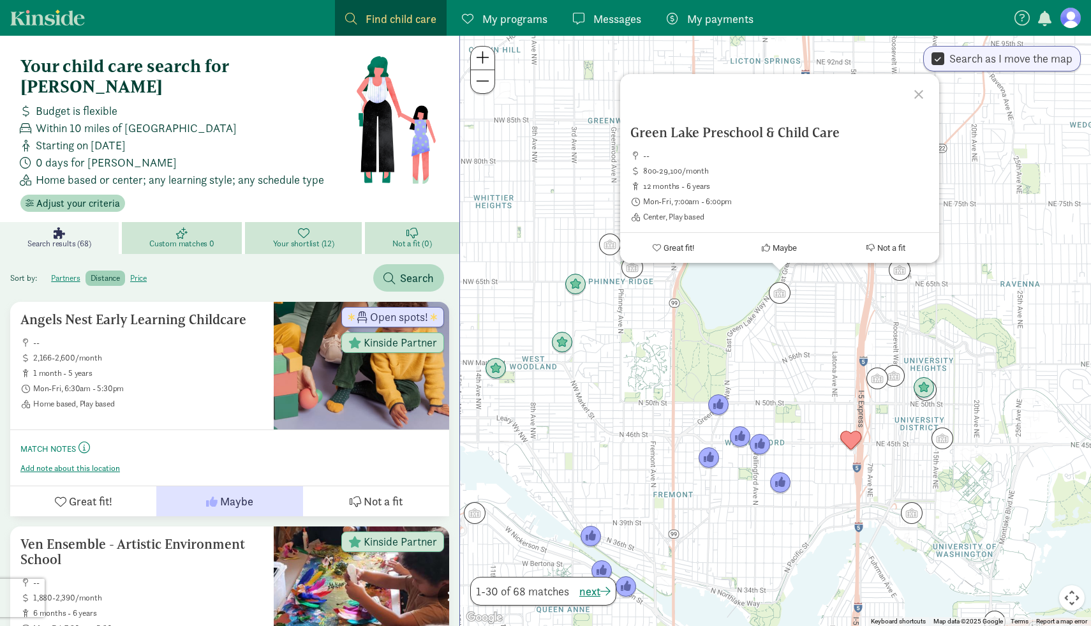
click at [755, 333] on div "Green Lake Preschool & Child Care -- 800-29,100/month 12 months - 6 years Mon-F…" at bounding box center [775, 331] width 631 height 590
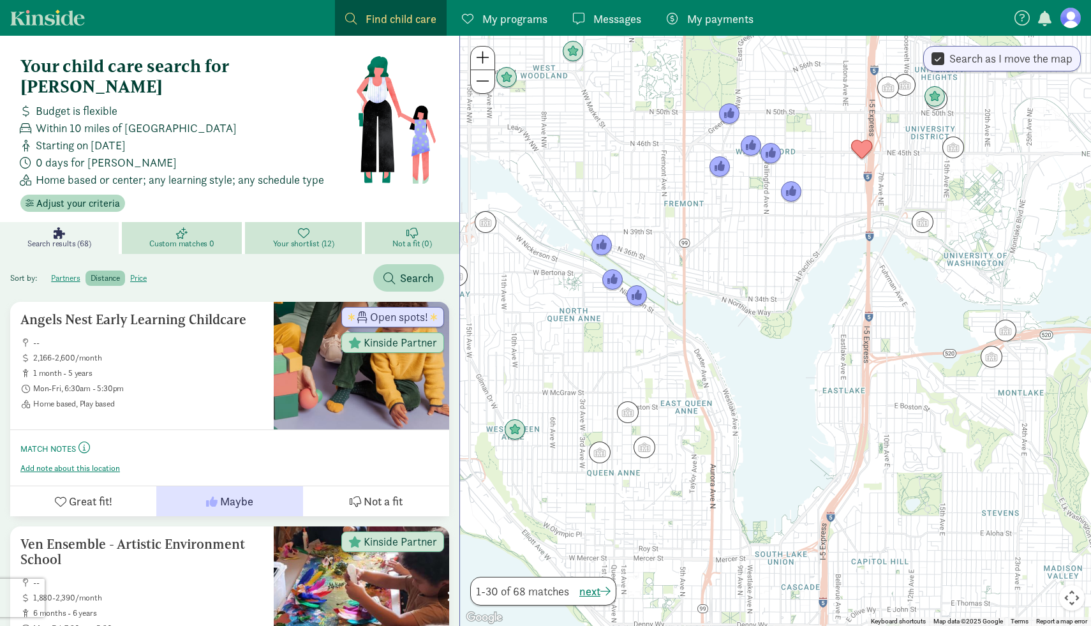
drag, startPoint x: 756, startPoint y: 333, endPoint x: 767, endPoint y: 40, distance: 293.2
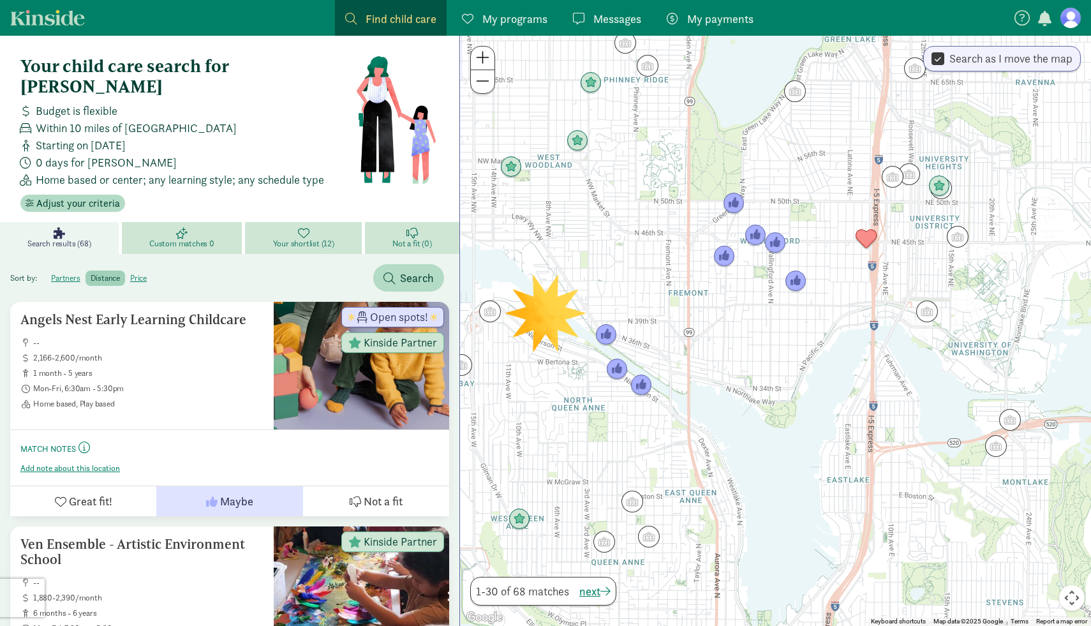
drag, startPoint x: 716, startPoint y: 147, endPoint x: 721, endPoint y: 239, distance: 92.0
click at [721, 240] on div at bounding box center [775, 331] width 631 height 590
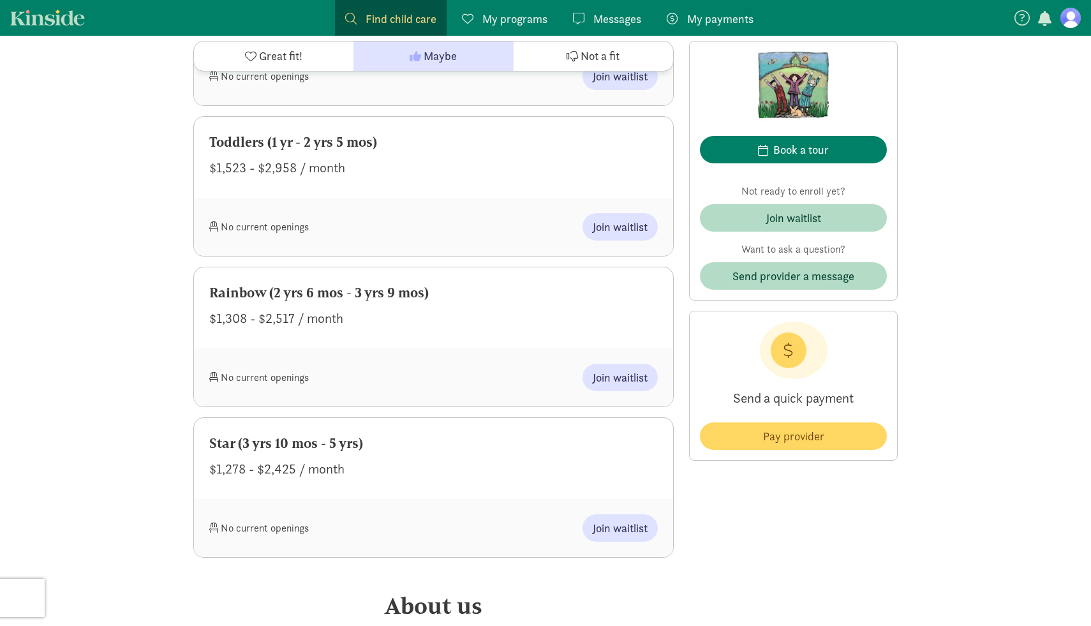
scroll to position [647, 0]
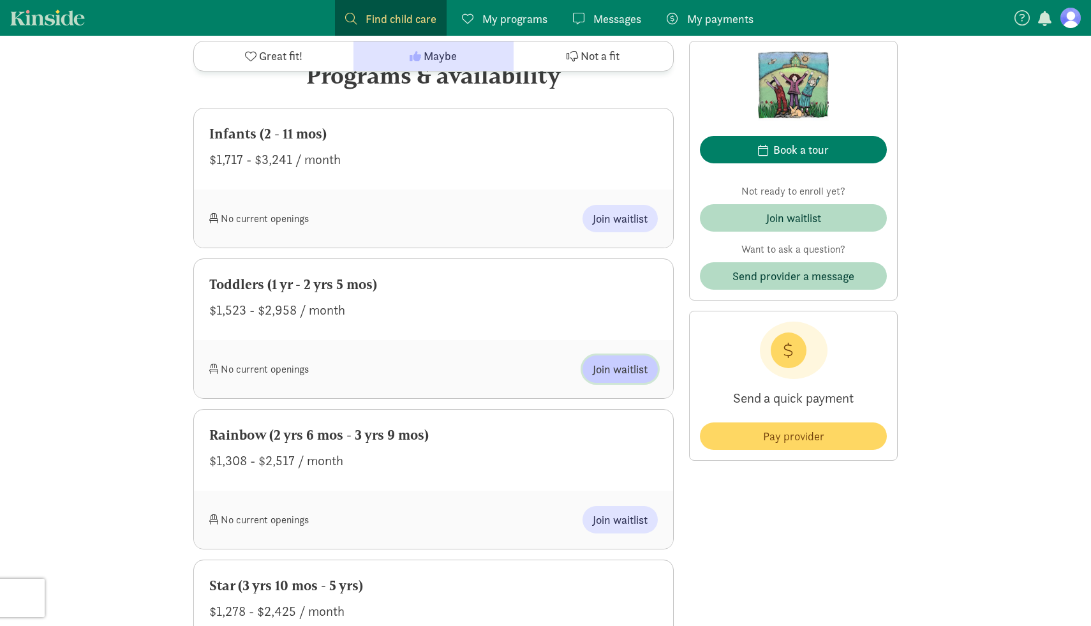
click at [638, 369] on span "Join waitlist" at bounding box center [620, 369] width 55 height 17
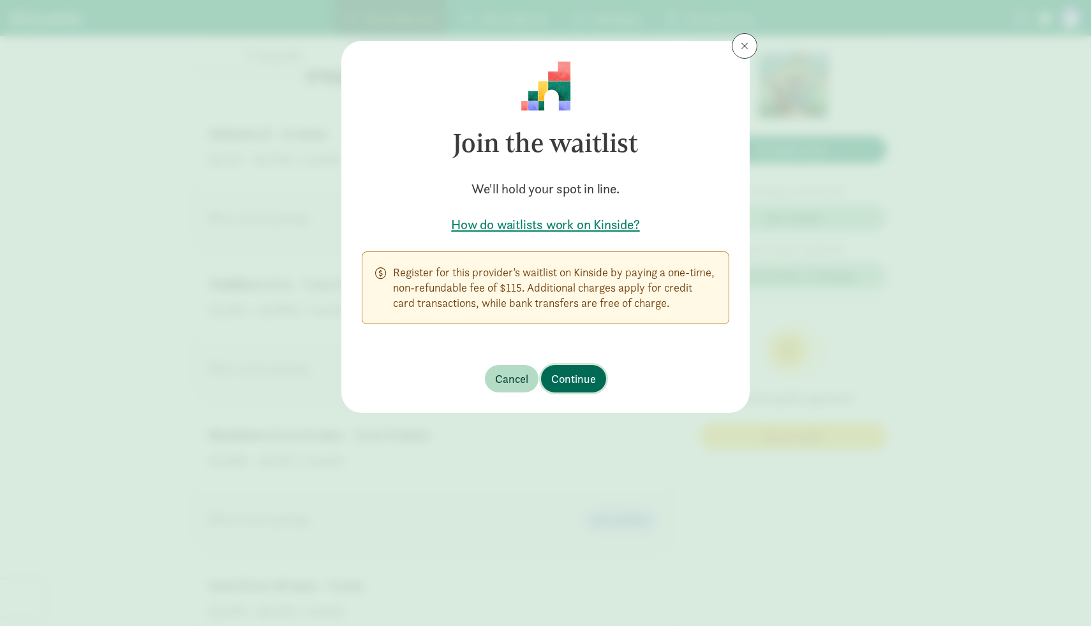
click at [593, 379] on span "Continue" at bounding box center [573, 378] width 45 height 17
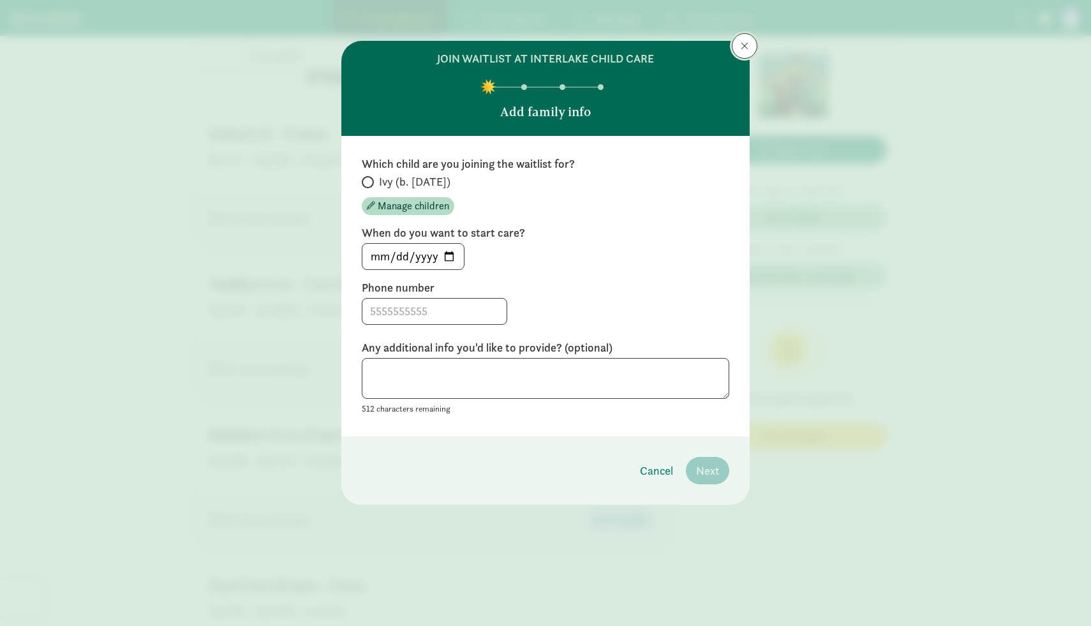
click at [738, 49] on button at bounding box center [745, 46] width 26 height 26
